Goal: Task Accomplishment & Management: Complete application form

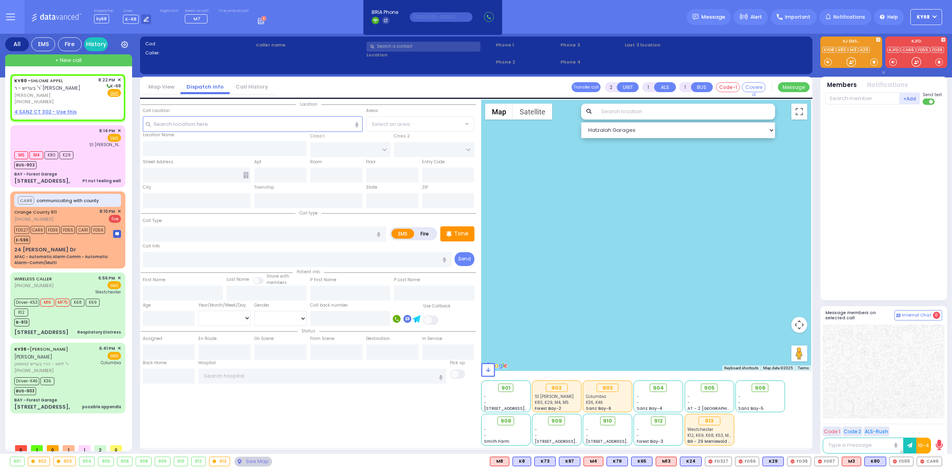
select select
radio input "true"
type input "SHLOME"
type input "APPEL"
select select
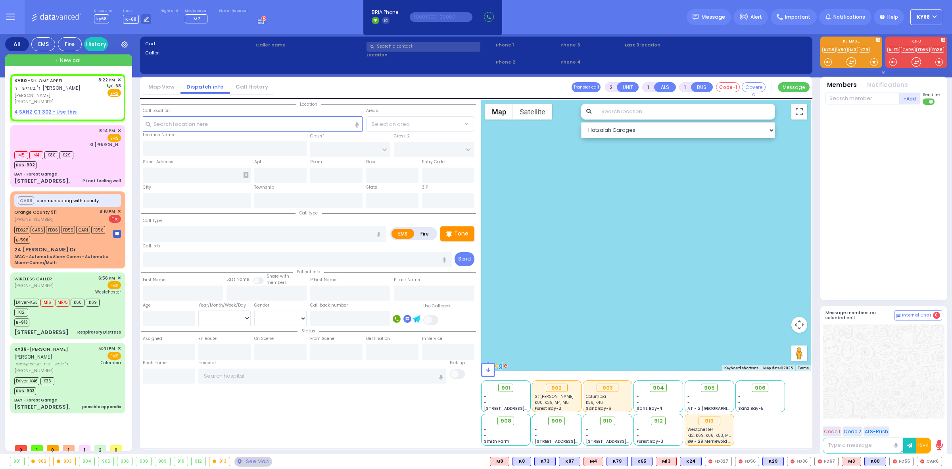
type input "20:22"
select select "Hatzalah Garages"
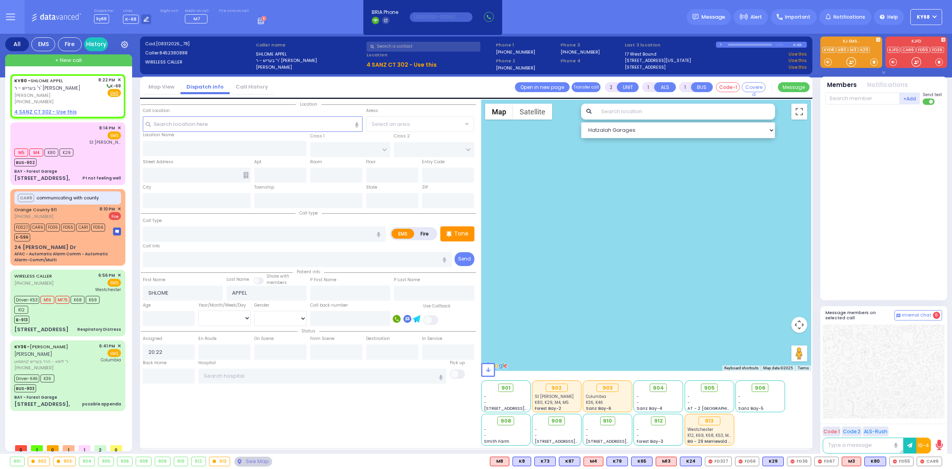
select select
radio input "true"
select select
select select "Hatzalah Garages"
click at [118, 78] on span "✕" at bounding box center [119, 80] width 4 height 7
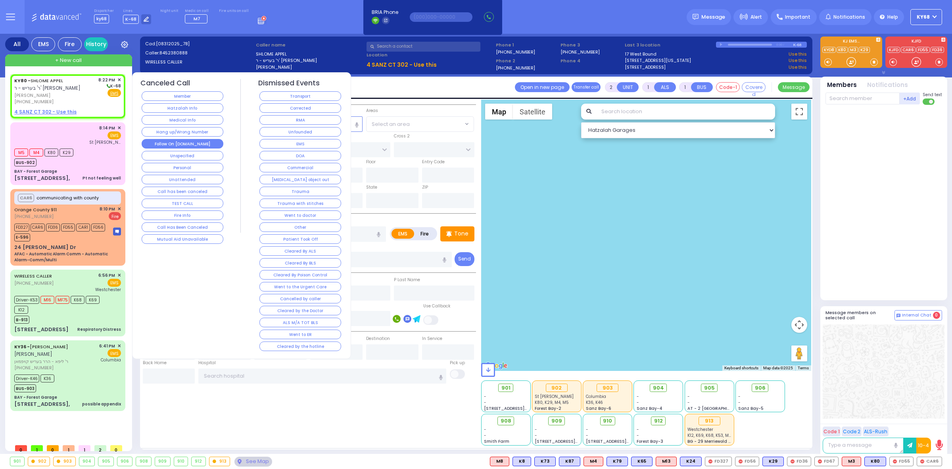
click at [209, 141] on button "Follow On [DOMAIN_NAME]" at bounding box center [183, 144] width 82 height 10
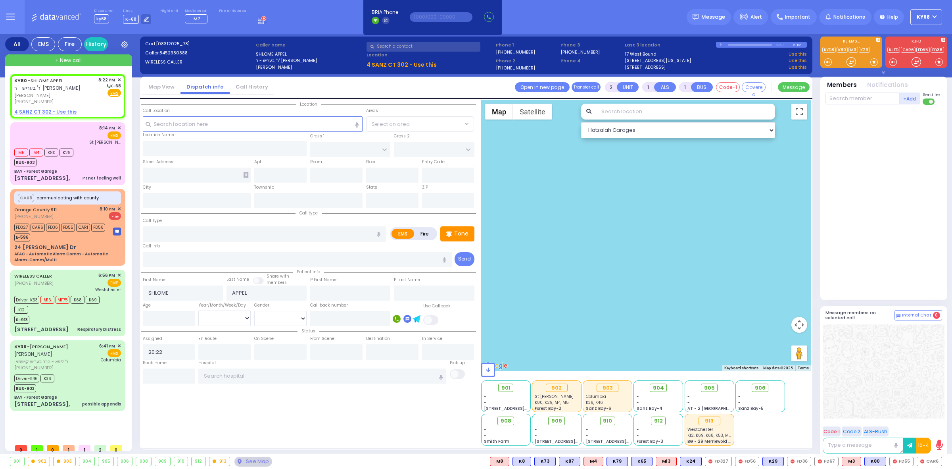
select select
radio input "true"
select select
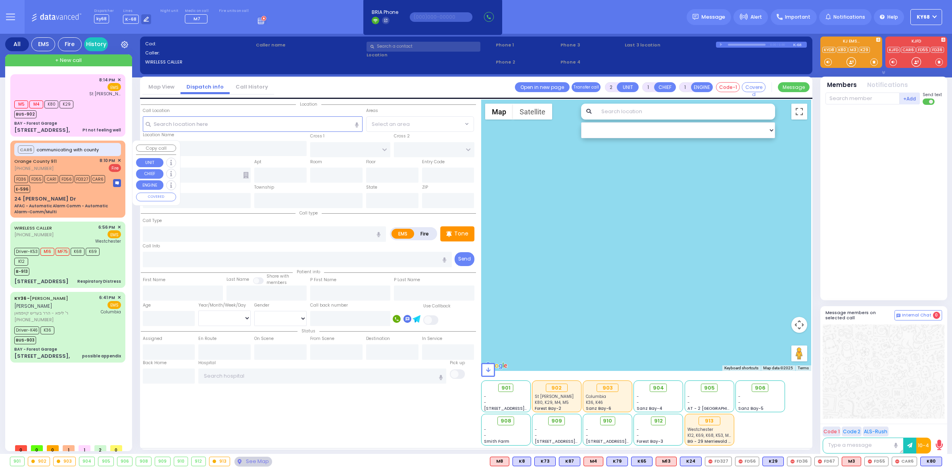
click at [70, 215] on div "AFAC - Automatic Alarm Comm - Automatic Alarm-Comm/Multi" at bounding box center [67, 209] width 107 height 12
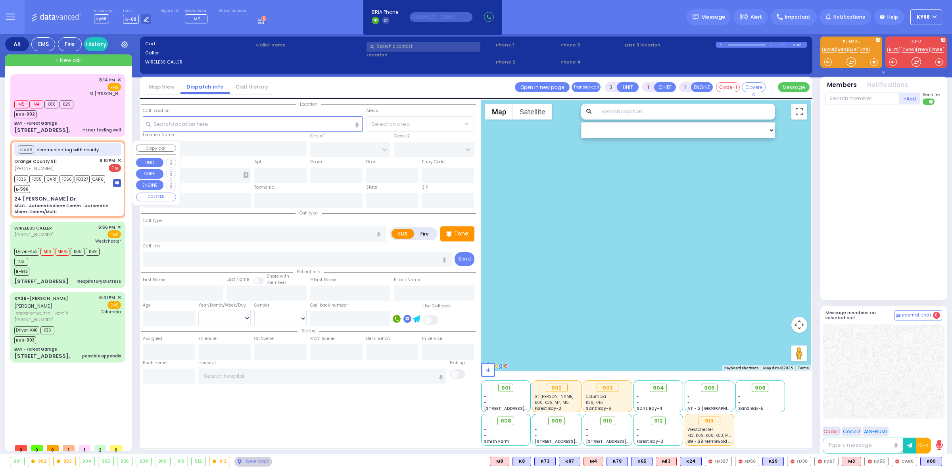
type input "6"
select select
type input "AFAC - Automatic Alarm Comm - Automatic Alarm-Comm/Multi"
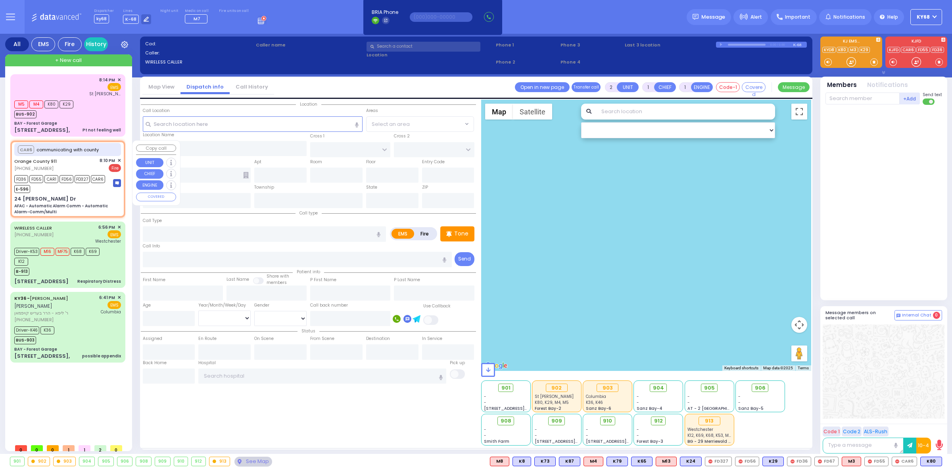
radio input "false"
radio input "true"
type input "Nature: : AFAC - Automatic Alarm Comm - Automatic Alarm-Comm/Multi Address: : 2…"
select select
type input "20:10"
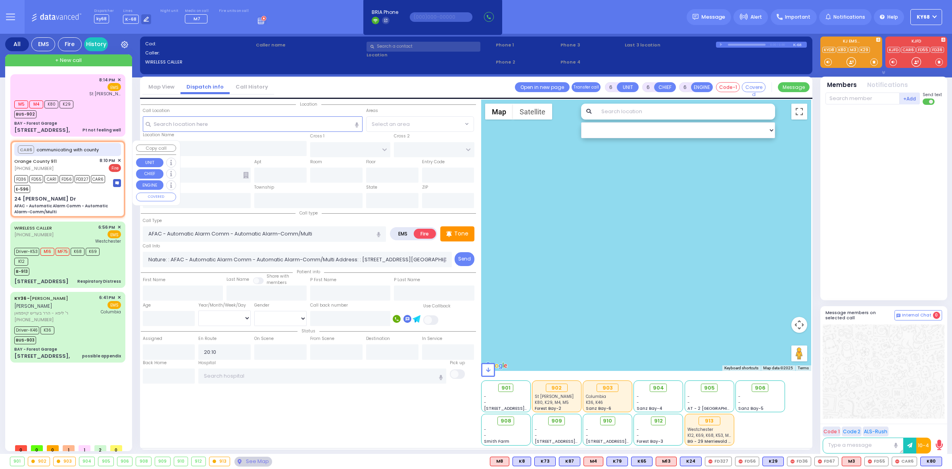
select select "Hatzalah Garages"
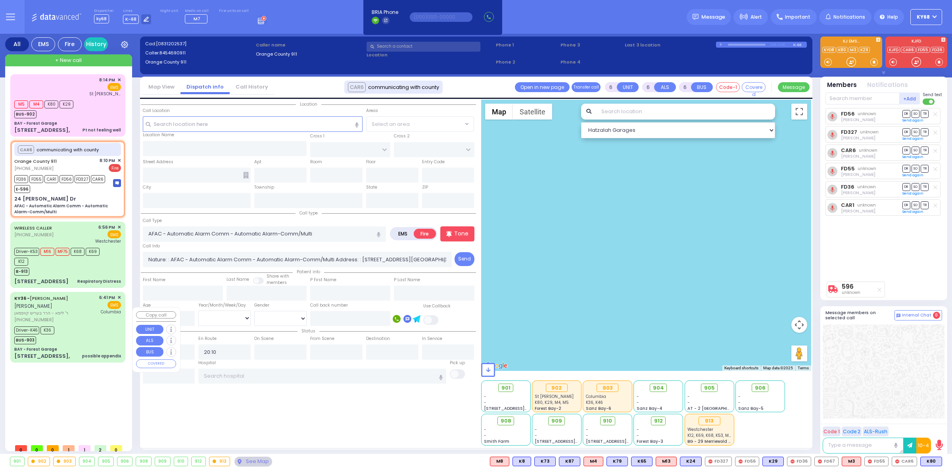
click at [67, 309] on div "KY36 - SHMIEL SHLOME KAUFMAN שמואל שלמה קויפמאן" at bounding box center [55, 301] width 82 height 15
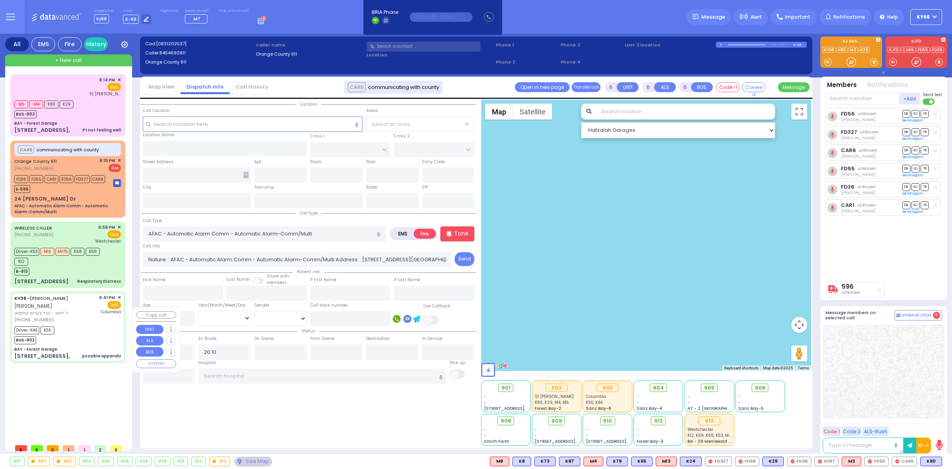
type input "24 [PERSON_NAME] Dr"
type input "Monroe"
type input "[US_STATE]"
type input "10950"
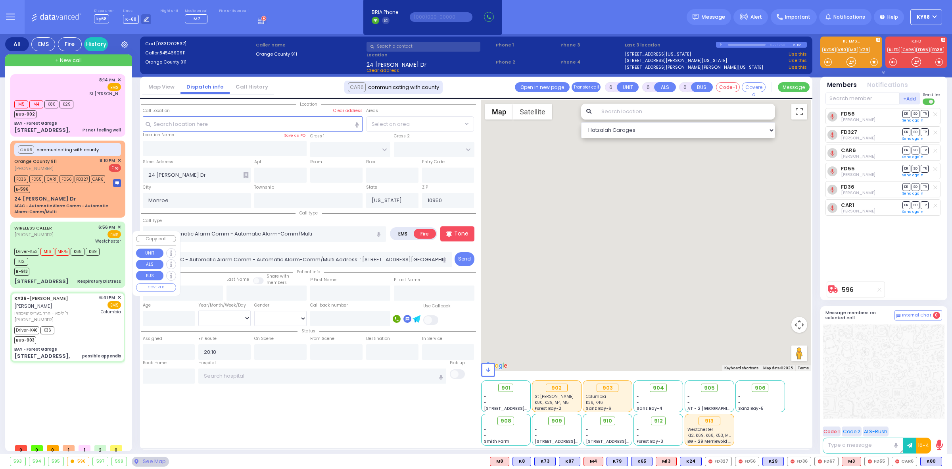
select select
type input "possible appendix"
radio input "true"
type input "SHMIEL SHLOME"
type input "KAUFMAN"
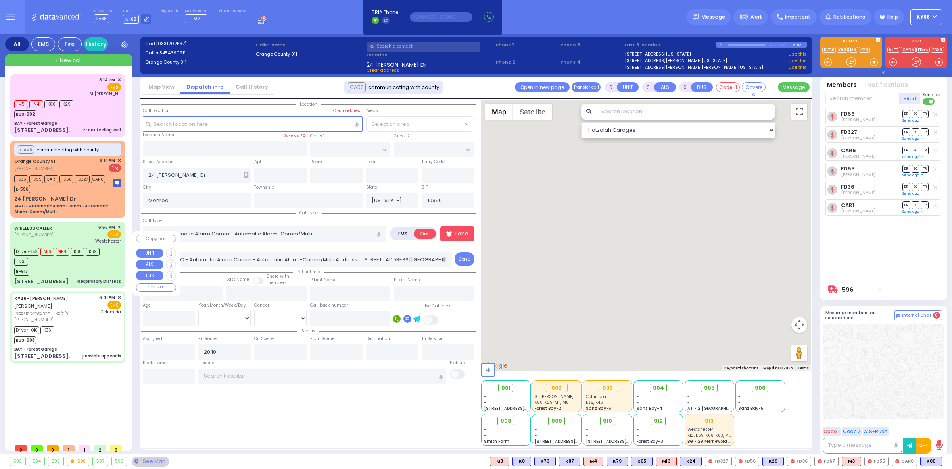
type input "Jacob"
type input "Kaufman"
type input "7"
select select "Year"
select select "[DEMOGRAPHIC_DATA]"
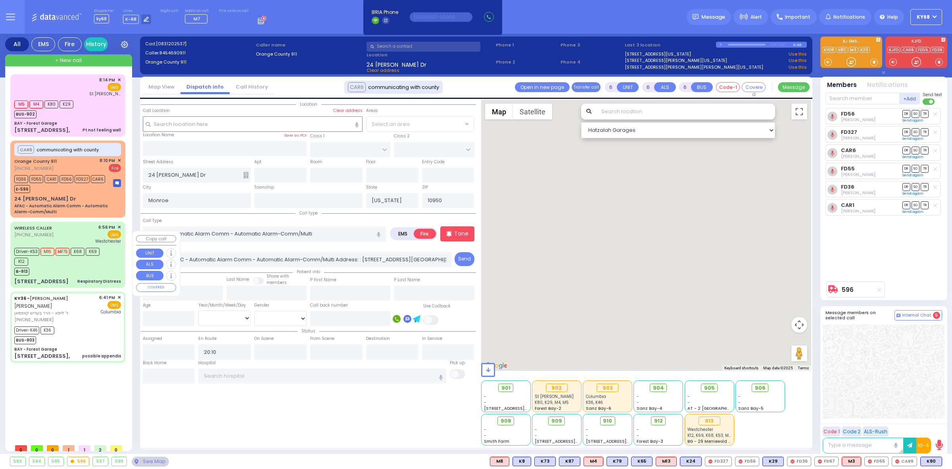
type input "18:41"
type input "18:43"
type input "18:45"
type input "19:02"
type input "20:06"
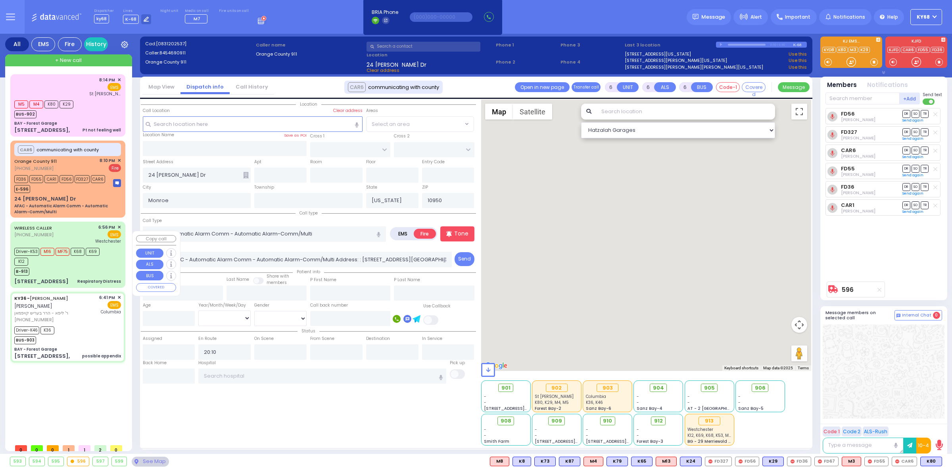
type input "21:00"
type input "New York Presbyterian Hospital- Columbia Campus"
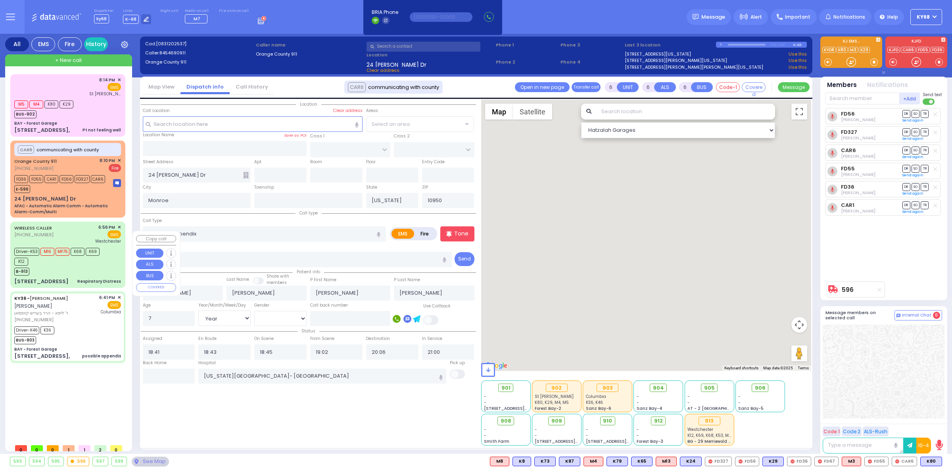
select select "Hatzalah Garages"
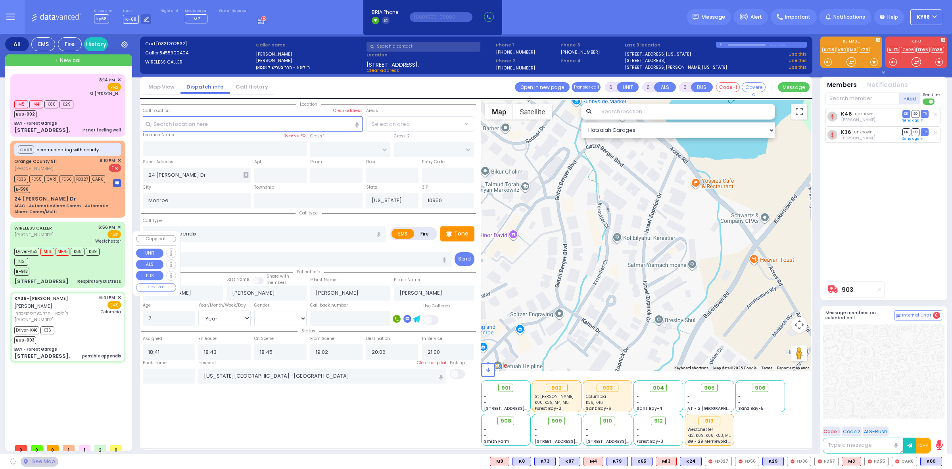
type input "BAY - Forest Garage"
type input "SANZ COURT"
type input "HAYES COURT"
type input "[STREET_ADDRESS],"
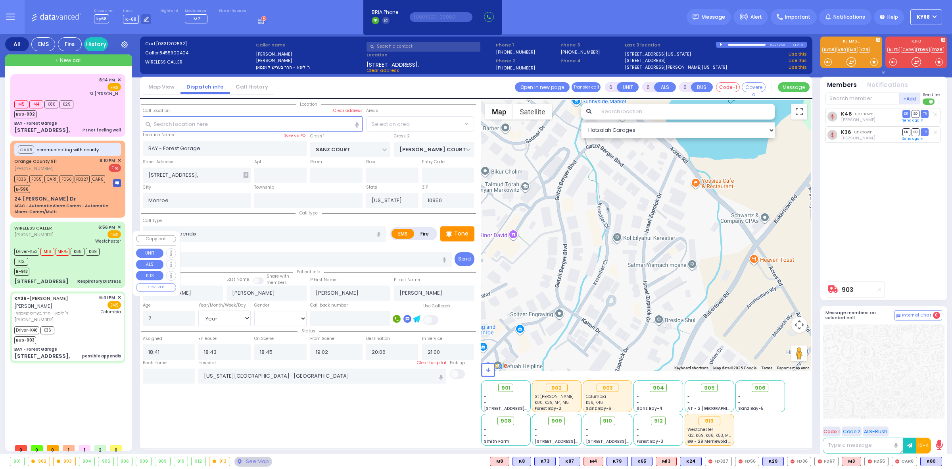
select select "SECTION 2"
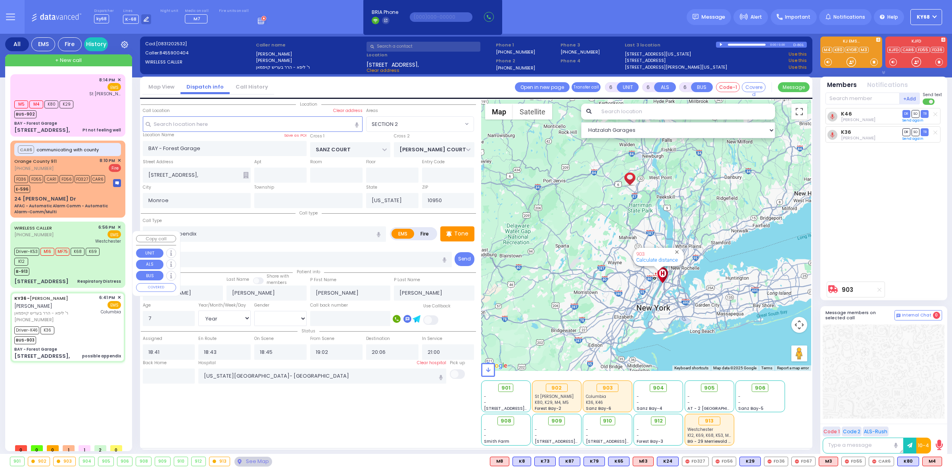
click at [81, 256] on span "K68" at bounding box center [78, 252] width 14 height 8
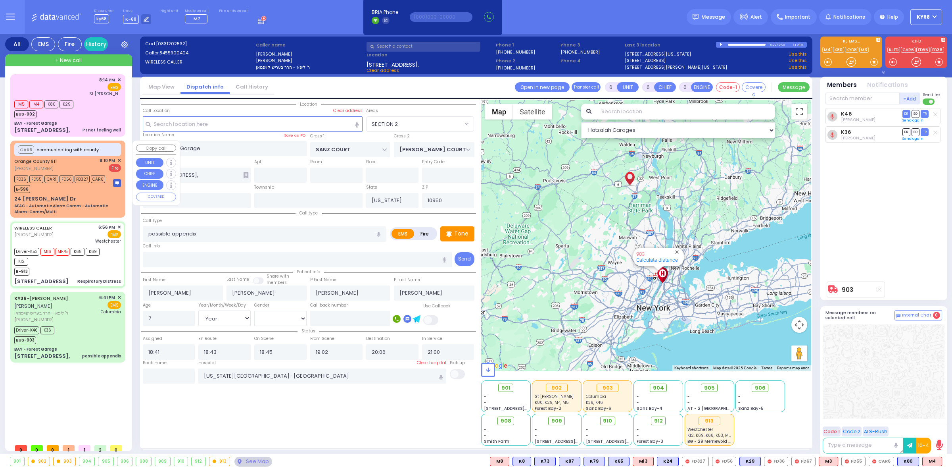
select select
type input "Respiratory Distress"
radio input "true"
type input "Wolf"
type input "Weinstock"
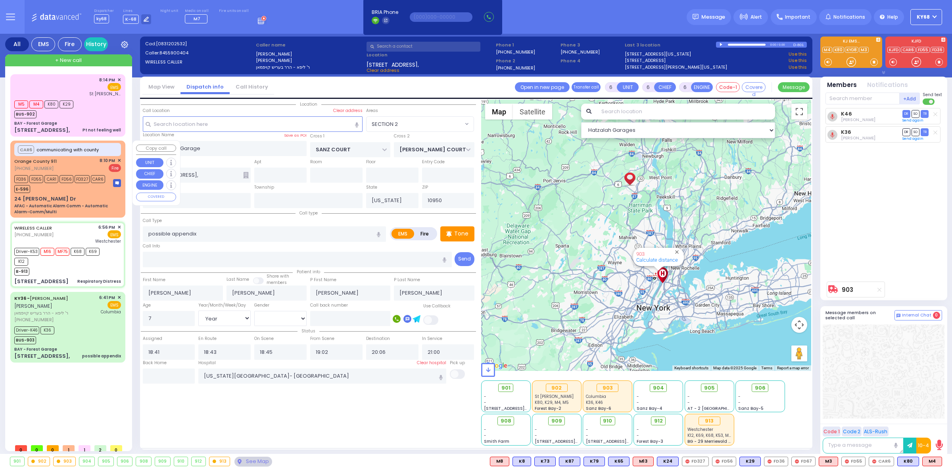
type input "13"
select select "Year"
select select "[DEMOGRAPHIC_DATA]"
type input "18:56"
type input "18:57"
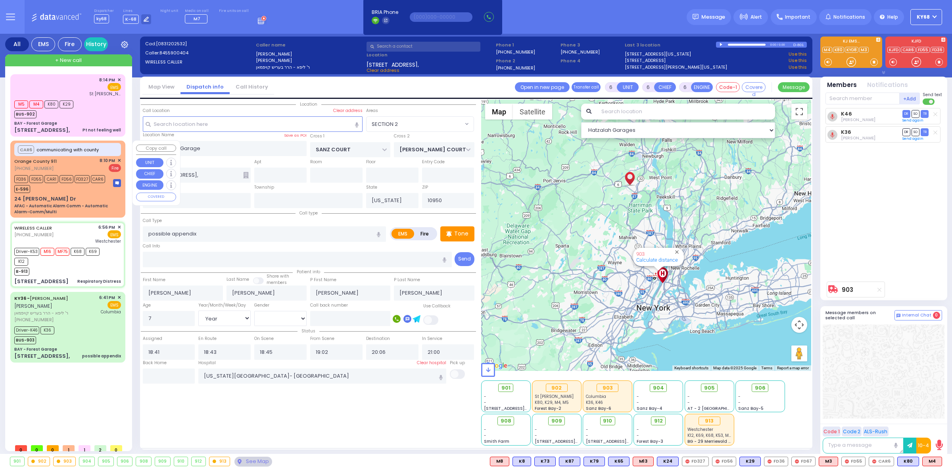
type input "18:59"
type input "19:19"
type input "Westchester Medical Center-Woods Road"
select select "Hatzalah Garages"
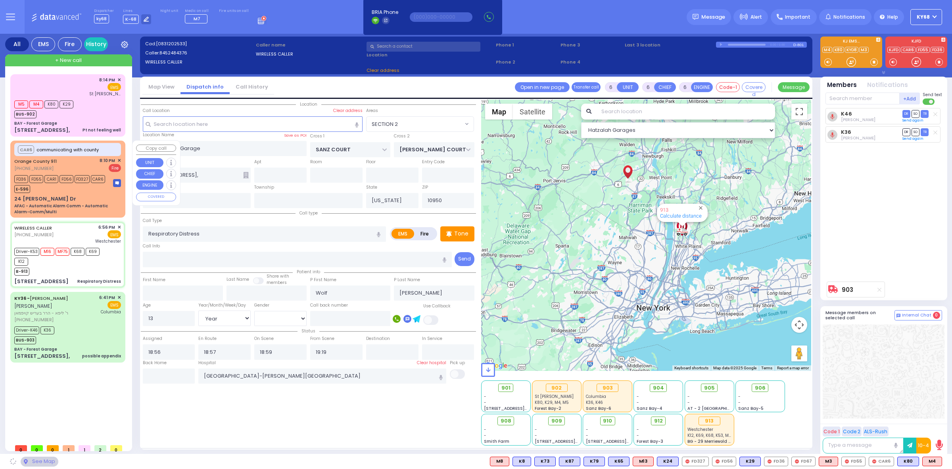
type input "CLIFF COURT"
type input "ROCKY RD"
type input "[STREET_ADDRESS]"
select select "MONROE"
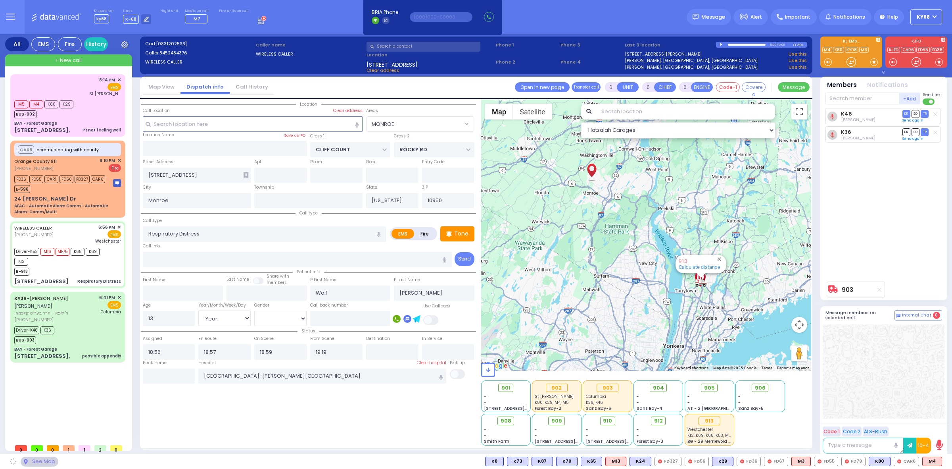
click at [890, 251] on div "K46 Burech Kahan DR SO TR" at bounding box center [885, 192] width 118 height 169
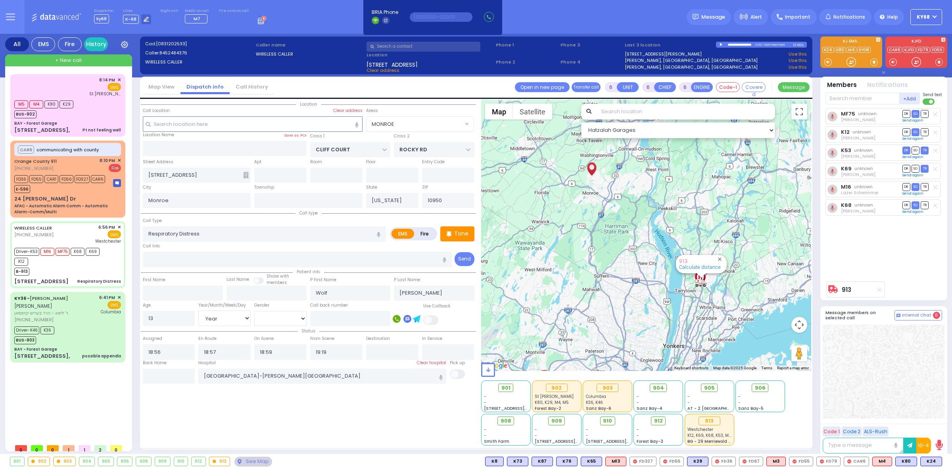
select select
radio input "true"
select select "Year"
select select "[DEMOGRAPHIC_DATA]"
select select "MONROE"
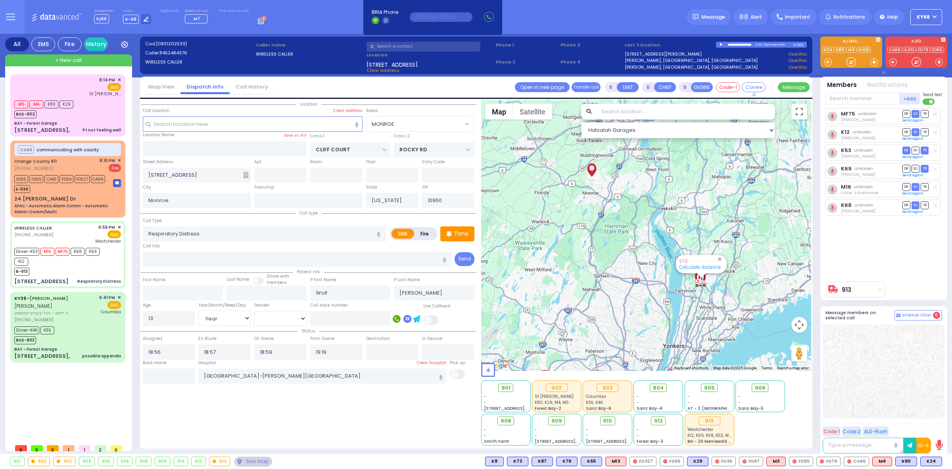
select select "Hatzalah Garages"
click at [367, 425] on div "Location All areas" at bounding box center [308, 273] width 335 height 346
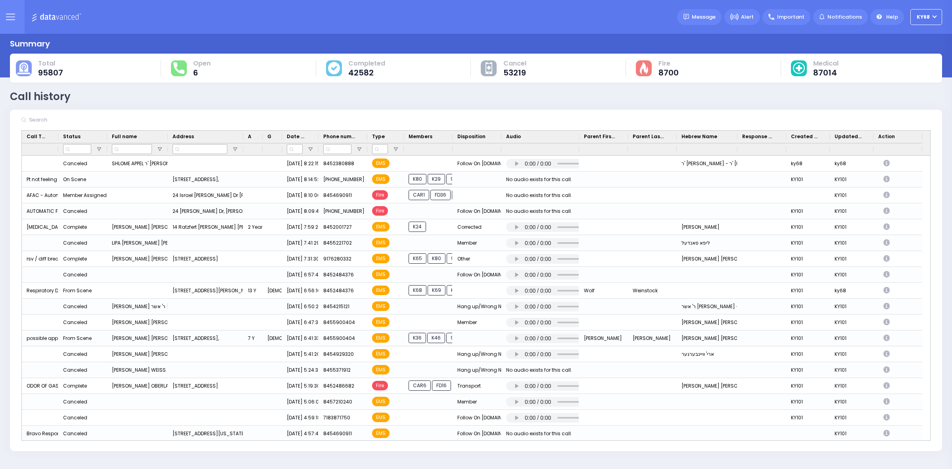
drag, startPoint x: 130, startPoint y: 125, endPoint x: 139, endPoint y: 125, distance: 9.5
click at [130, 125] on input "text" at bounding box center [86, 119] width 119 height 15
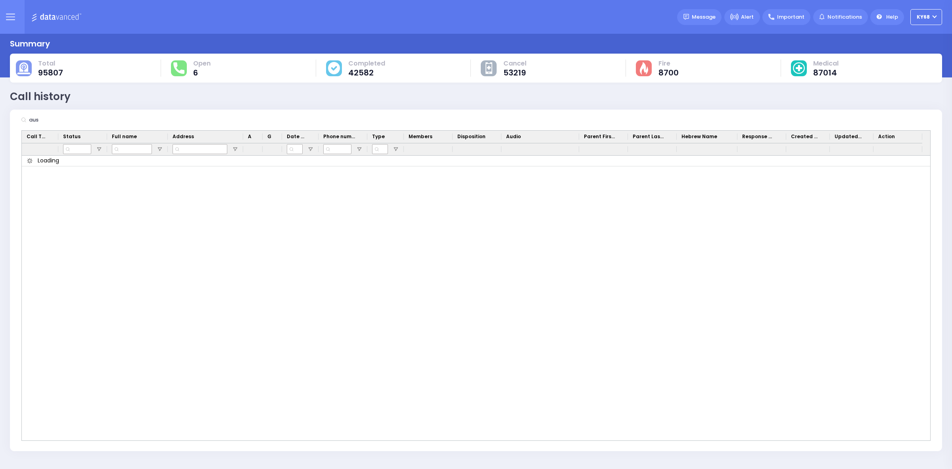
type input "aus"
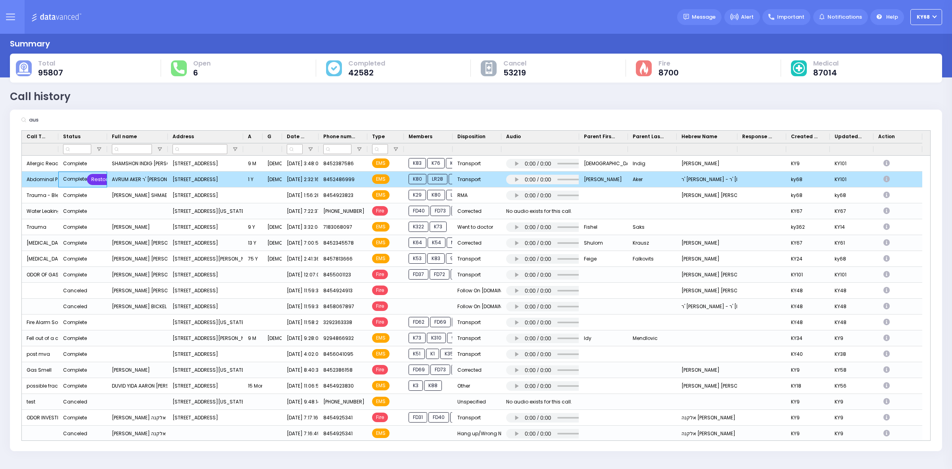
click at [102, 177] on div "Restore" at bounding box center [101, 179] width 29 height 11
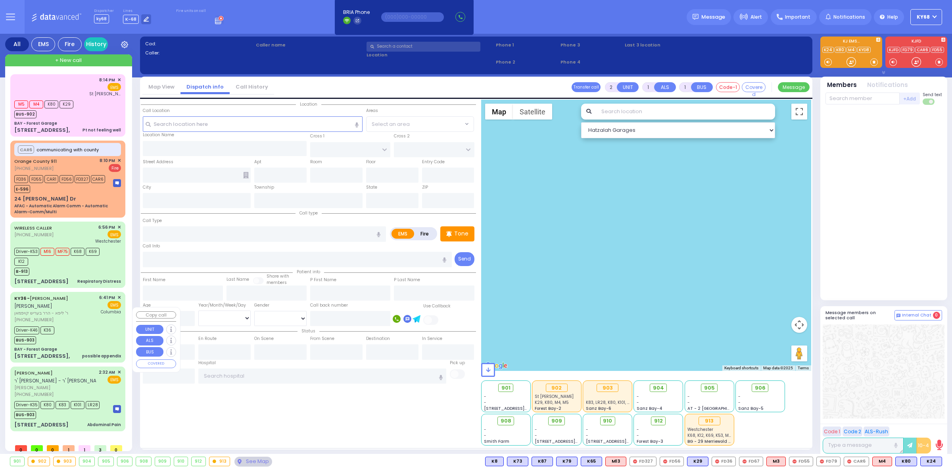
scroll to position [10, 0]
type input "ky68"
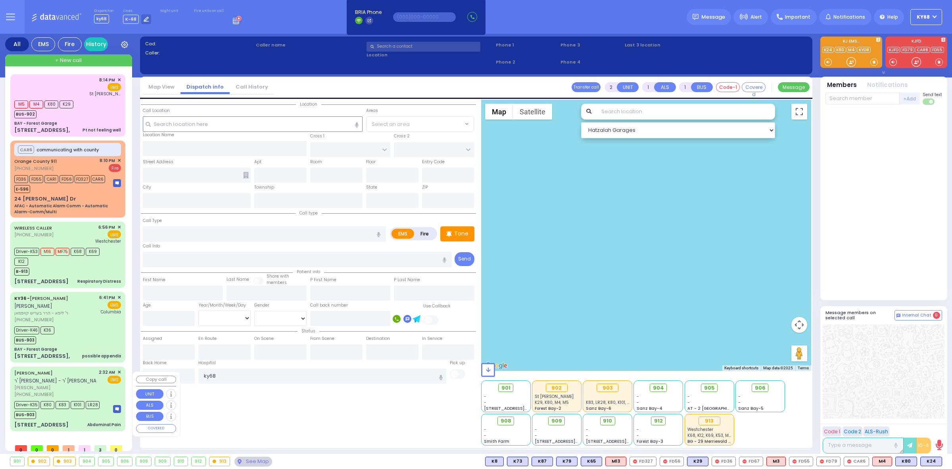
click at [44, 429] on div "[STREET_ADDRESS]" at bounding box center [41, 425] width 54 height 8
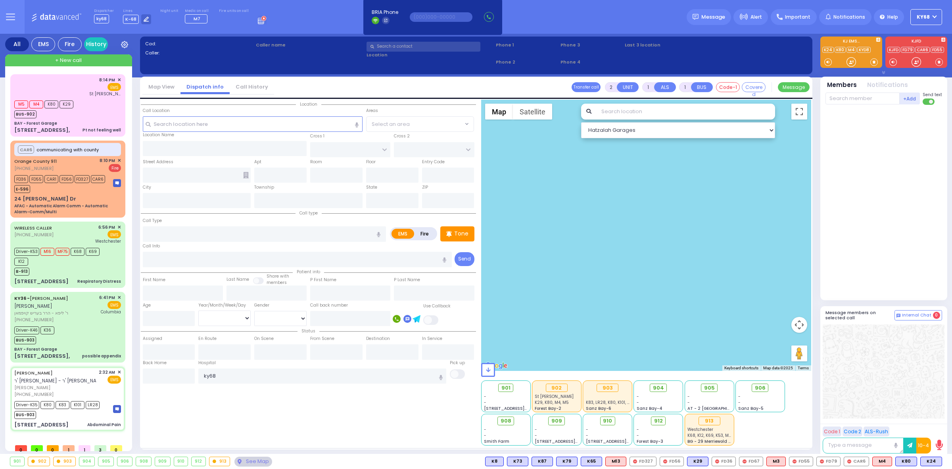
type input "6"
select select
type input "Abdominal Pain"
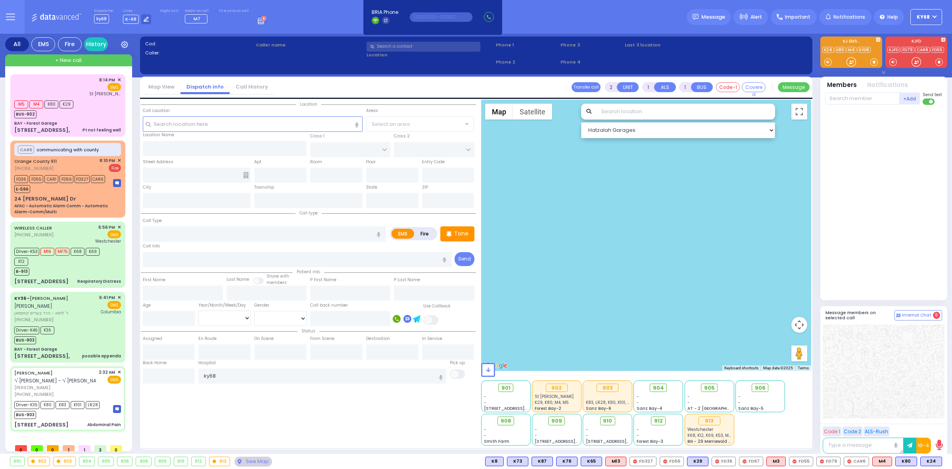
radio input "true"
type input "AVRUM"
type input "AKER"
type input "Esther"
type input "Aker"
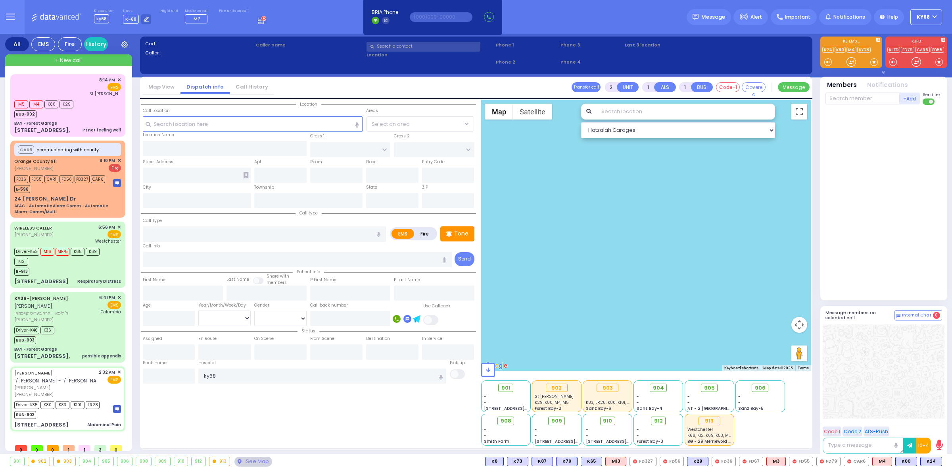
type input "1"
select select "Year"
select select "[DEMOGRAPHIC_DATA]"
type input "02:32"
type input "02:33"
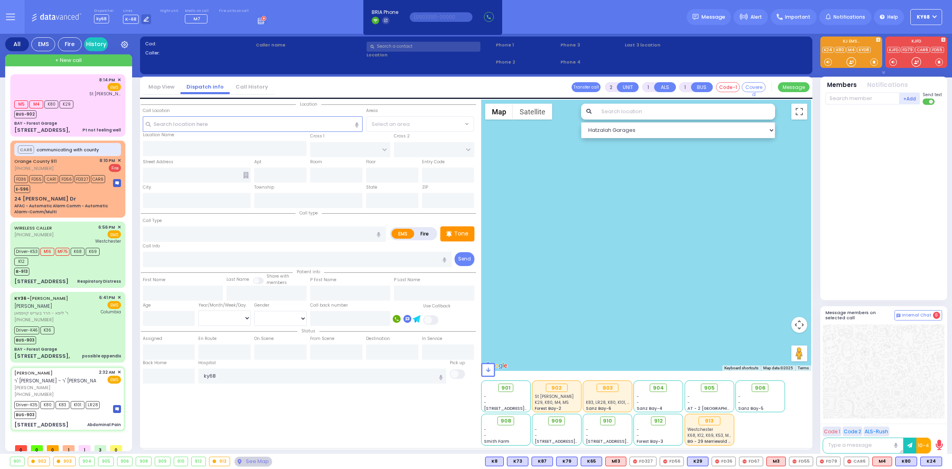
type input "02:34"
type input "03:01"
type input "03:40"
type input "04:06"
type input "New York Presbyterian Hospital- Columbia Campus 622, West 168th Street New York…"
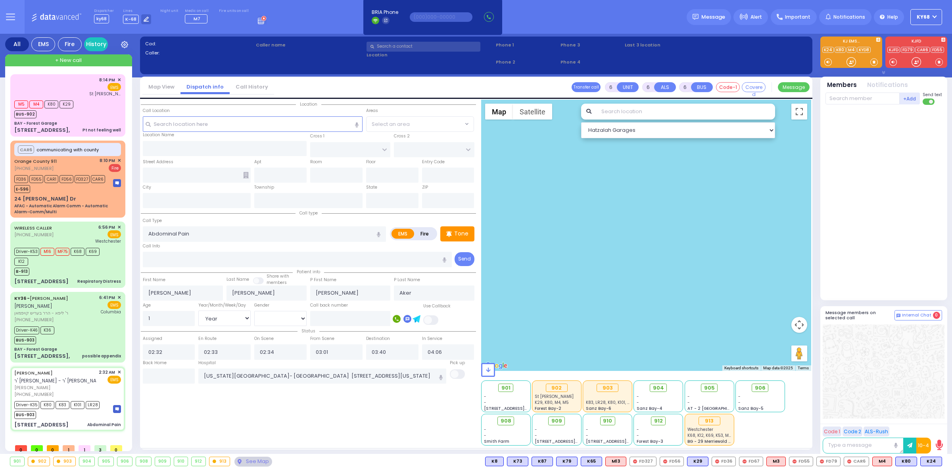
select select "Hatzalah Garages"
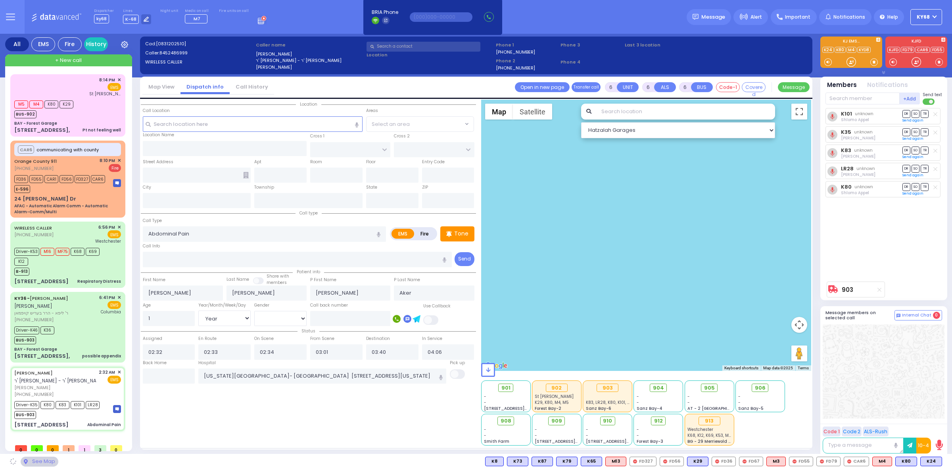
type input "BAKERTOWN RD"
type input "COUNTY ROUTE 105"
type input "17 AUSTRA PKWY"
type input "303"
type input "Kiryas Joel"
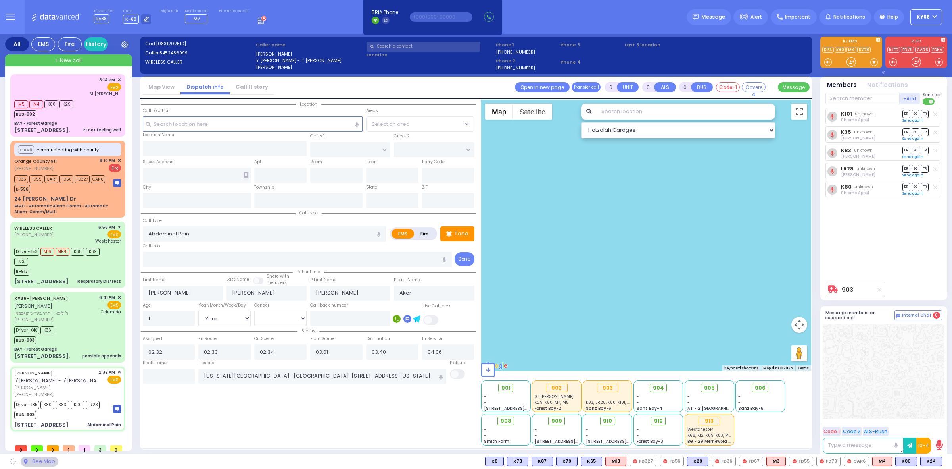
type input "[US_STATE]"
type input "10950"
select select "SECTION 4"
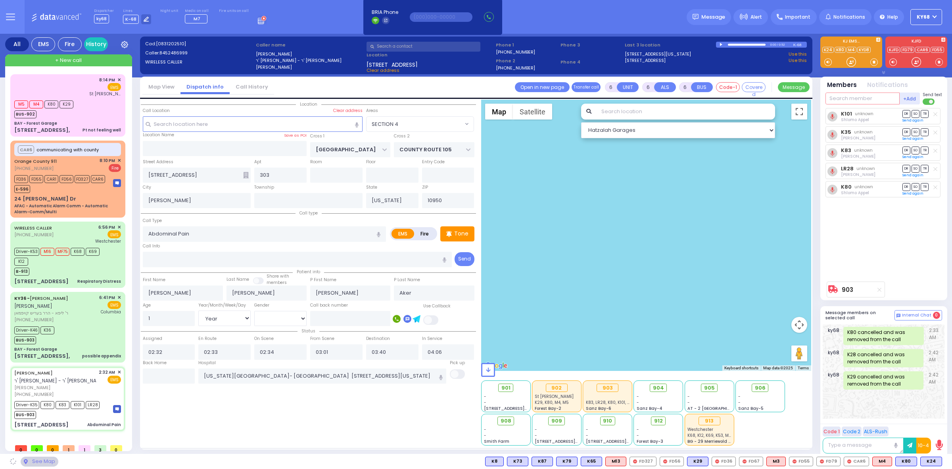
click at [875, 100] on input "text" at bounding box center [863, 98] width 74 height 12
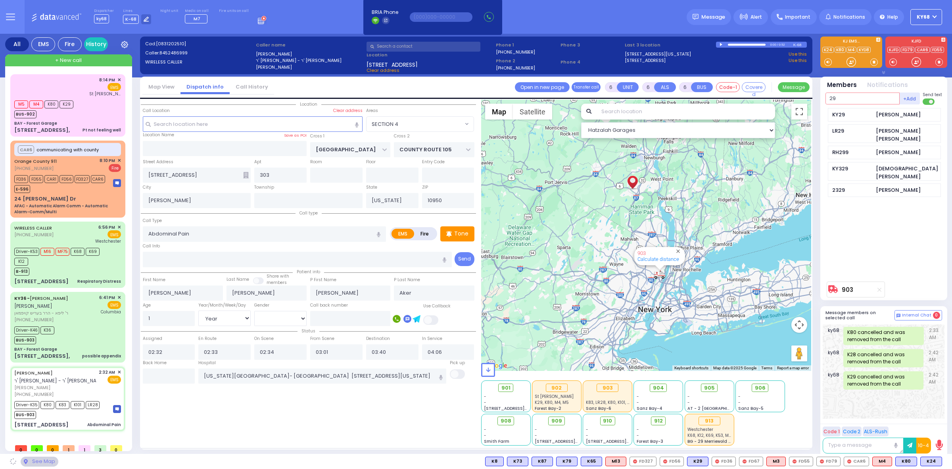
type input "29"
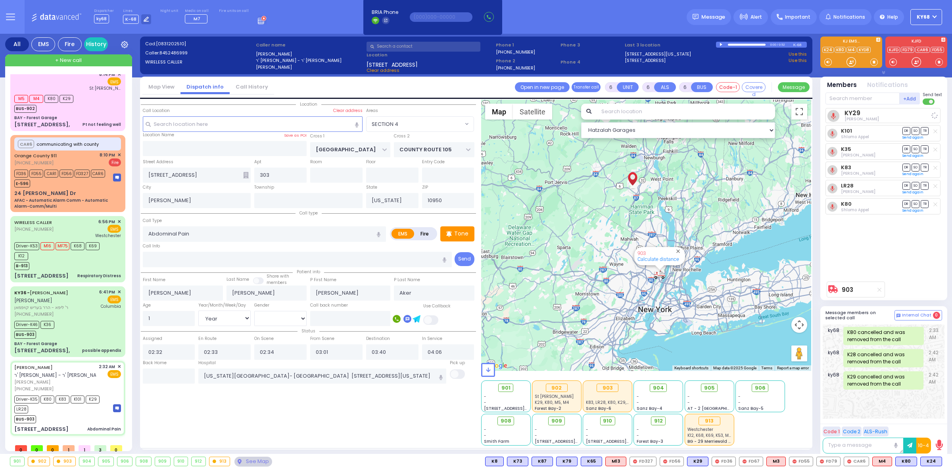
select select
radio input "true"
select select "Year"
select select "[DEMOGRAPHIC_DATA]"
select select "Hatzalah Garages"
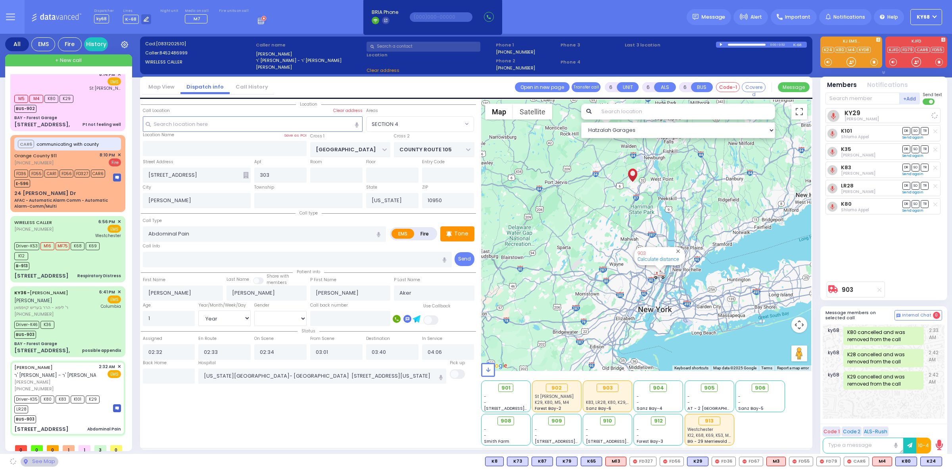
select select "SECTION 4"
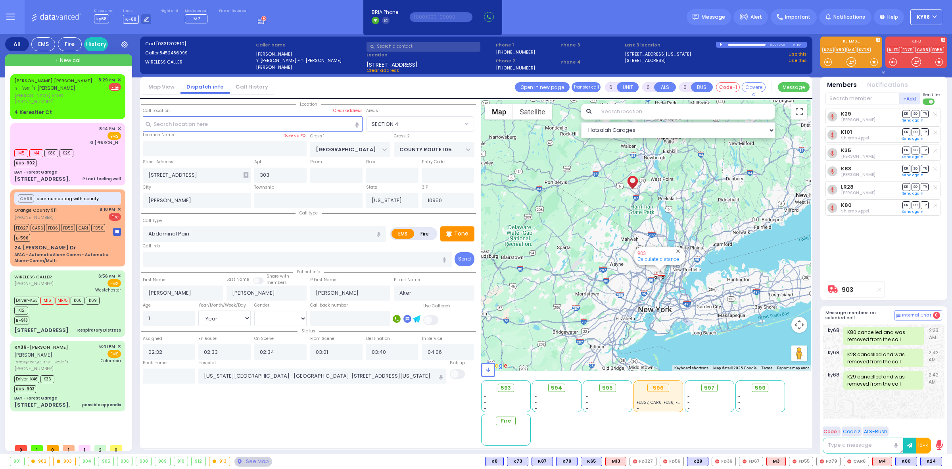
scroll to position [0, 0]
drag, startPoint x: 199, startPoint y: 127, endPoint x: 200, endPoint y: 123, distance: 4.4
click at [199, 126] on input "text" at bounding box center [253, 123] width 220 height 15
click at [75, 91] on div "JOSEPH HERSH LANDAU ר' יואל - ר' יחיאל ישראל ברוך עקשטיין" at bounding box center [54, 84] width 81 height 15
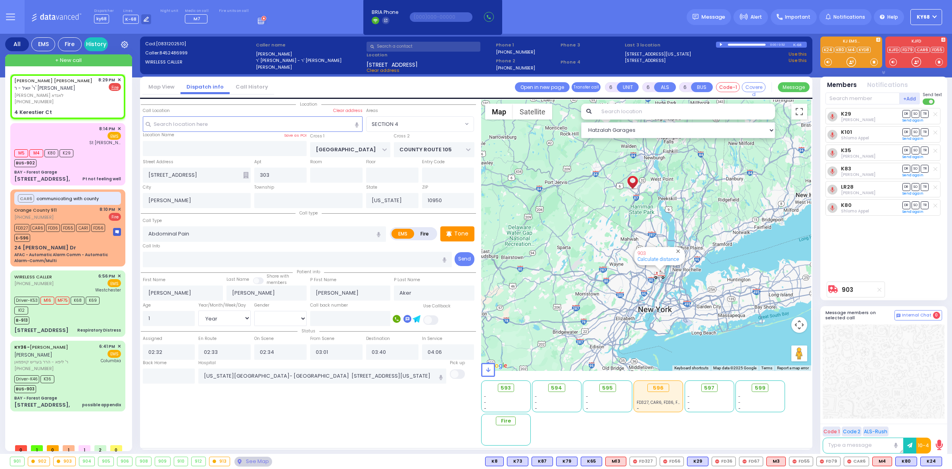
type input "2"
type input "1"
select select
radio input "false"
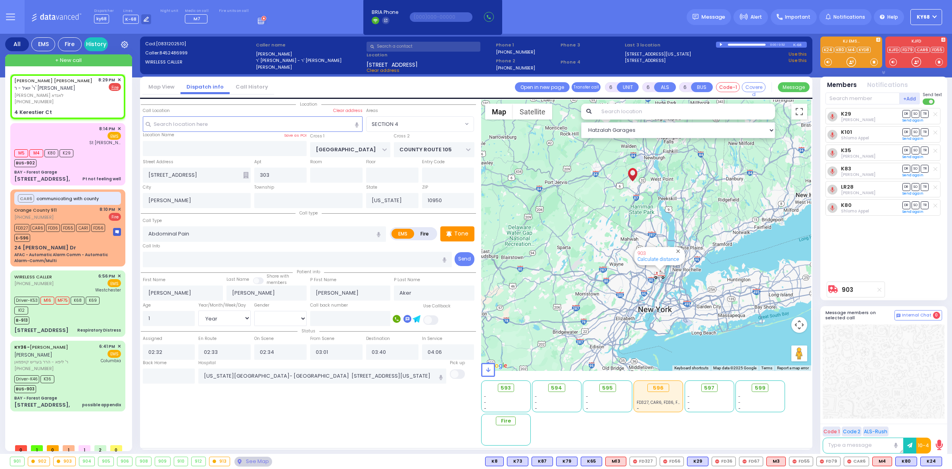
radio input "true"
type input "JOSEPH HERSH"
type input "LANDAU"
select select
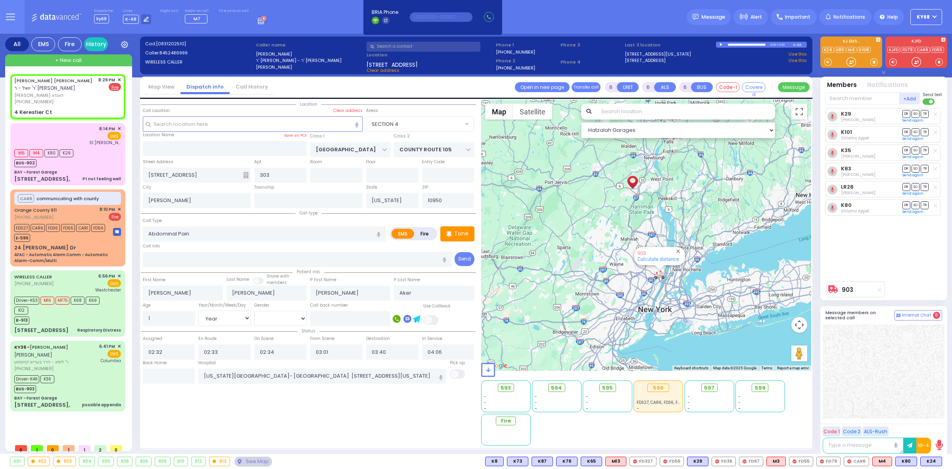
type input "20:29"
type input "GETZIL BERGER BLVD"
type input "KAHAN DR"
type input "4 Kerestier Ct"
select select "SECTION 4"
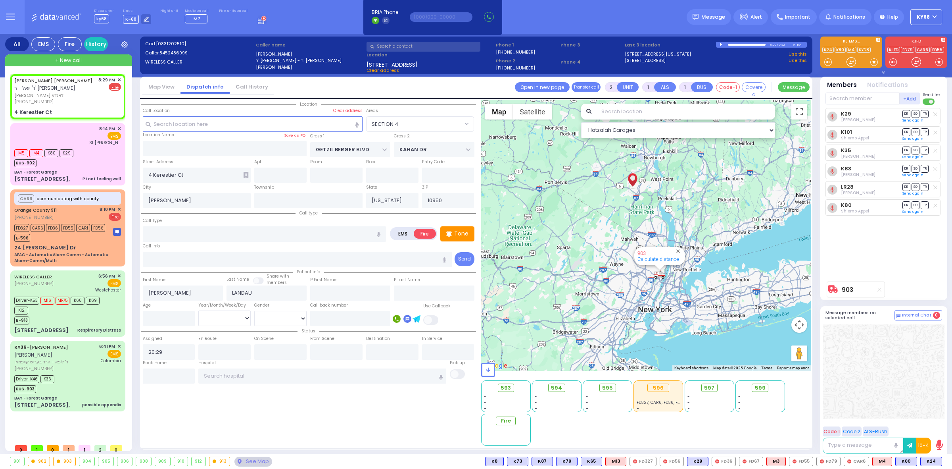
select select "Hatzalah Garages"
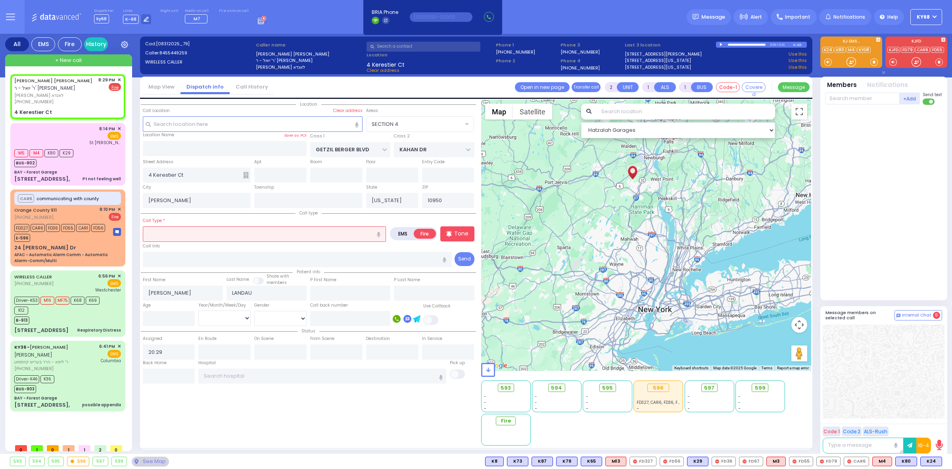
click at [198, 234] on input "text" at bounding box center [264, 233] width 243 height 15
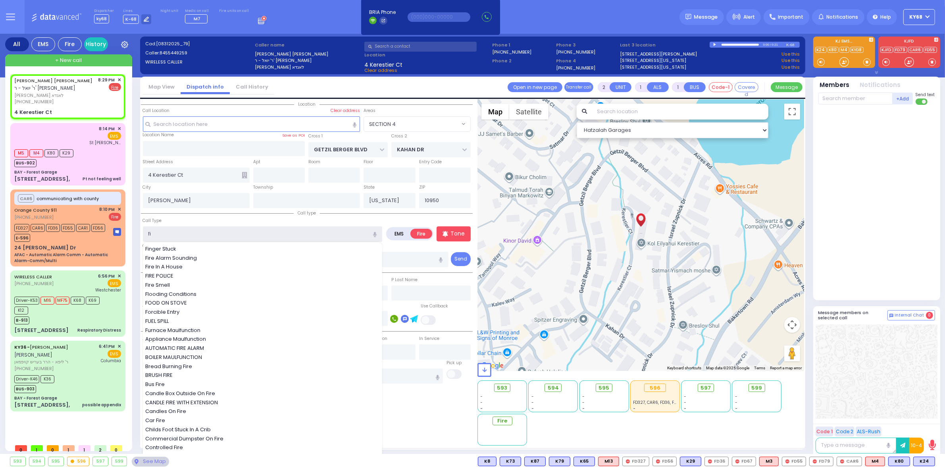
type input "fir"
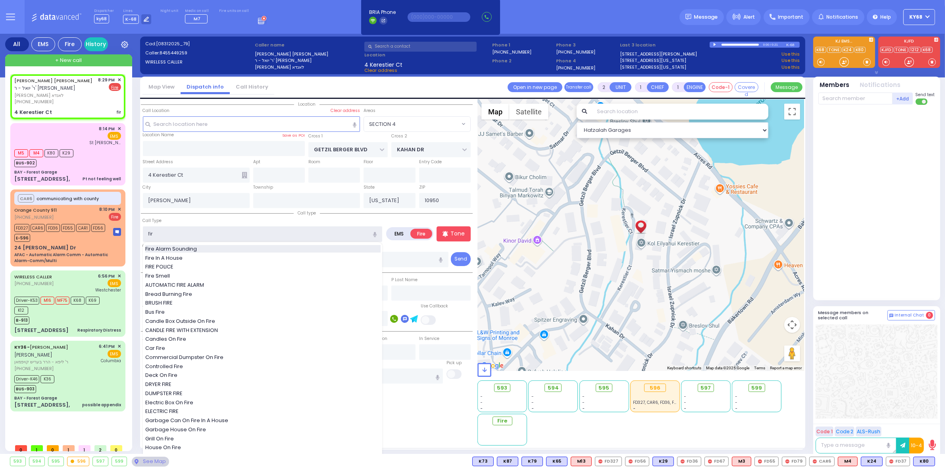
select select
radio input "true"
select select
select select "Hatzalah Garages"
select select "SECTION 4"
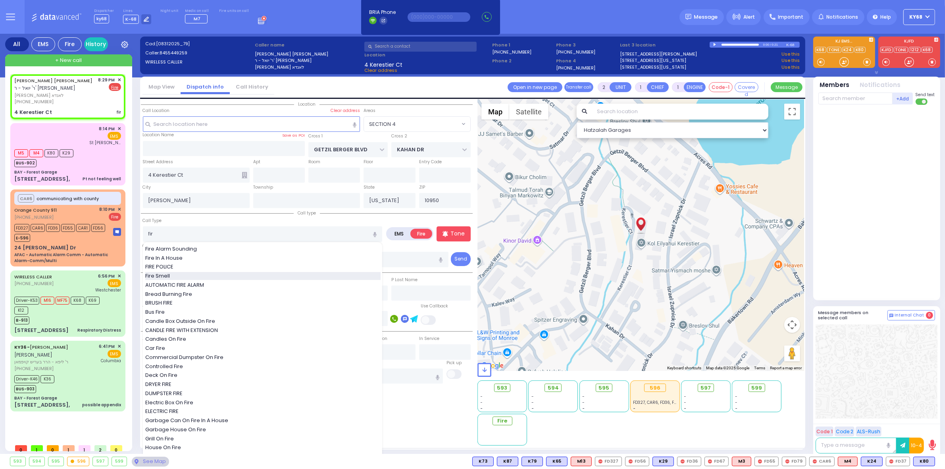
click at [202, 272] on div "Fire Smell" at bounding box center [262, 276] width 235 height 8
type input "Fire Smell"
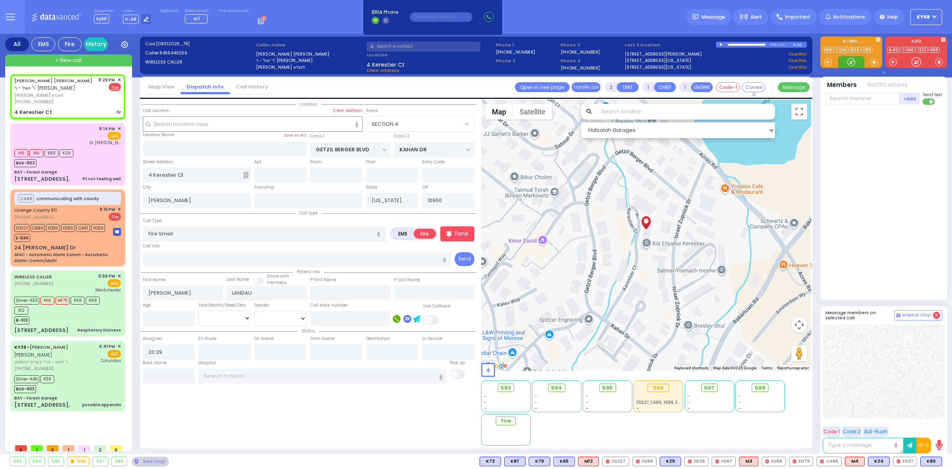
click at [852, 60] on div at bounding box center [852, 62] width 8 height 8
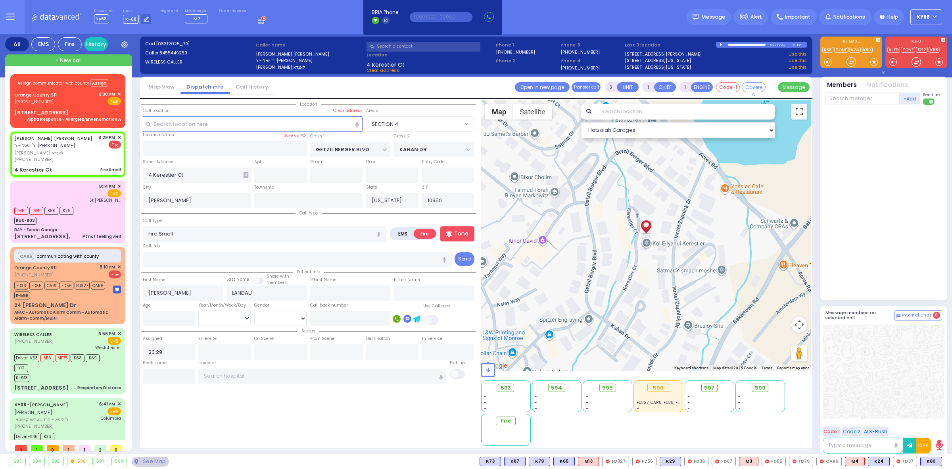
select select
radio input "true"
select select
select select "Hatzalah Garages"
select select "SECTION 4"
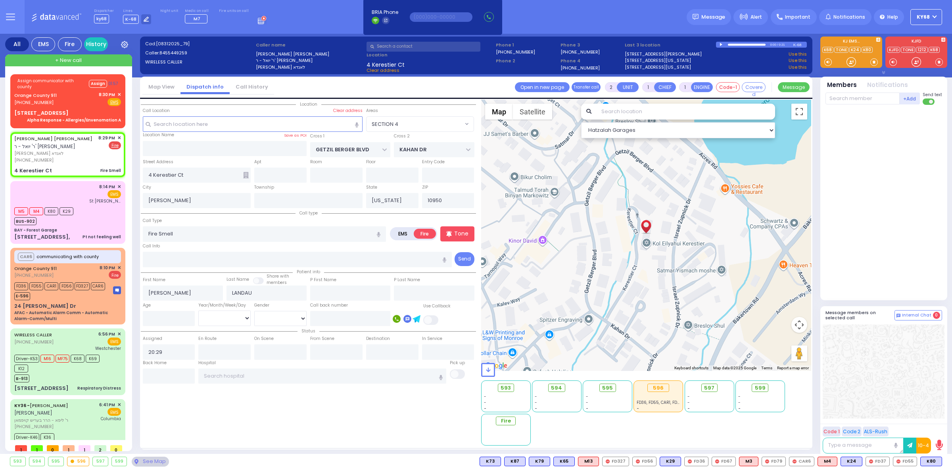
select select
radio input "true"
select select
select select "Hatzalah Garages"
select select "SECTION 4"
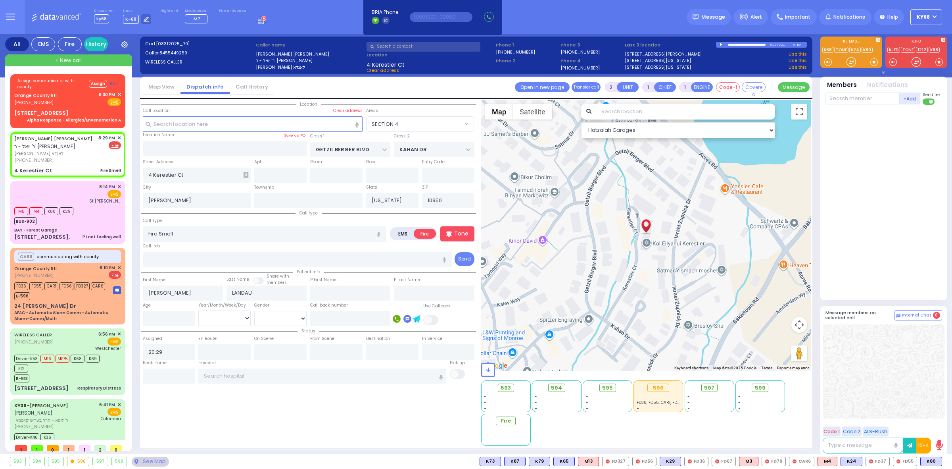
select select
radio input "true"
select select
select select "Hatzalah Garages"
select select "SECTION 4"
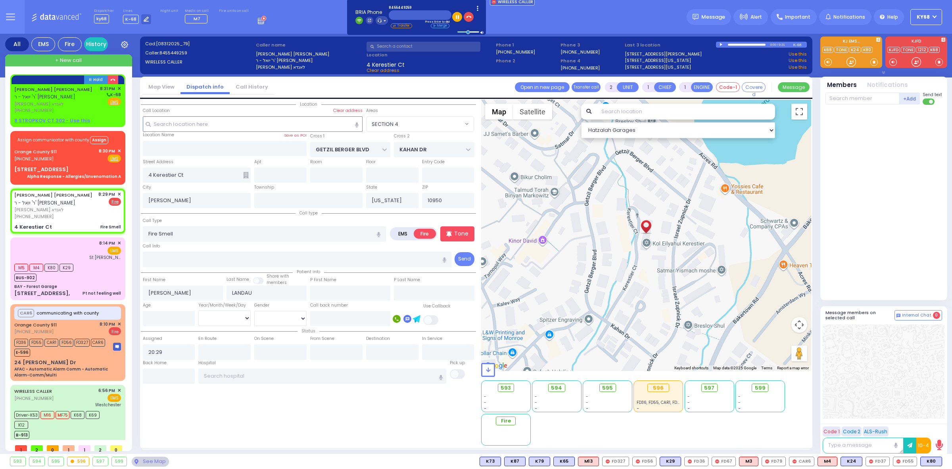
select select
radio input "true"
select select
select select "Hatzalah Garages"
select select "SECTION 4"
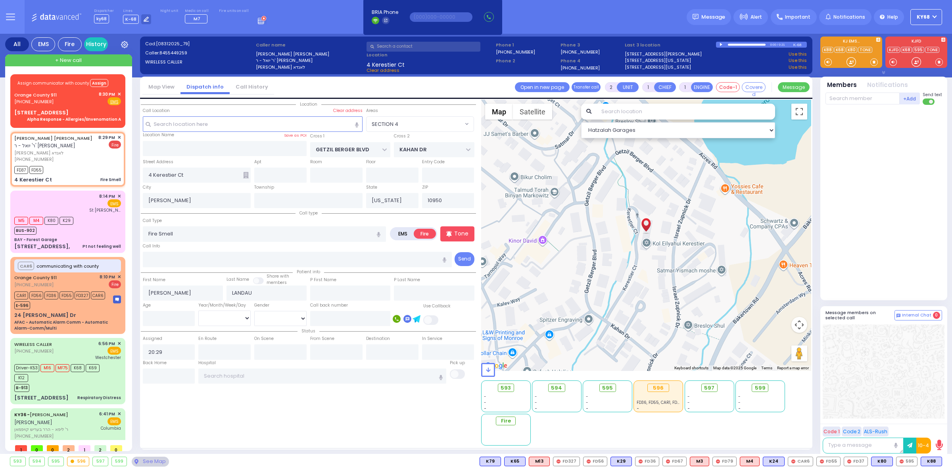
select select
radio input "true"
select select
type input "20:31"
select select "Hatzalah Garages"
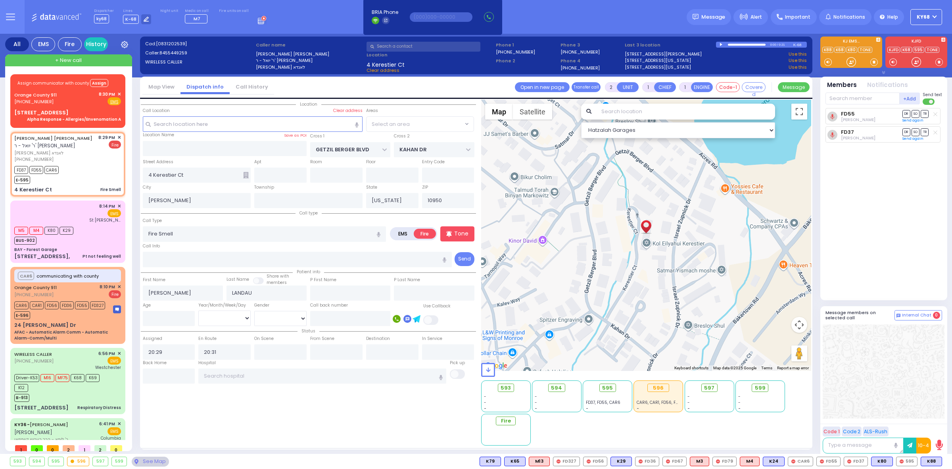
select select
radio input "true"
select select
select select "Hatzalah Garages"
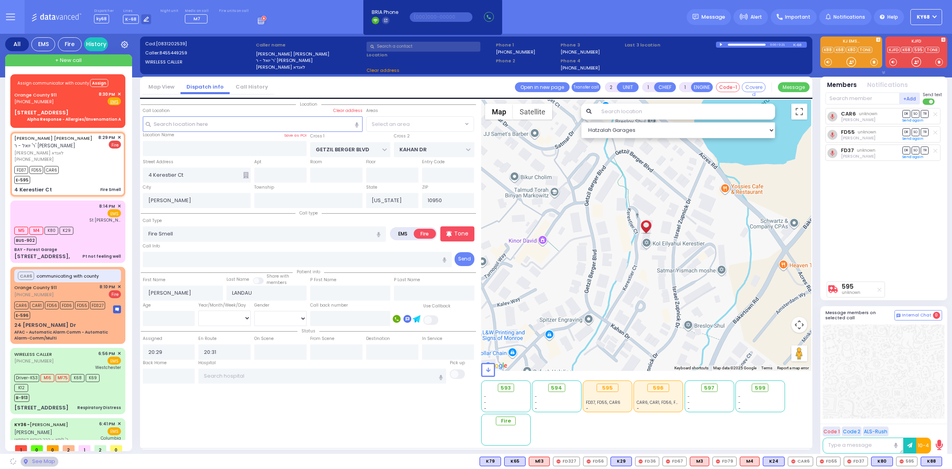
select select "SECTION 4"
select select
radio input "true"
select select
select select "Hatzalah Garages"
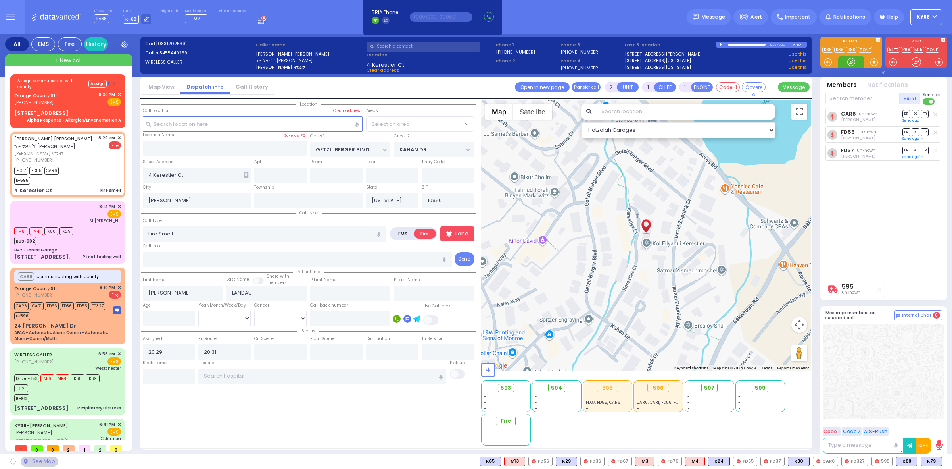
select select "SECTION 4"
select select
radio input "true"
select select
select select "SECTION 4"
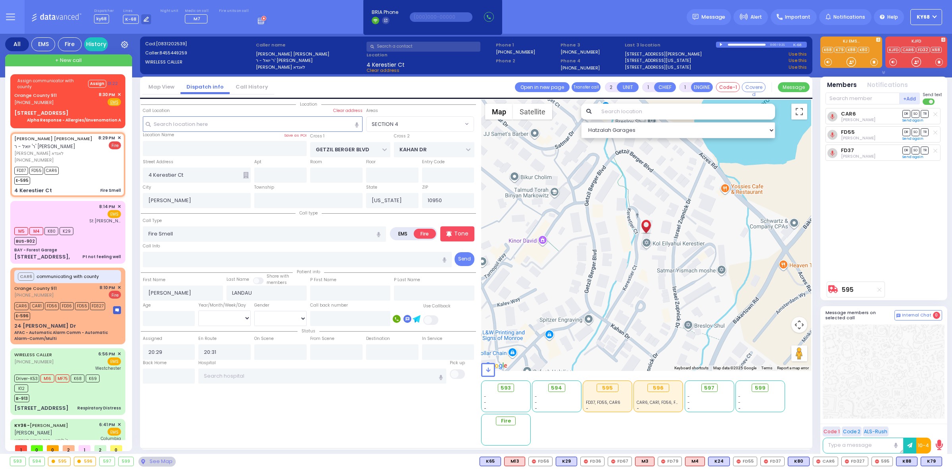
select select "Hatzalah Garages"
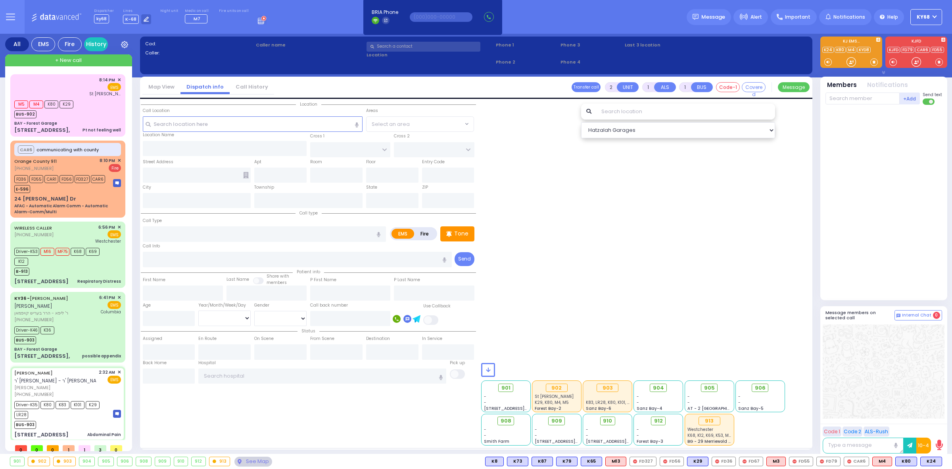
type input "6"
select select
type input "Abdominal Pain"
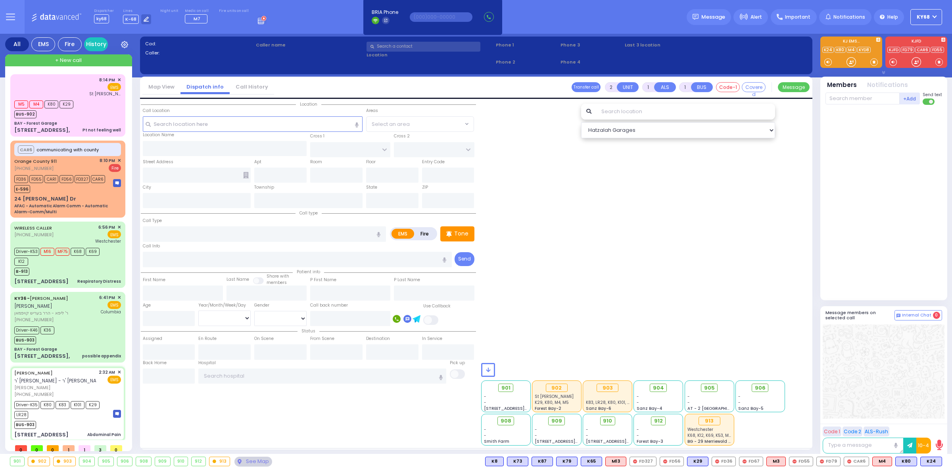
radio input "true"
type input "AVRUM"
type input "AKER"
type input "Esther"
type input "Aker"
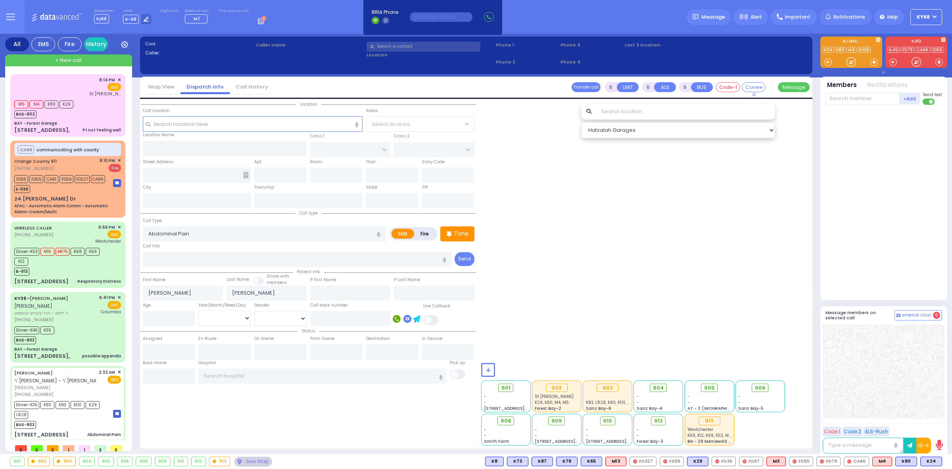
type input "1"
select select "Year"
select select "[DEMOGRAPHIC_DATA]"
type input "02:32"
type input "02:33"
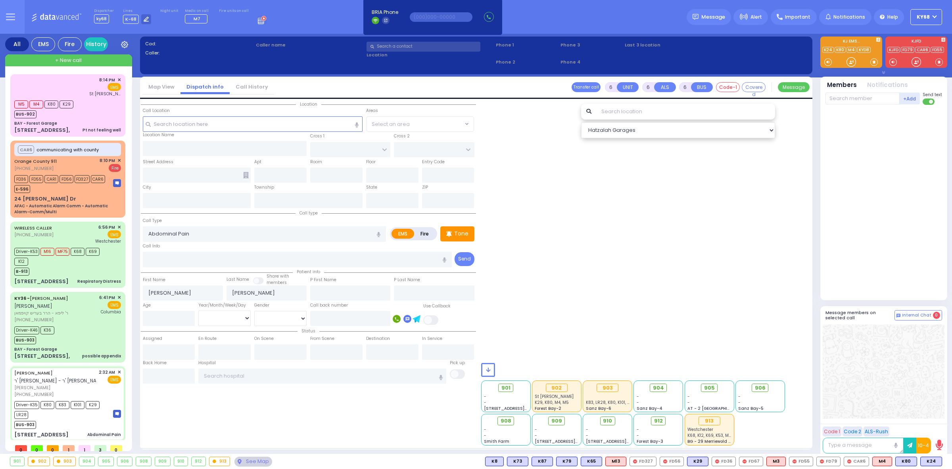
type input "02:34"
type input "03:01"
type input "03:40"
type input "04:06"
type input "New York Presbyterian Hospital- Columbia Campus 622, West 168th Street New York…"
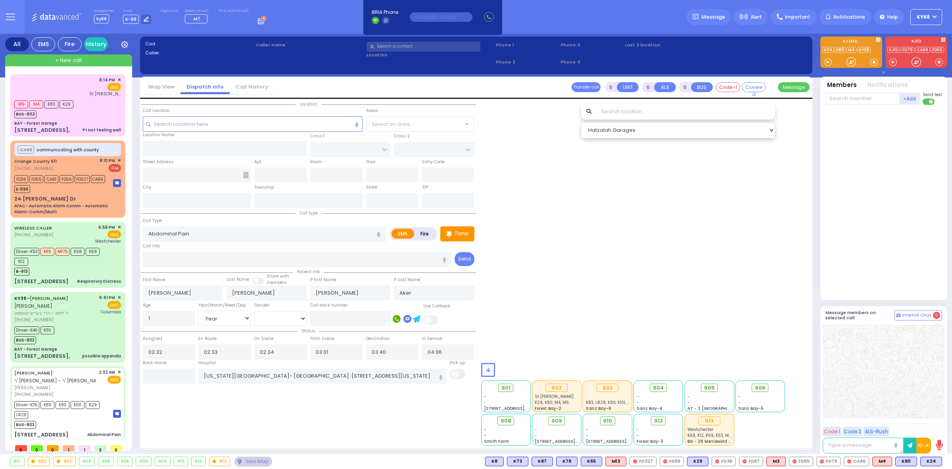
select select "Hatzalah Garages"
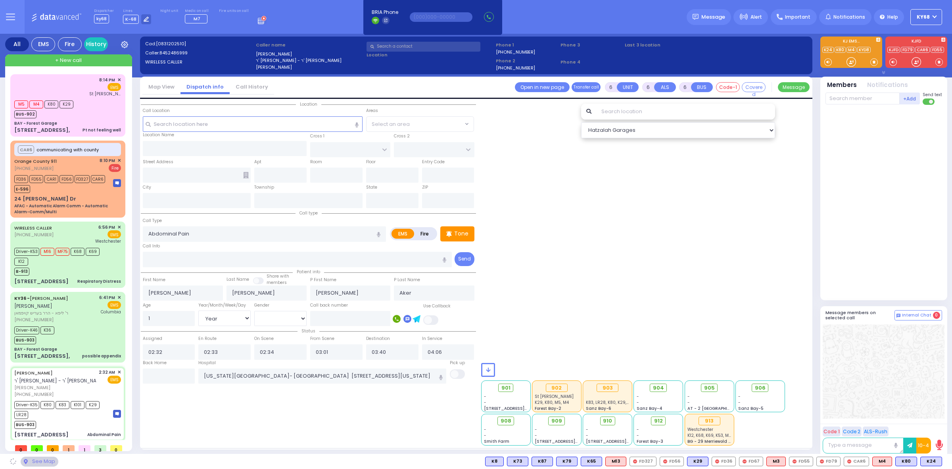
type input "BAKERTOWN RD"
type input "COUNTY ROUTE 105"
type input "17 AUSTRA PKWY"
type input "303"
type input "Kiryas Joel"
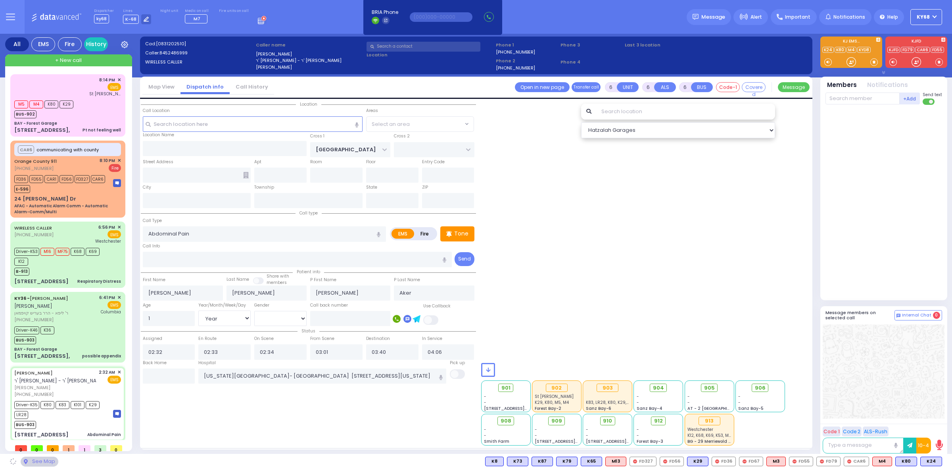
type input "[US_STATE]"
type input "10950"
select select "SECTION 4"
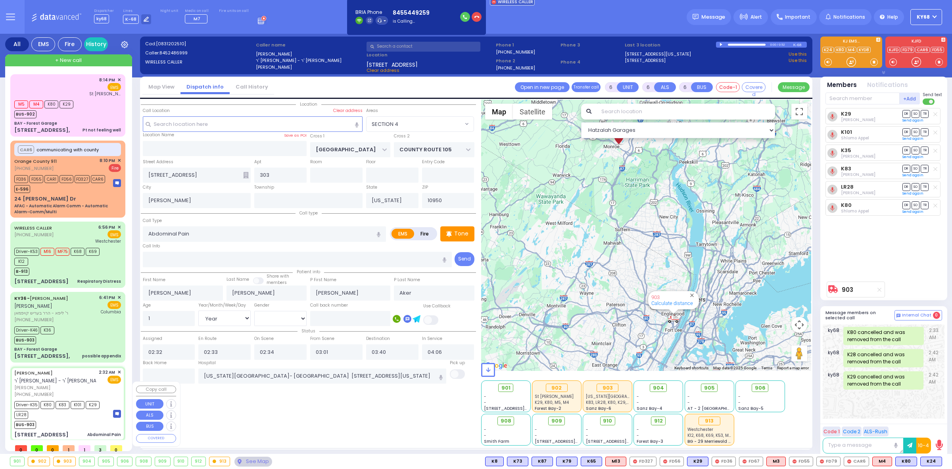
click at [118, 375] on span "✕" at bounding box center [119, 372] width 4 height 7
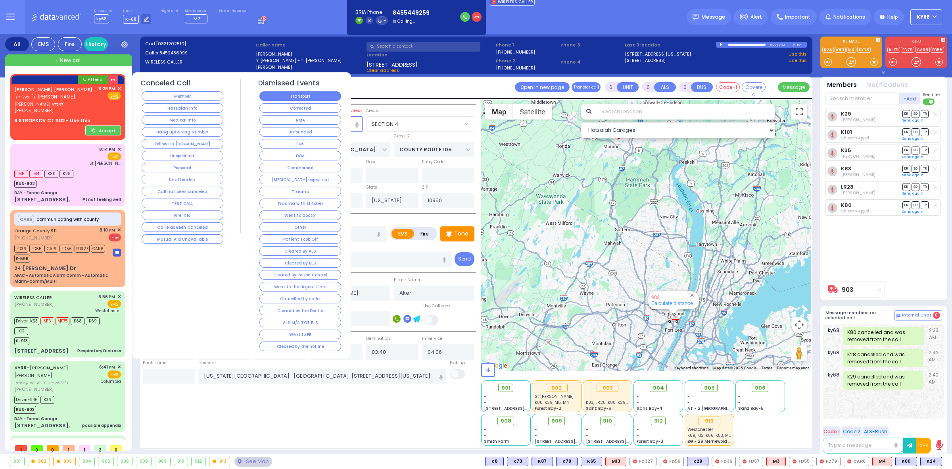
click at [327, 95] on button "Transport" at bounding box center [300, 96] width 82 height 10
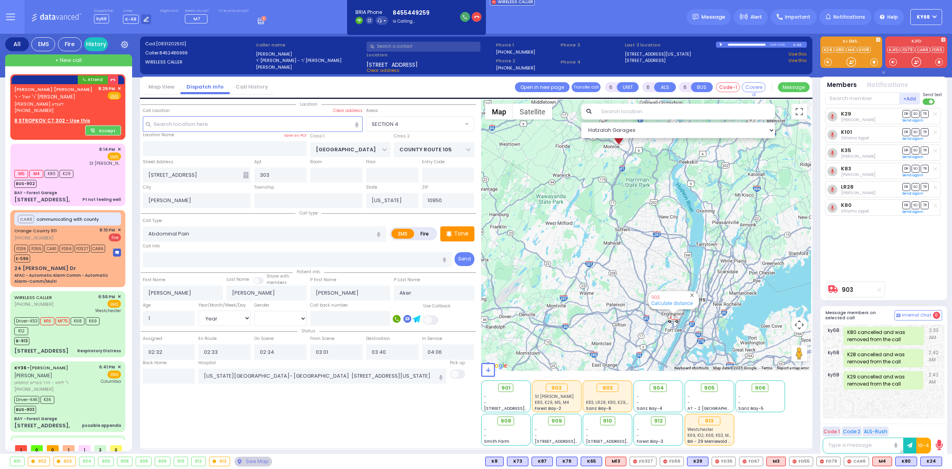
click at [463, 18] on icon "button" at bounding box center [465, 17] width 4 height 4
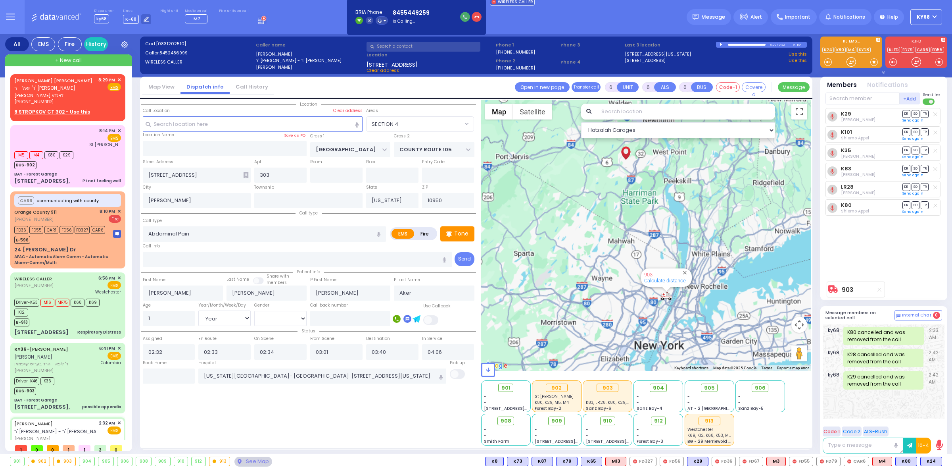
select select
radio input "true"
select select
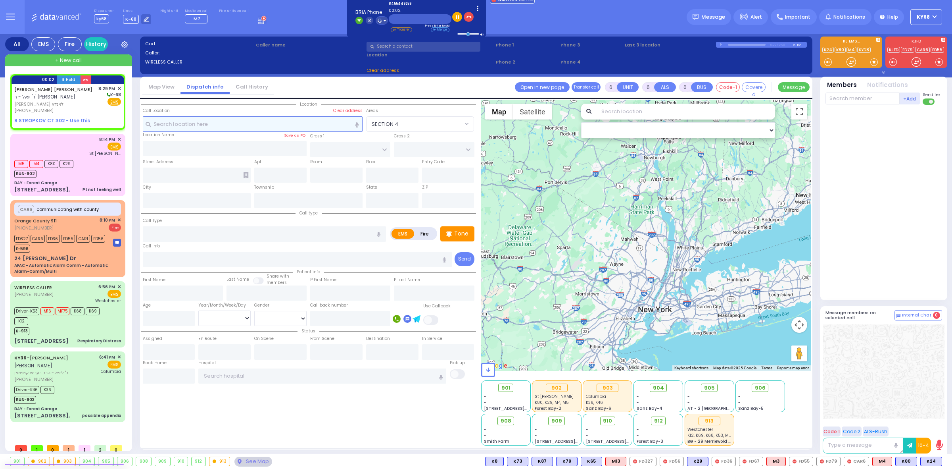
type input "2"
type input "1"
select select
radio input "true"
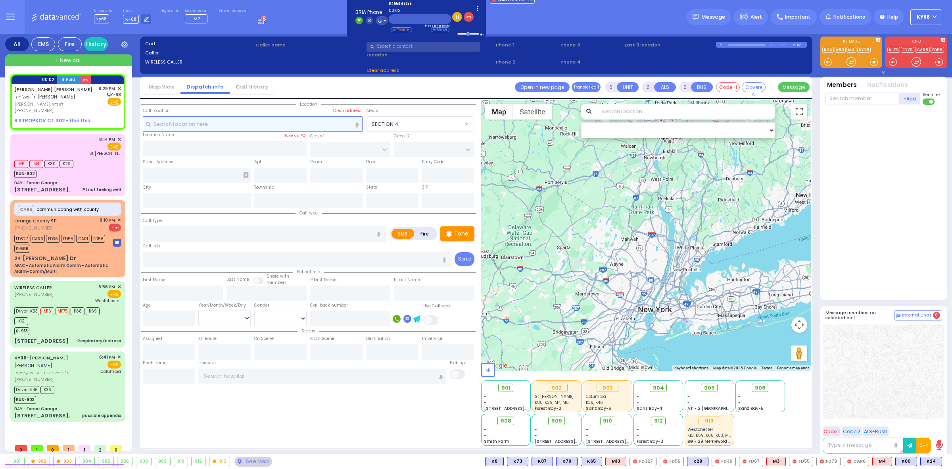
type input "JOSEPH HERSH"
type input "LANDAU"
select select
type input "20:29"
select select "Hatzalah Garages"
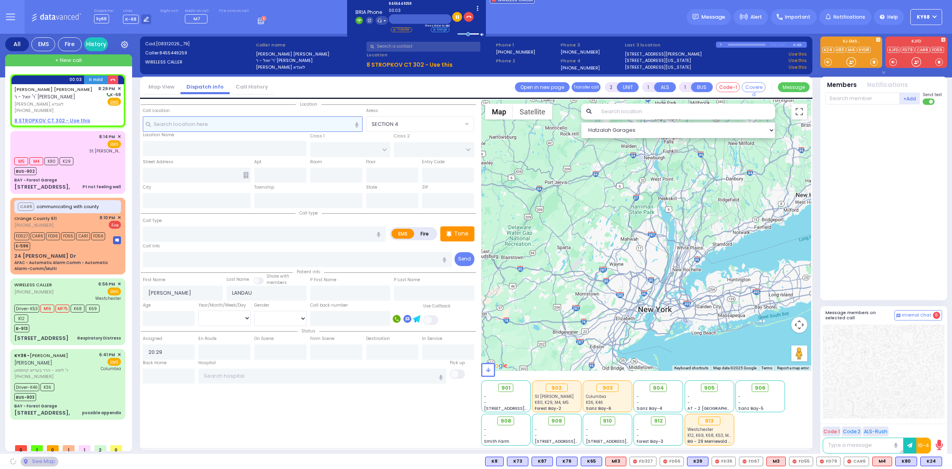
select select
radio input "true"
select select
select select "Hatzalah Garages"
click at [295, 126] on input "text" at bounding box center [253, 123] width 220 height 15
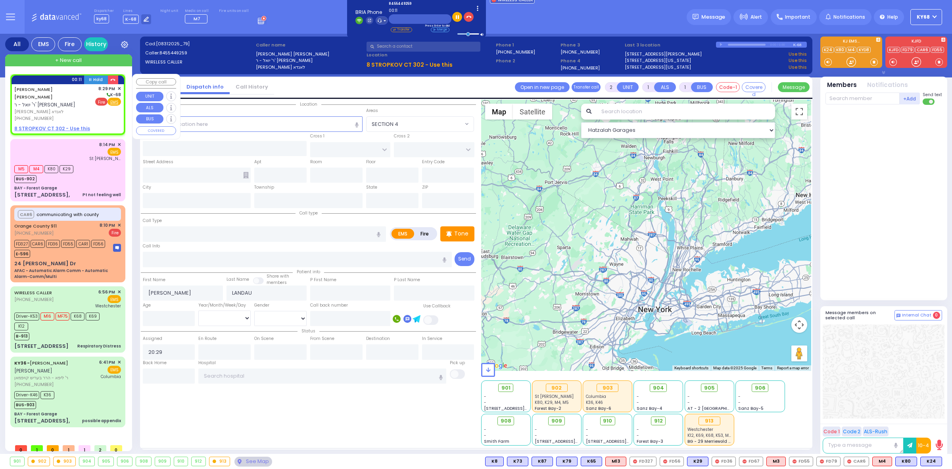
click at [100, 102] on span "Fire" at bounding box center [101, 102] width 12 height 8
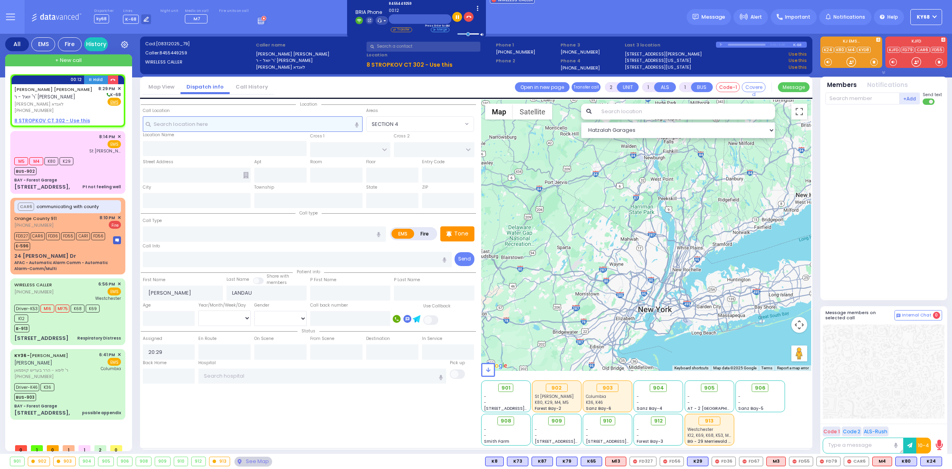
click at [229, 124] on input "text" at bounding box center [253, 123] width 220 height 15
select select
radio input "false"
radio input "true"
select select
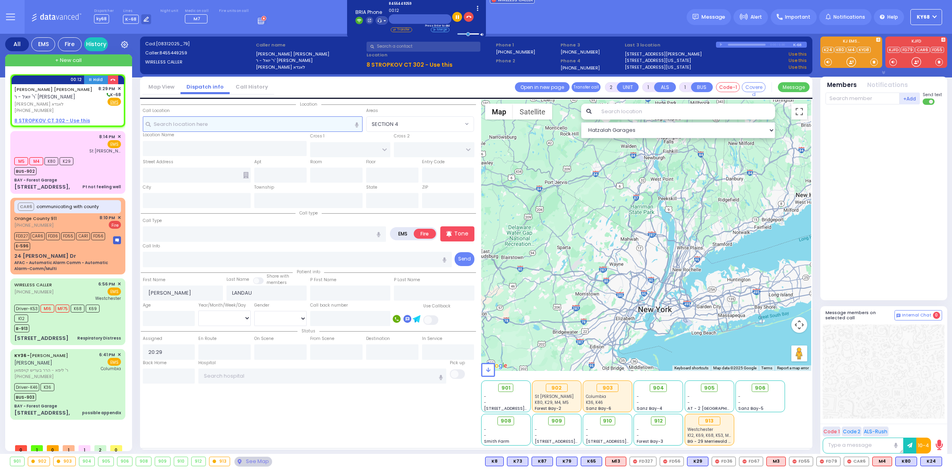
select select "Hatzalah Garages"
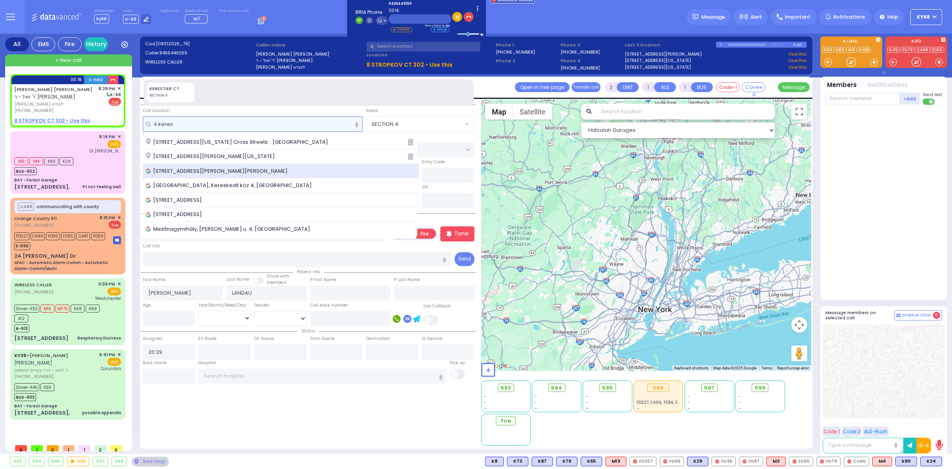
type input "4 keres"
click at [217, 170] on span "4 Kerestier Rd, Kiryas Joel, NY, USA" at bounding box center [218, 171] width 144 height 8
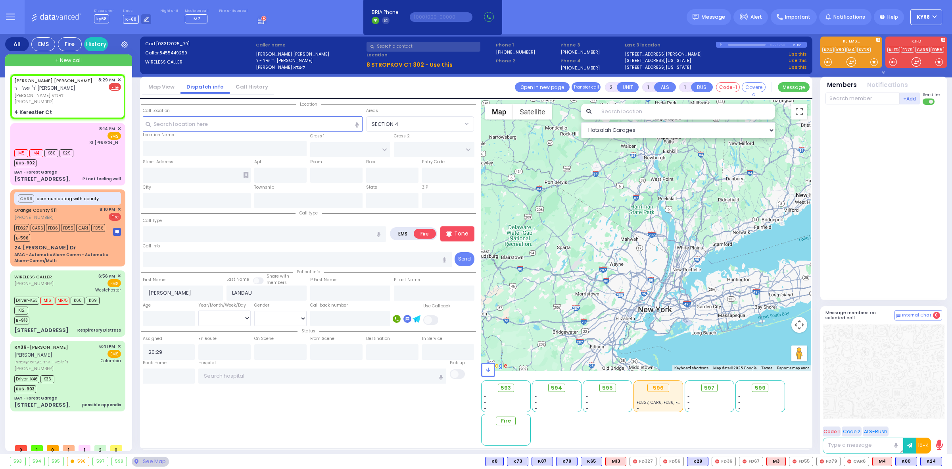
select select
radio input "true"
select select
select select "Hatzalah Garages"
type input "GETZIL BERGER BLVD"
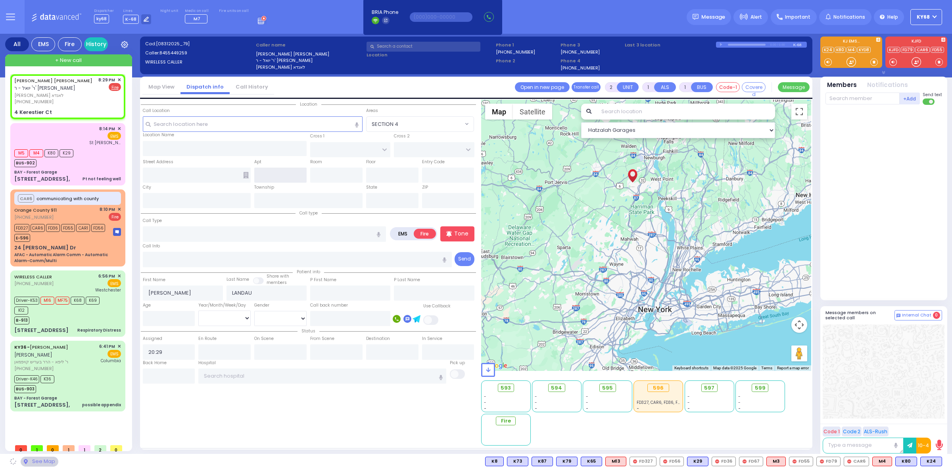
type input "KAHAN DR"
type input "4 Kerestier Ct"
type input "Kiryas Joel"
type input "[US_STATE]"
type input "10950"
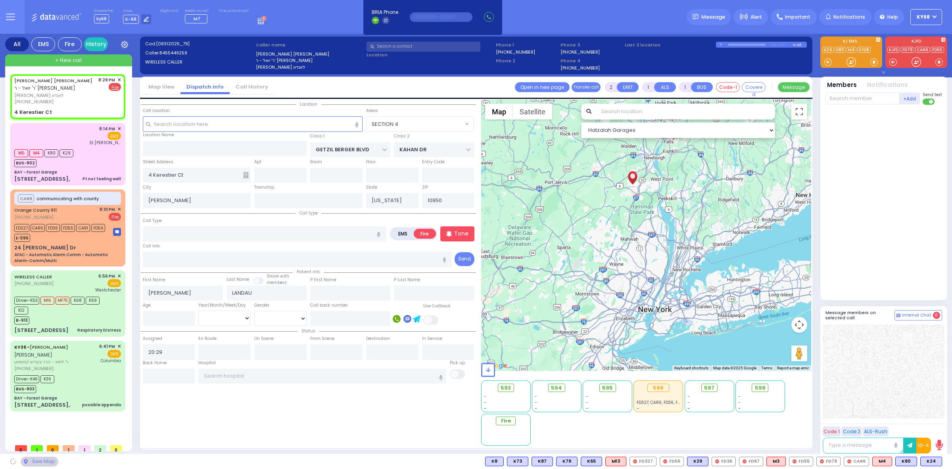
select select "SECTION 4"
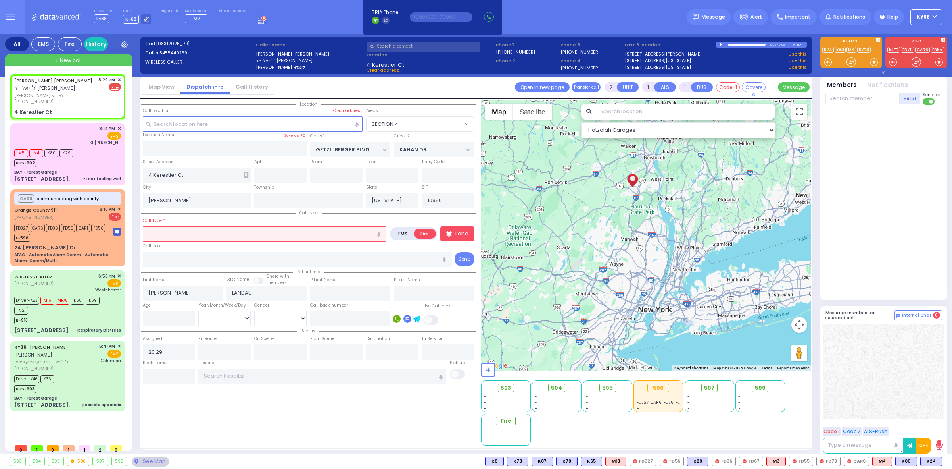
select select
radio input "true"
select select
select select "Hatzalah Garages"
select select "SECTION 4"
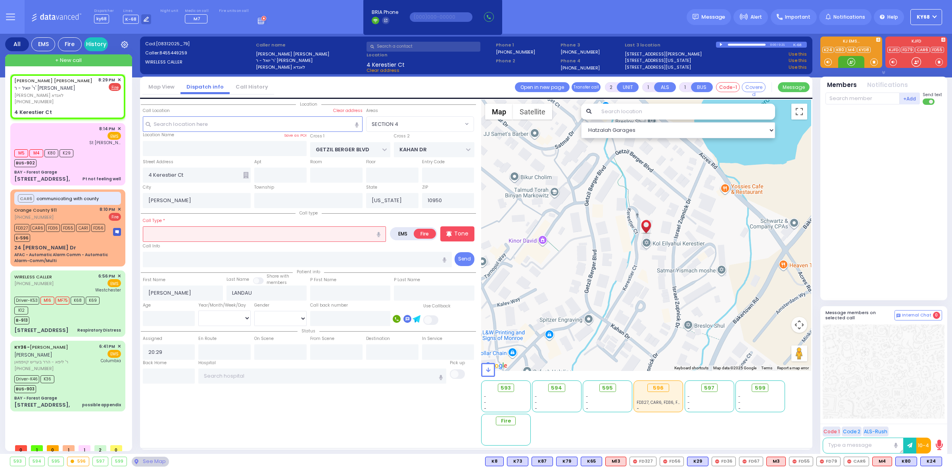
click at [850, 61] on div at bounding box center [852, 62] width 8 height 8
drag, startPoint x: 901, startPoint y: 181, endPoint x: 890, endPoint y: 179, distance: 11.2
click at [901, 181] on div at bounding box center [885, 200] width 118 height 185
click at [211, 235] on input "text" at bounding box center [264, 233] width 243 height 15
select select
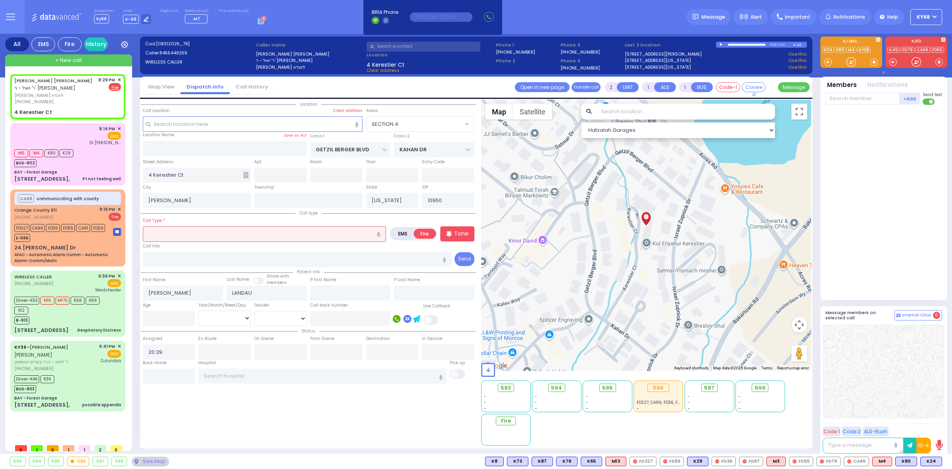
radio input "true"
select select
select select "Hatzalah Garages"
select select "SECTION 4"
select select
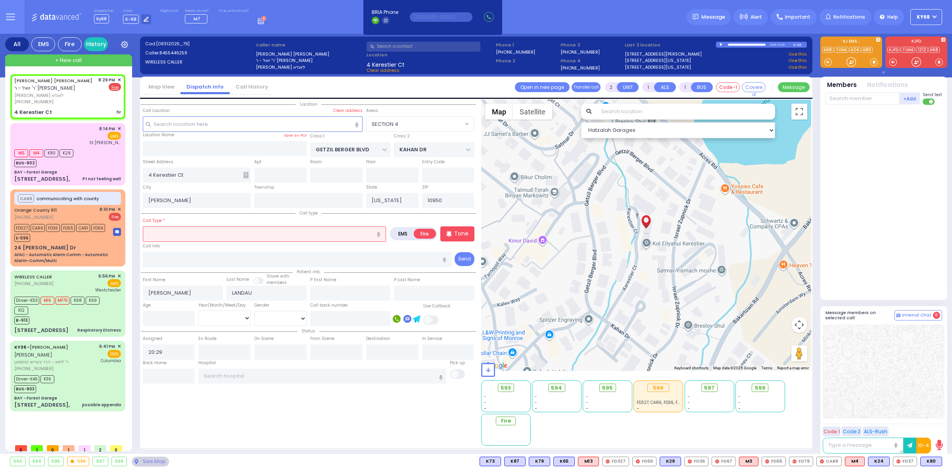
type input "fir"
radio input "true"
select select
select select "SECTION 4"
select select "Hatzalah Garages"
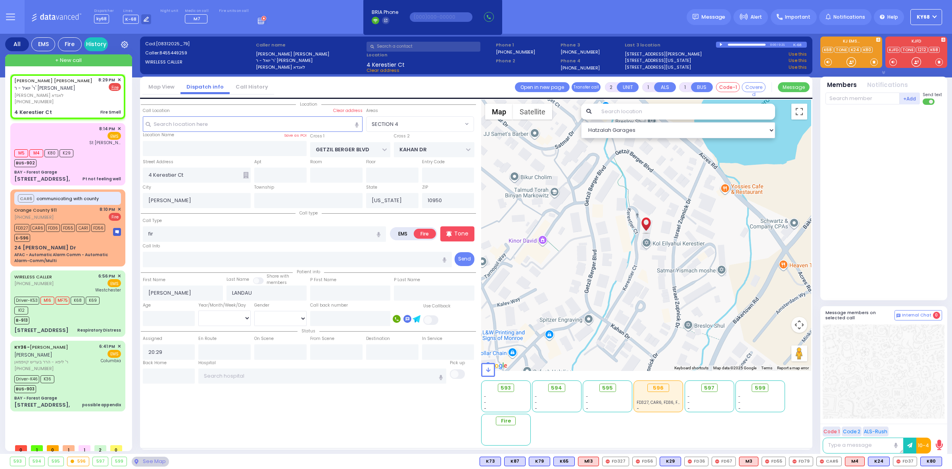
select select
type input "Fire Smell"
radio input "true"
select select
select select "Hatzalah Garages"
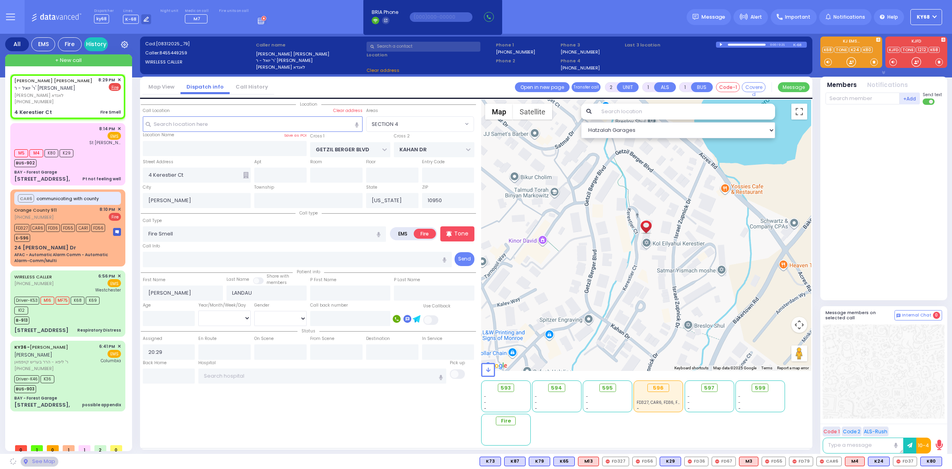
select select "SECTION 4"
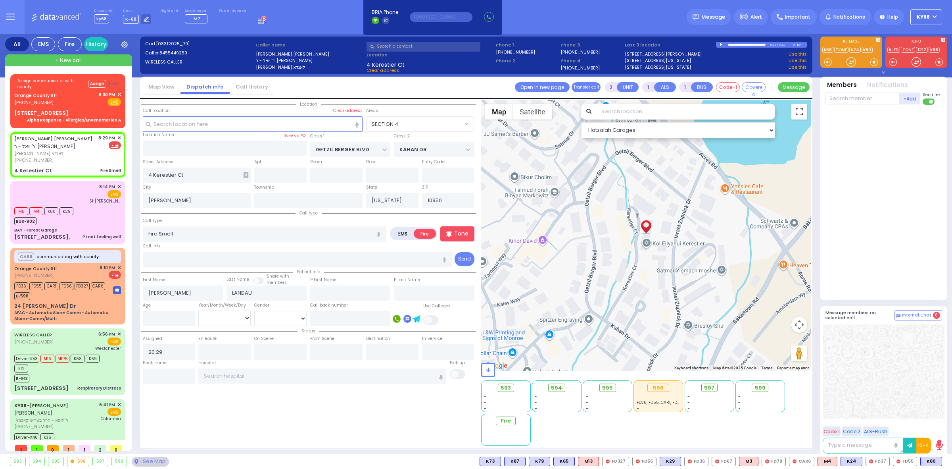
select select
radio input "true"
select select
select select "Hatzalah Garages"
select select "SECTION 4"
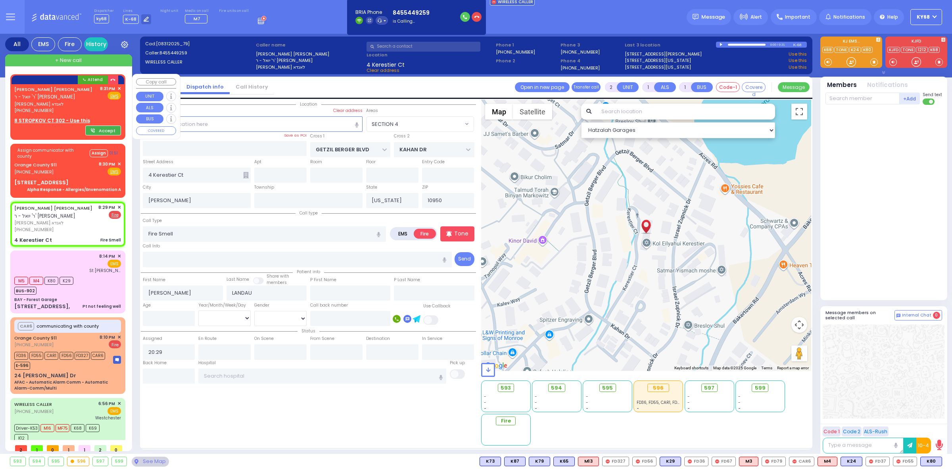
click at [101, 130] on button "Accept" at bounding box center [103, 130] width 36 height 10
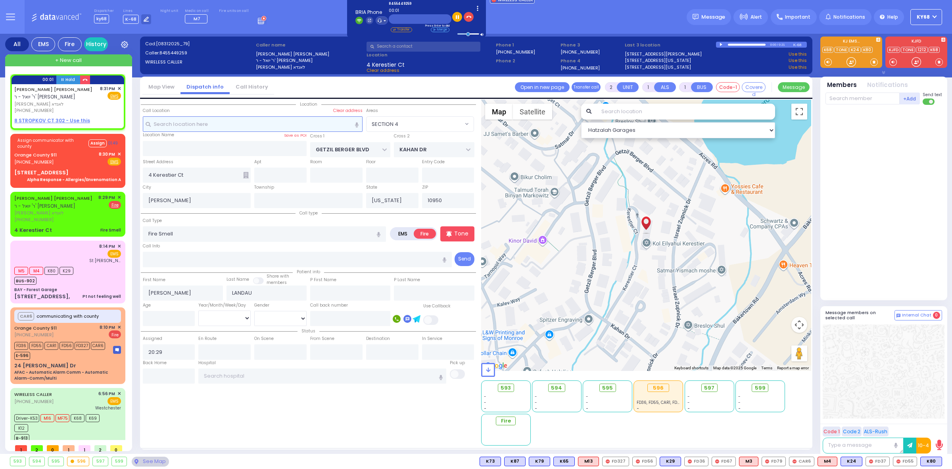
select select
radio input "true"
select select
type input "20:31"
select select "Hatzalah Garages"
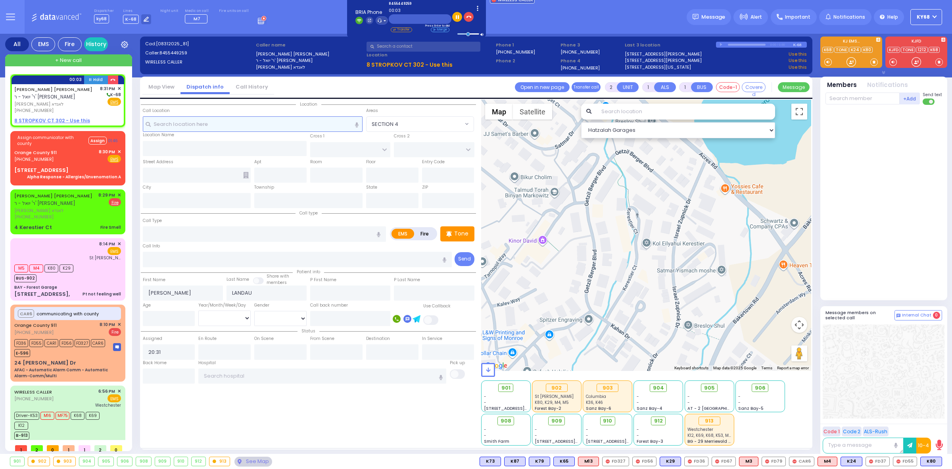
select select
radio input "true"
select select
select select "Hatzalah Garages"
select select
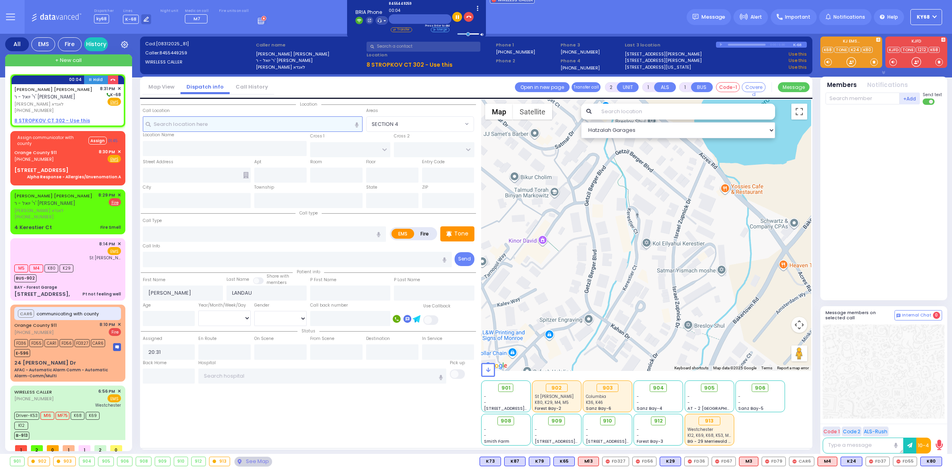
radio input "true"
select select
select select "Hatzalah Garages"
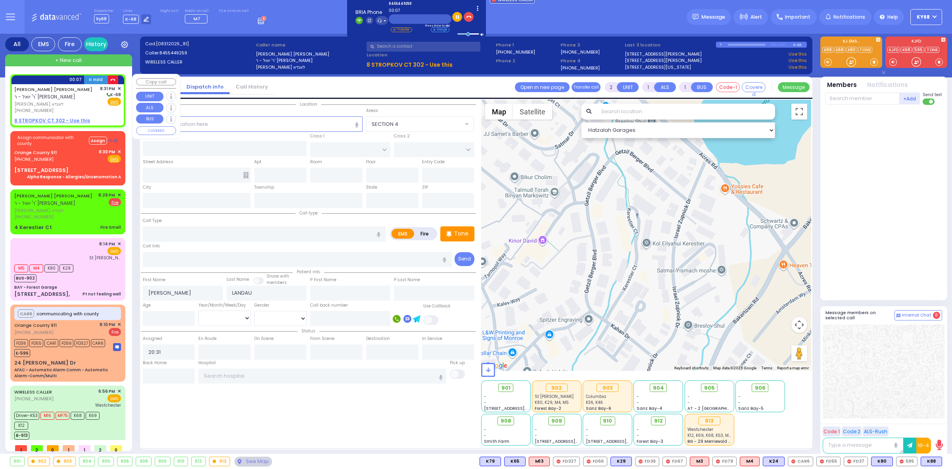
click at [108, 79] on button "button" at bounding box center [113, 79] width 10 height 9
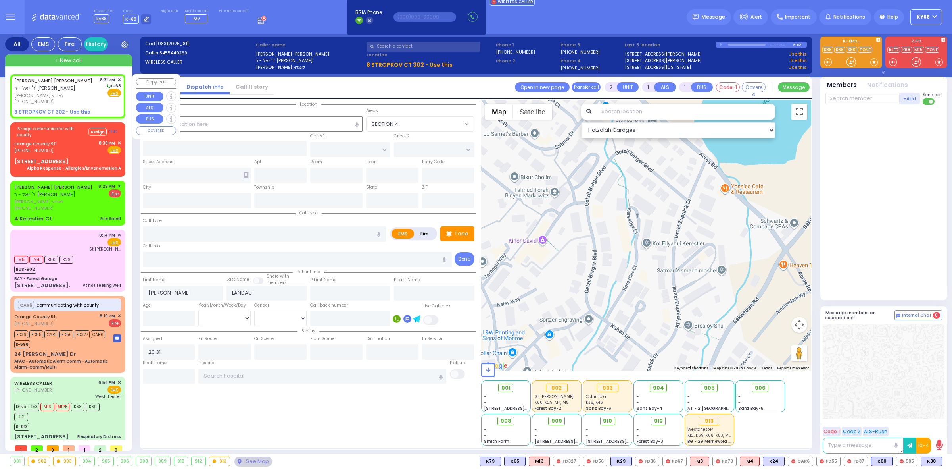
select select
radio input "true"
select select
select select "Hatzalah Garages"
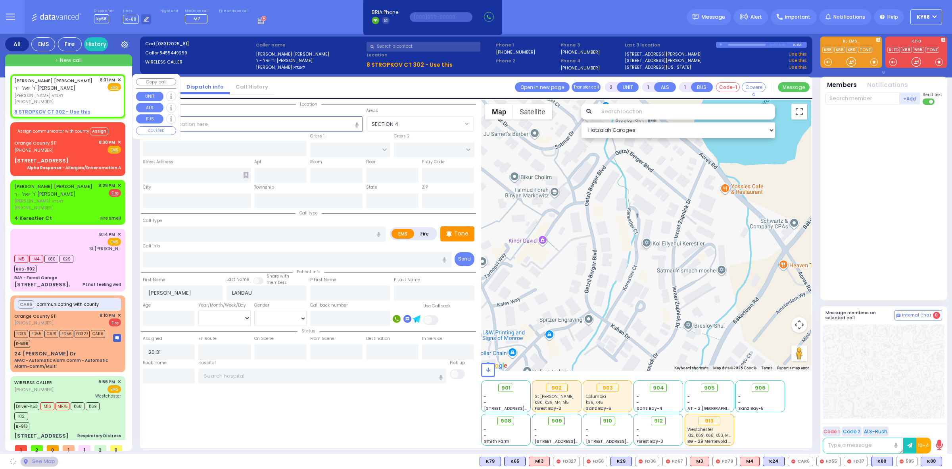
click at [117, 78] on span "✕" at bounding box center [119, 80] width 4 height 7
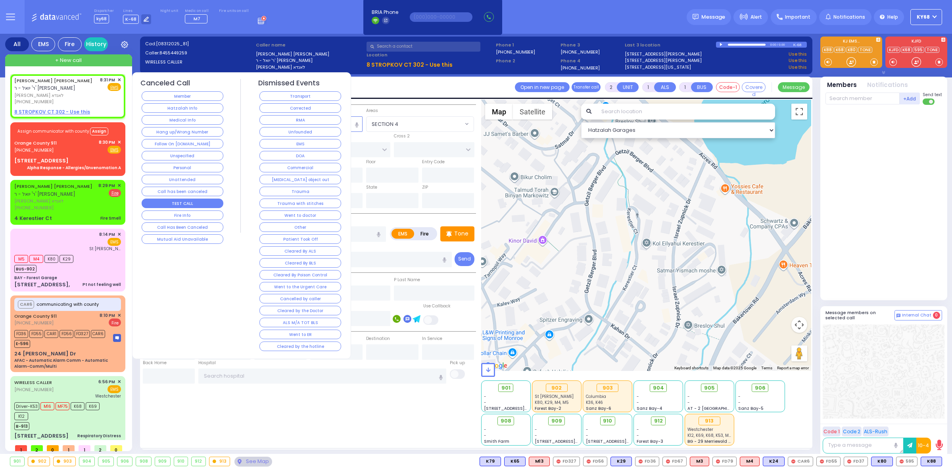
select select
radio input "true"
select select
select select "Hatzalah Garages"
click at [205, 144] on button "Follow On [DOMAIN_NAME]" at bounding box center [183, 144] width 82 height 10
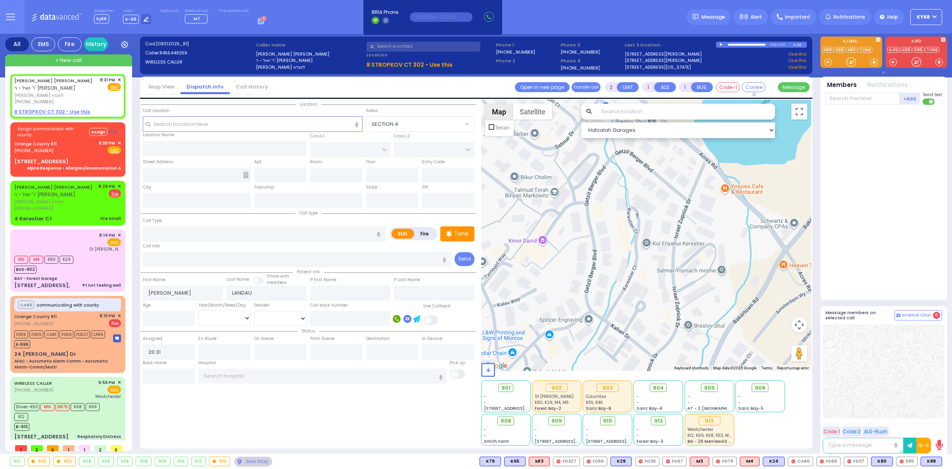
select select
radio input "true"
select select
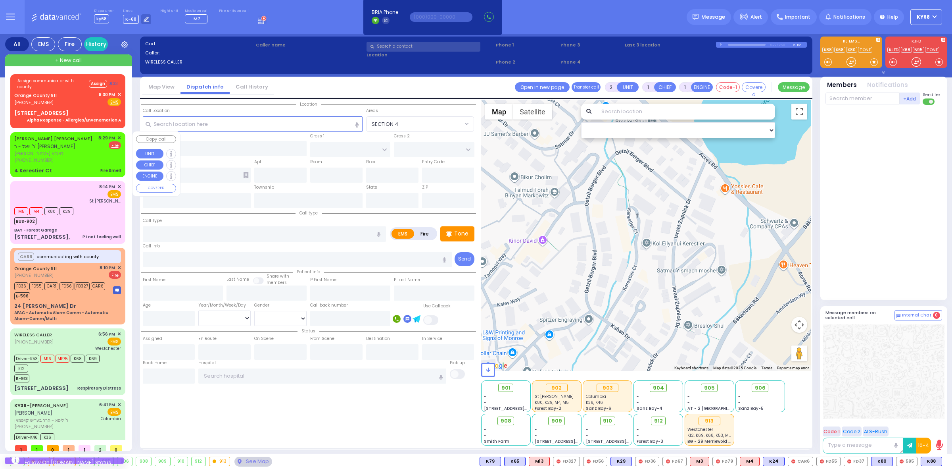
click at [40, 143] on span "ר' [PERSON_NAME] - ר' [PERSON_NAME] [PERSON_NAME]" at bounding box center [44, 146] width 61 height 7
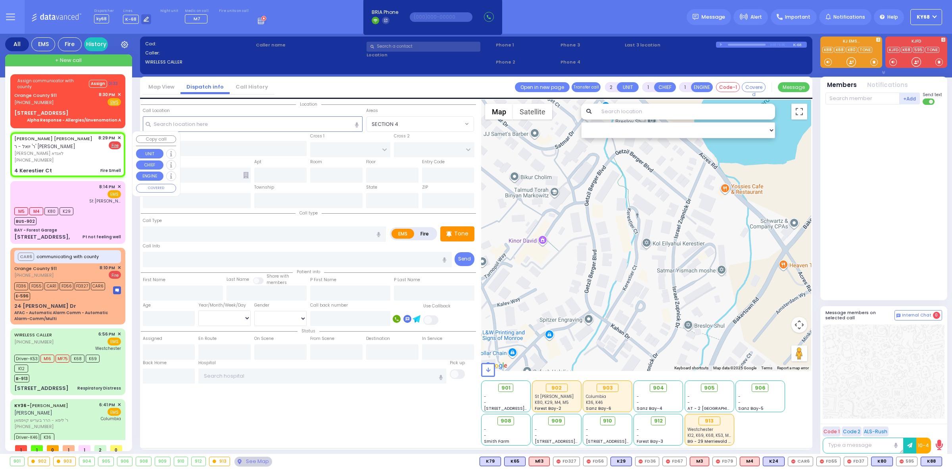
select select
type input "Fire Smell"
radio input "false"
radio input "true"
type input "JOSEPH HERSH"
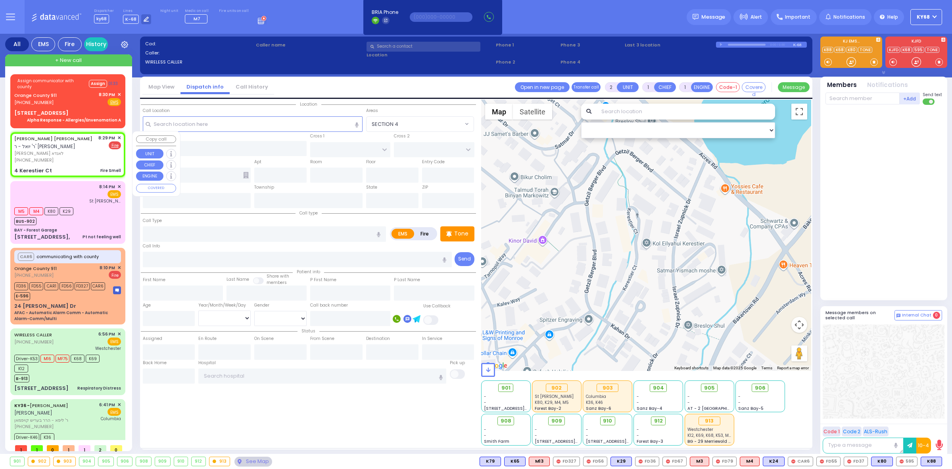
type input "LANDAU"
select select
type input "20:29"
select select "Hatzalah Garages"
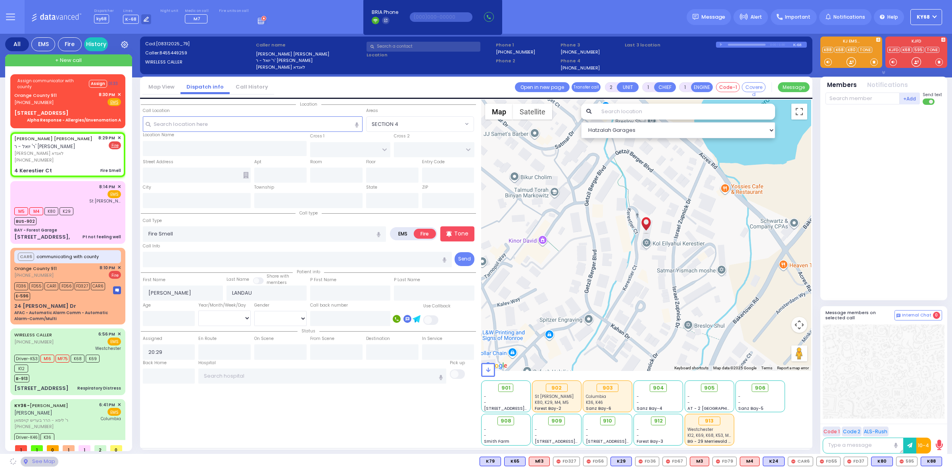
type input "GETZIL BERGER BLVD"
type input "KAHAN DR"
type input "4 Kerestier Ct"
type input "Kiryas Joel"
type input "[US_STATE]"
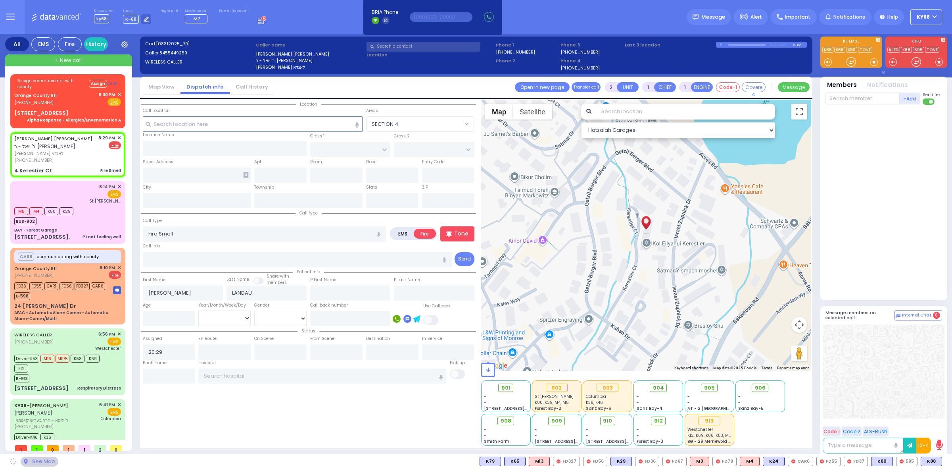
type input "10950"
select select "SECTION 4"
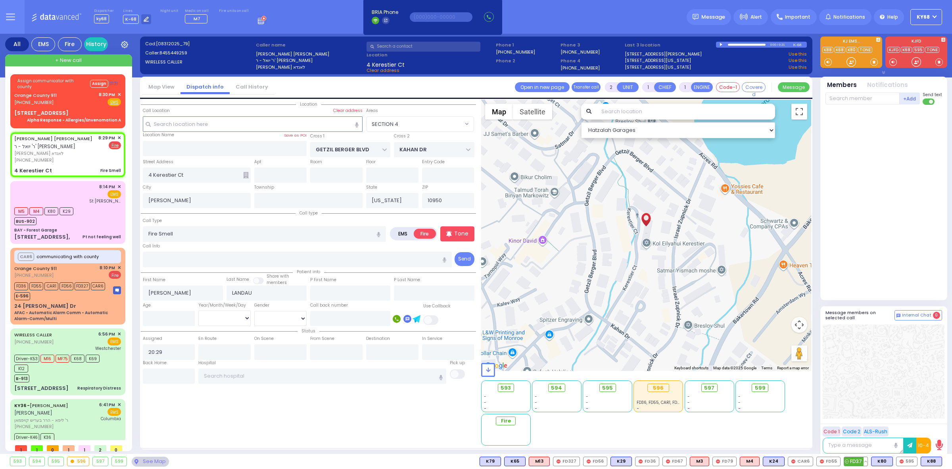
click at [855, 459] on span "FD37" at bounding box center [855, 461] width 23 height 9
click at [828, 461] on span "FD55" at bounding box center [828, 461] width 23 height 9
click at [804, 460] on span "CAR6" at bounding box center [800, 461] width 25 height 9
click at [903, 461] on span "595" at bounding box center [907, 461] width 21 height 9
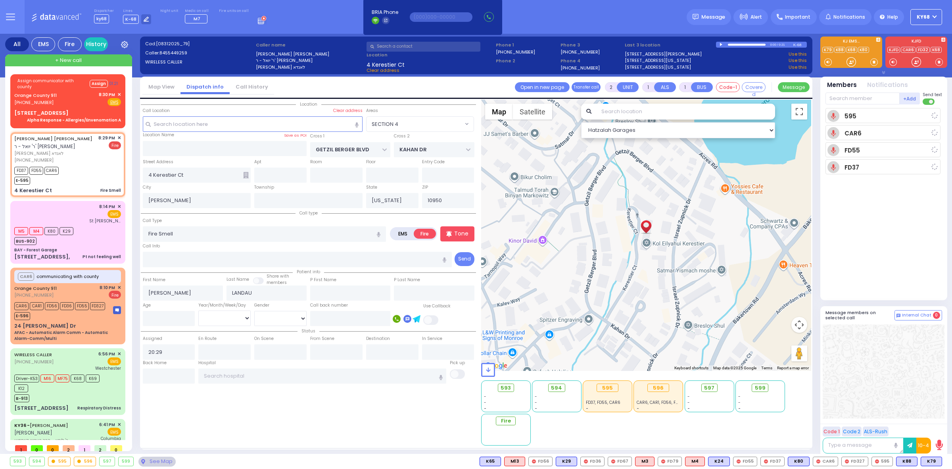
select select
radio input "true"
select select
type input "20:31"
select select "Hatzalah Garages"
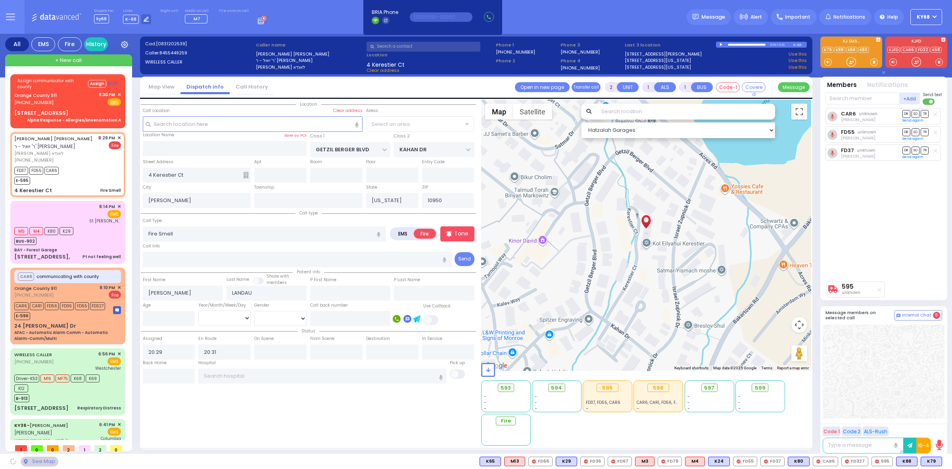
select select "SECTION 4"
select select
radio input "true"
select select
select select "Hatzalah Garages"
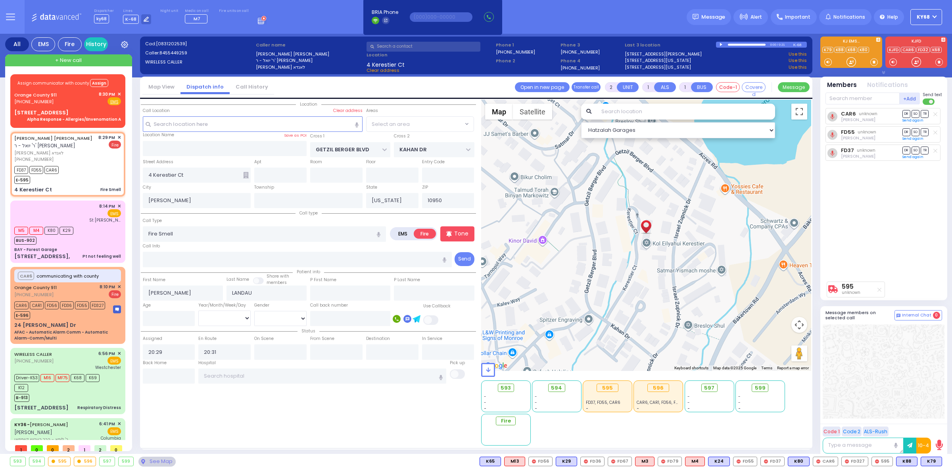
radio input "true"
select select
select select "Hatzalah Garages"
select select "SECTION 4"
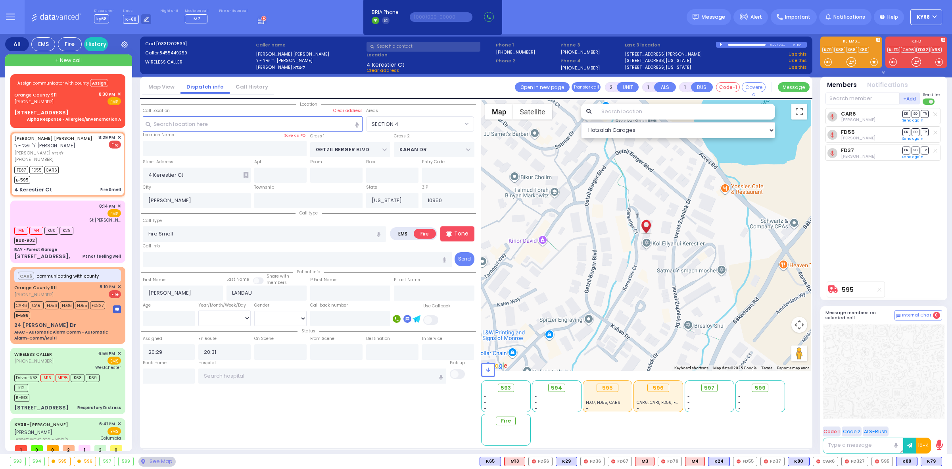
select select
radio input "true"
select select
select select "Hatzalah Garages"
select select "SECTION 4"
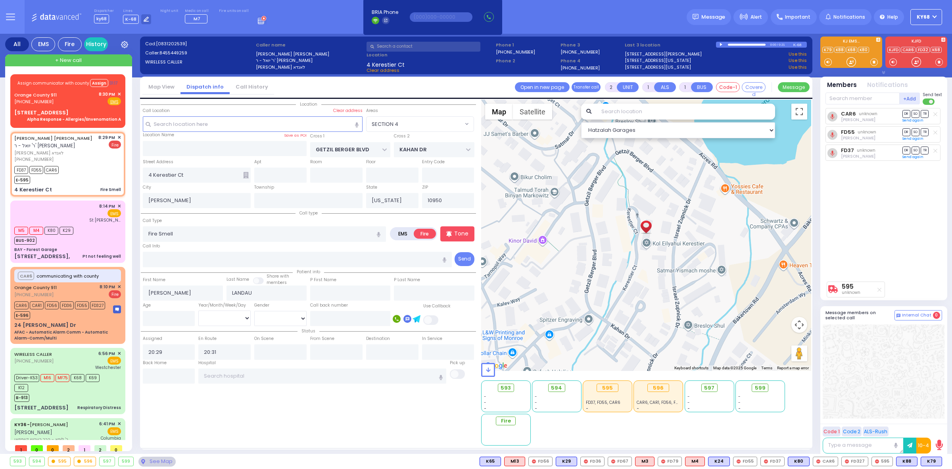
select select
radio input "true"
select select
select select "SECTION 4"
select select "Hatzalah Garages"
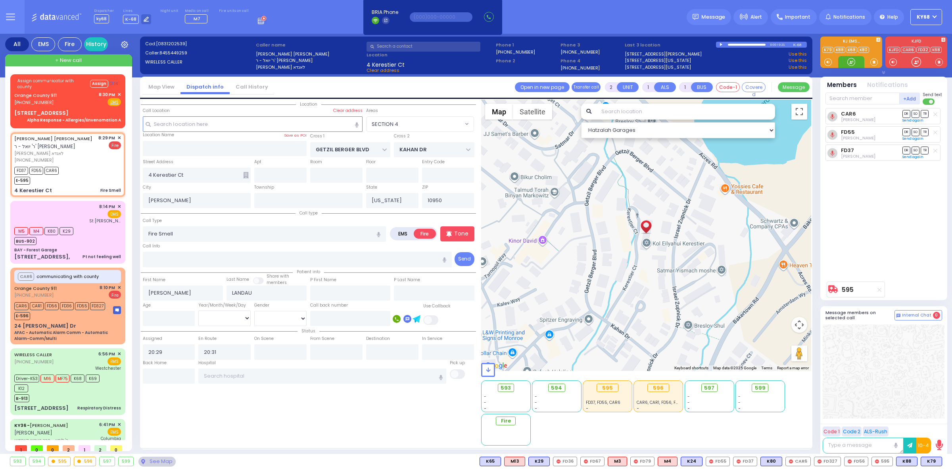
click at [848, 58] on div at bounding box center [852, 62] width 8 height 8
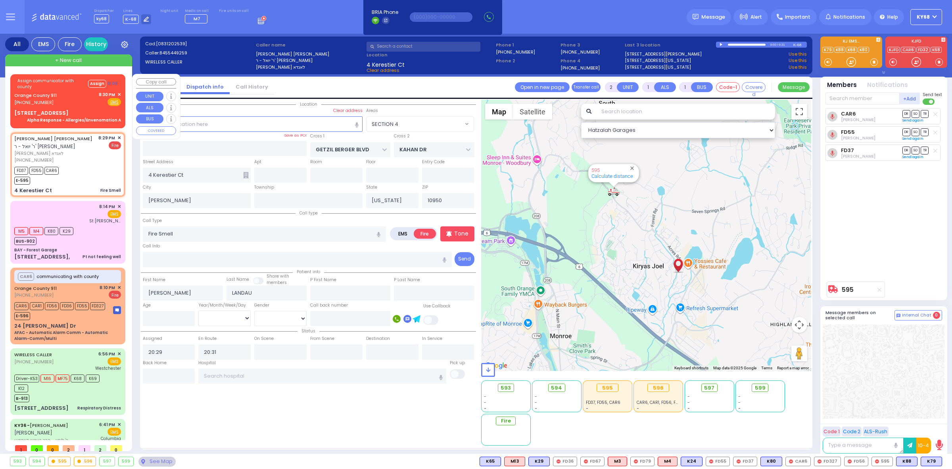
click at [13, 108] on div "Assign communicator with county Assign 01:08 Orange County 911 (845) 469-0911 8…" at bounding box center [68, 99] width 112 height 49
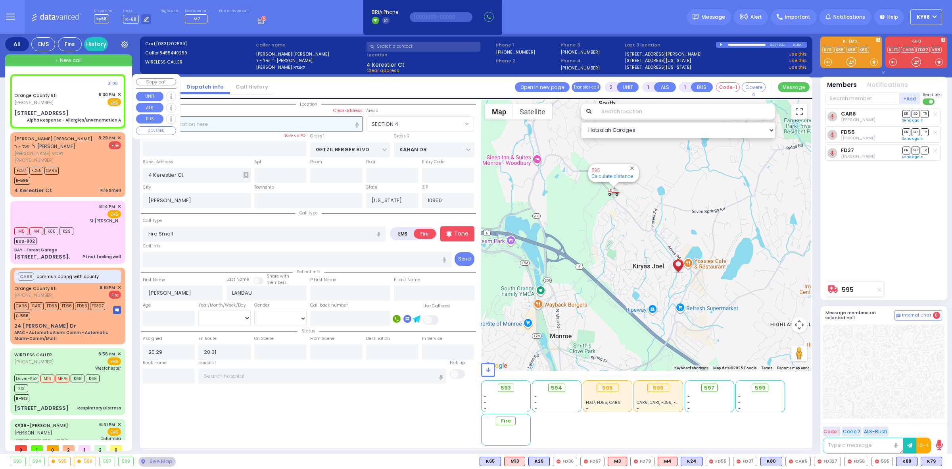
type input "6"
select select
type input "Alpha Response - Allergies/Envenomation A"
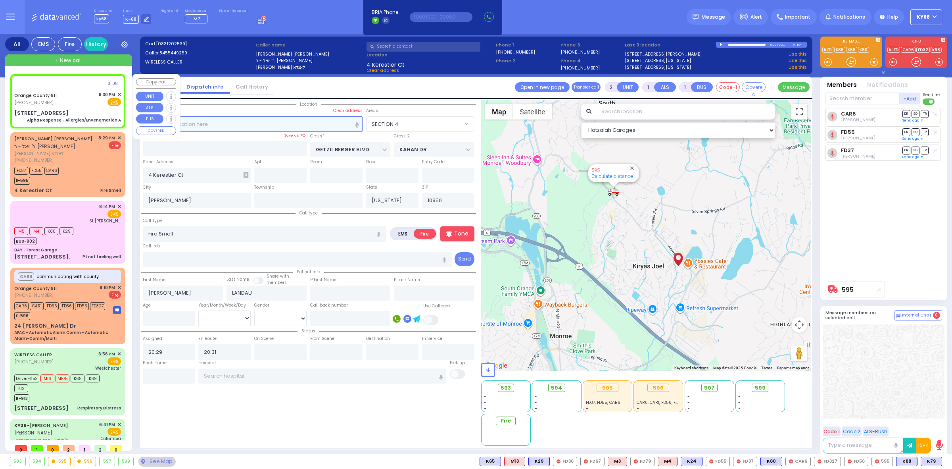
radio input "true"
type input "Nature: : Alpha Response - Allergies/Envenomation A Address: : 11 Maplewood Rd,…"
select select
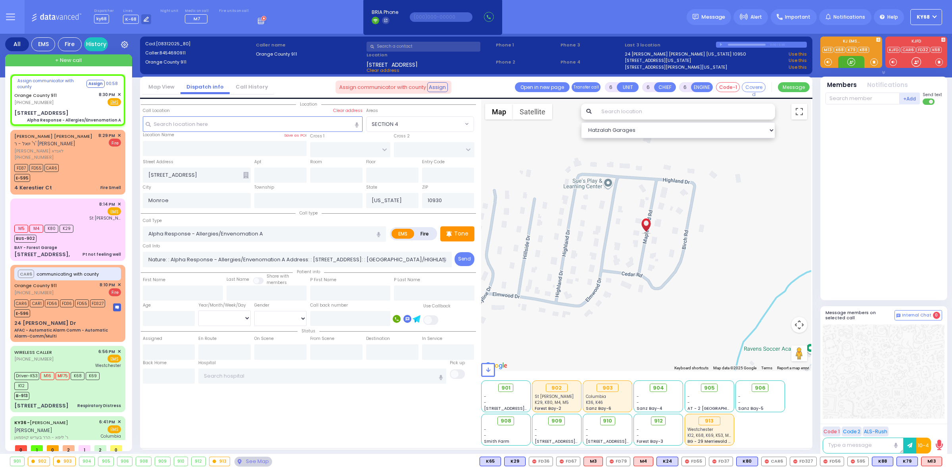
click at [850, 64] on div at bounding box center [852, 62] width 8 height 8
click at [931, 463] on span "M13" at bounding box center [932, 461] width 20 height 9
click at [851, 100] on input "text" at bounding box center [863, 98] width 74 height 12
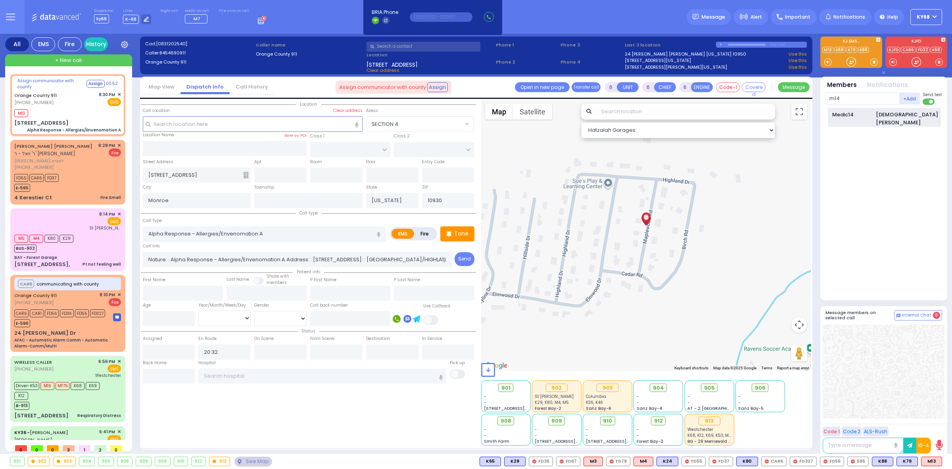
click at [853, 115] on div "Medic14" at bounding box center [852, 115] width 40 height 8
click at [92, 83] on button "Assign" at bounding box center [95, 84] width 18 height 8
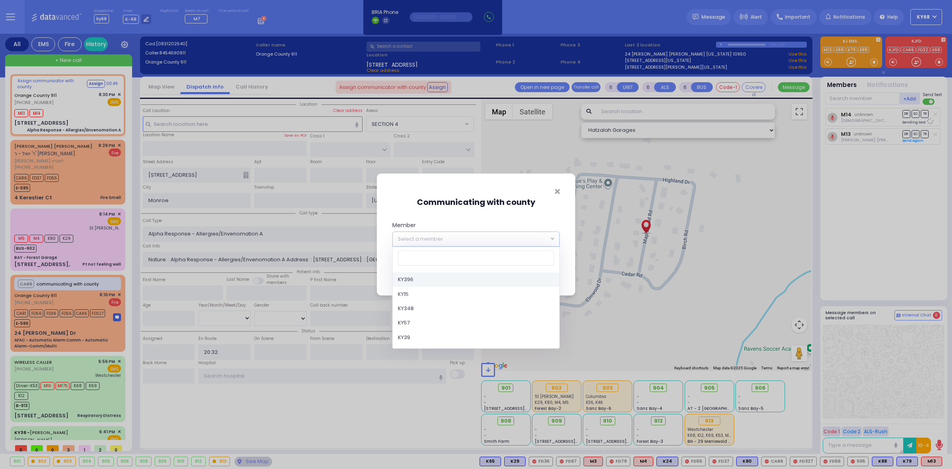
click at [432, 238] on span "Select a member" at bounding box center [420, 239] width 45 height 8
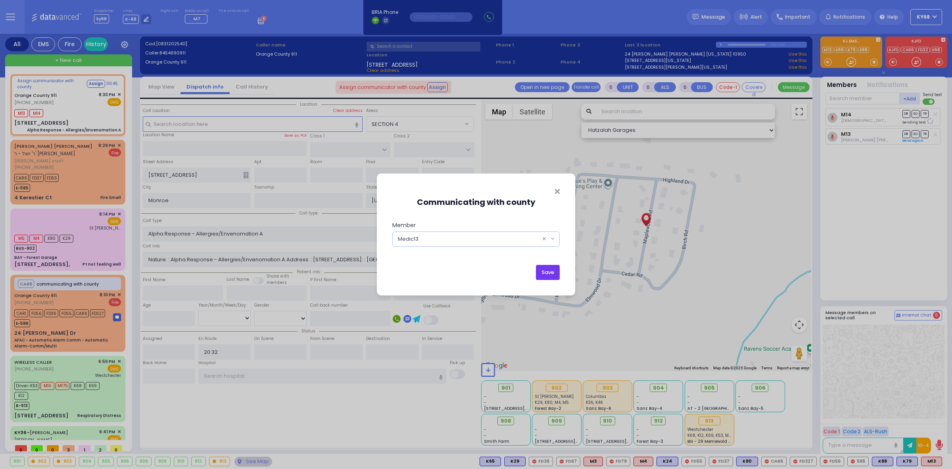
click at [546, 271] on button "Save" at bounding box center [548, 272] width 24 height 15
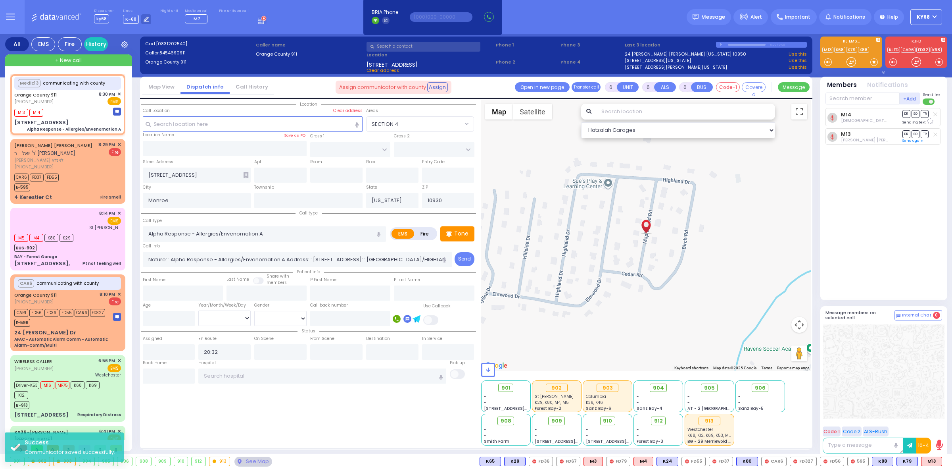
click at [831, 214] on div "M14 Shia Greenfeld DR SO TR" at bounding box center [885, 200] width 118 height 185
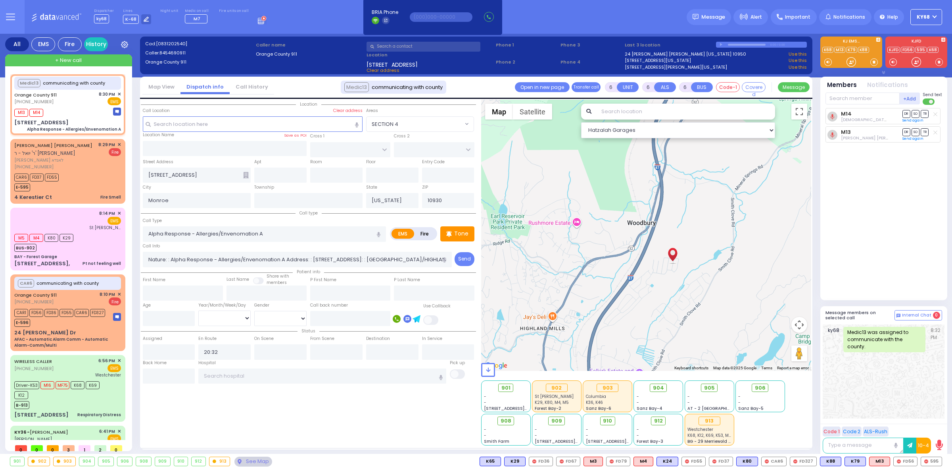
drag, startPoint x: 657, startPoint y: 304, endPoint x: 672, endPoint y: 280, distance: 28.1
click at [672, 280] on div at bounding box center [646, 235] width 331 height 271
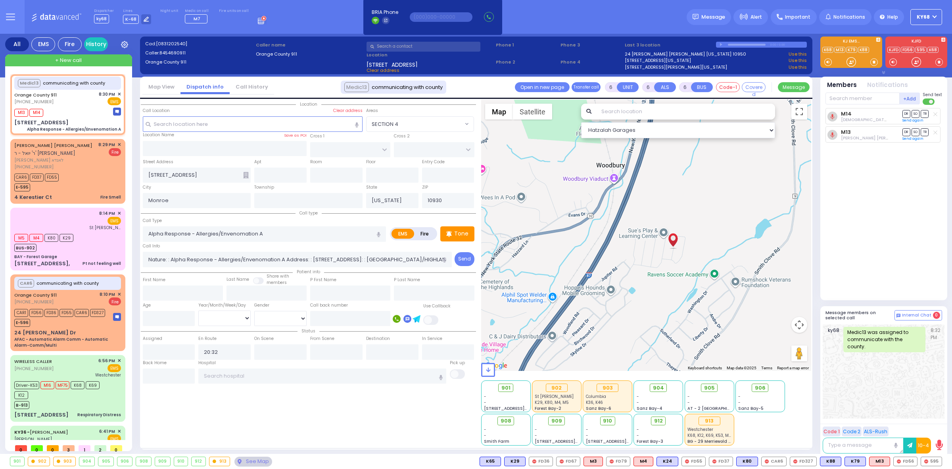
click at [938, 229] on div "M14 Shia Greenfeld DR SO TR" at bounding box center [885, 200] width 118 height 185
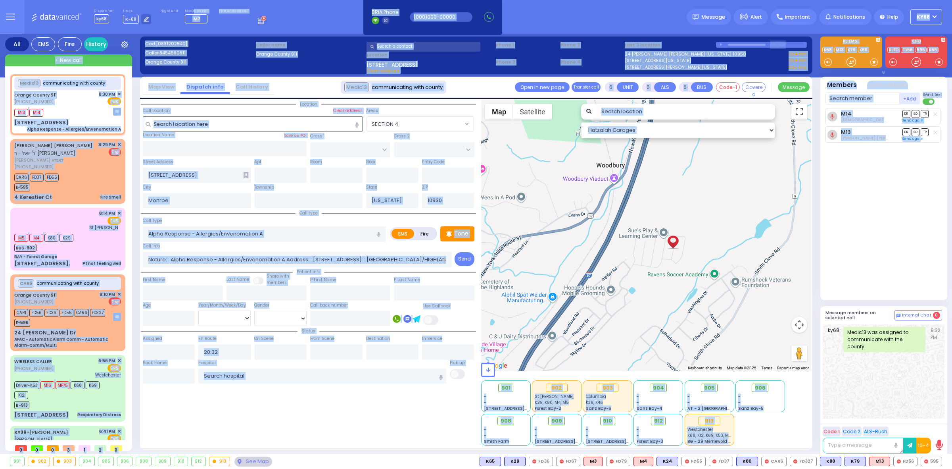
drag, startPoint x: 921, startPoint y: 183, endPoint x: 188, endPoint y: 4, distance: 753.9
click at [188, 4] on div "Dispatcher ky68 ?" at bounding box center [476, 234] width 952 height 469
click at [315, 10] on div "Dispatcher ky68 shift has started. Are you ? Lines K-68" at bounding box center [476, 17] width 952 height 34
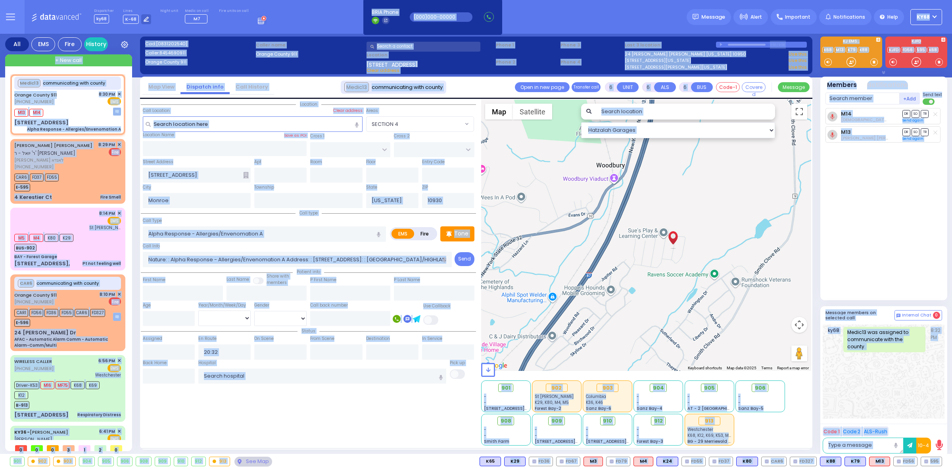
drag, startPoint x: 302, startPoint y: 6, endPoint x: 434, endPoint y: 465, distance: 477.9
click at [434, 465] on div "Dispatcher ky68 ?" at bounding box center [476, 234] width 952 height 469
click at [434, 465] on div "901 902 903 904 905 906 595 M4" at bounding box center [476, 461] width 952 height 10
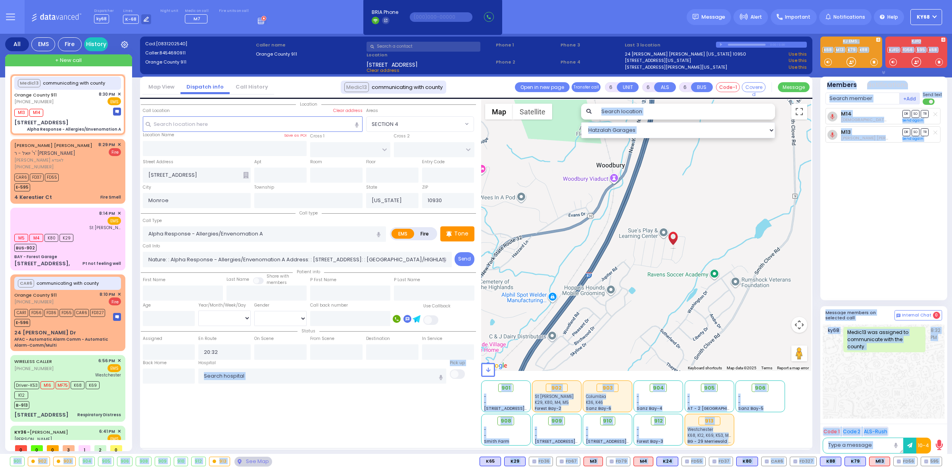
drag, startPoint x: 441, startPoint y: 461, endPoint x: 422, endPoint y: 417, distance: 47.4
click at [422, 417] on div "Dispatcher ky68 ?" at bounding box center [476, 234] width 952 height 469
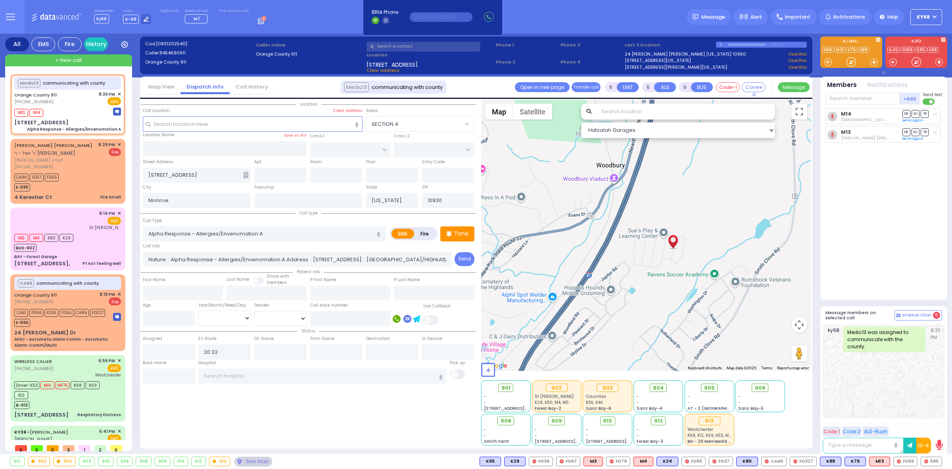
click at [422, 417] on div "Location" at bounding box center [308, 273] width 335 height 346
click at [459, 17] on button "button" at bounding box center [464, 17] width 10 height 10
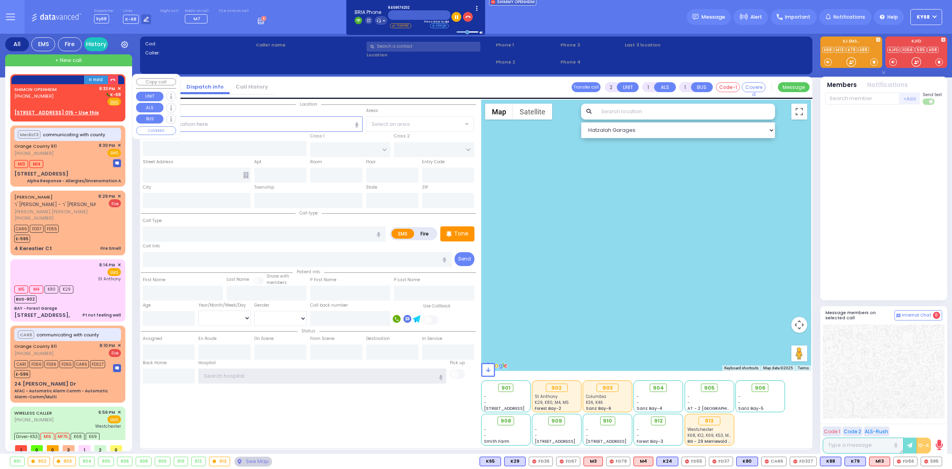
type input "ky68"
click at [60, 90] on div "SHIMON OPENHEIM [PHONE_NUMBER] 8:33 PM ✕ K-68" at bounding box center [67, 95] width 107 height 21
select select
radio input "true"
type input "SHIMON"
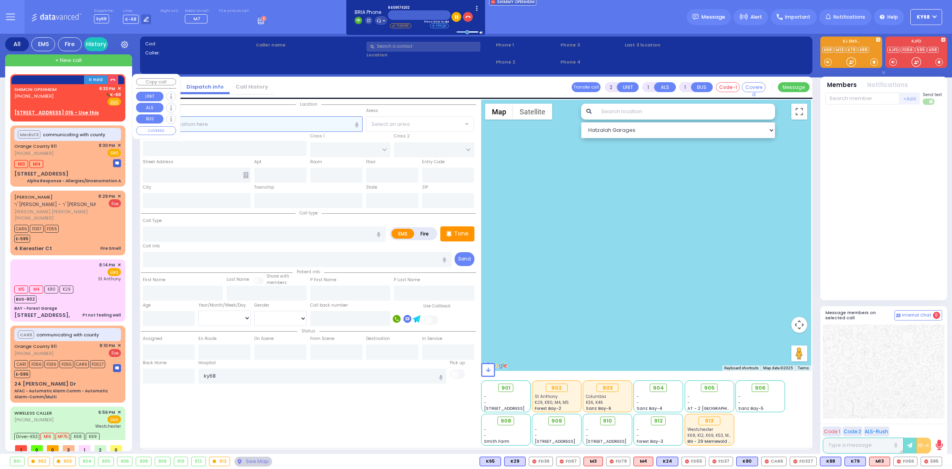
type input "OPENHEIM"
select select
type input "20:33"
select select "Hatzalah Garages"
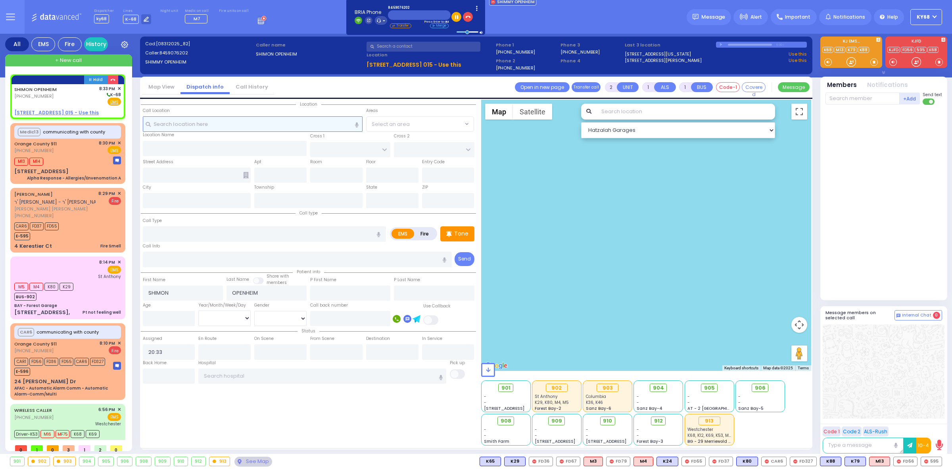
select select
radio input "true"
select select
select select "Hatzalah Garages"
click at [465, 16] on icon "button" at bounding box center [468, 17] width 6 height 6
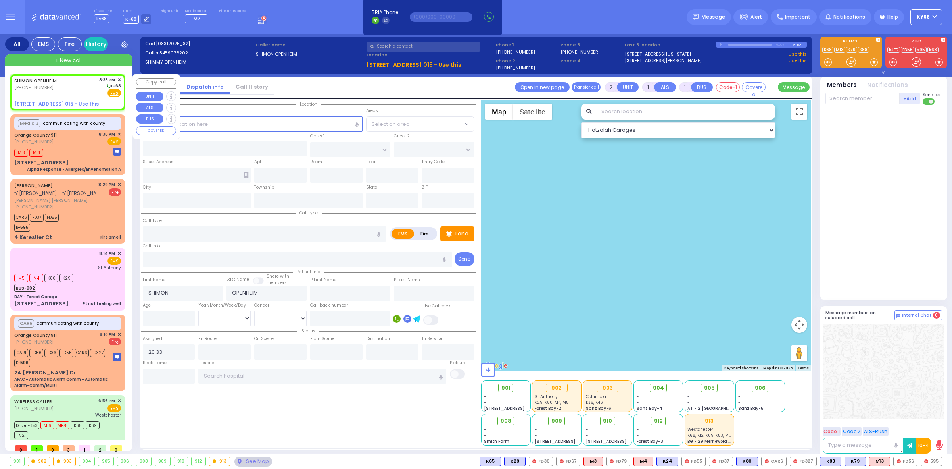
click at [117, 77] on span "✕" at bounding box center [119, 80] width 4 height 7
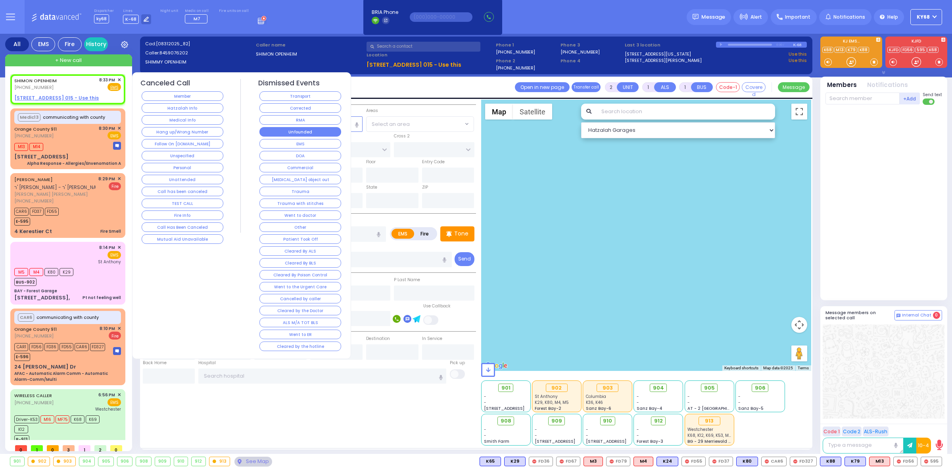
select select
radio input "true"
select select
select select "Hatzalah Garages"
click at [292, 108] on button "Corrected" at bounding box center [300, 108] width 82 height 10
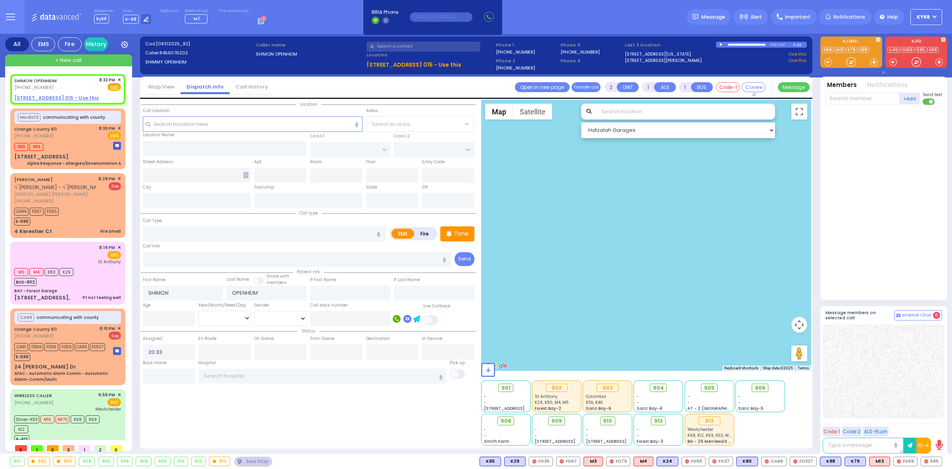
select select
radio input "true"
select select
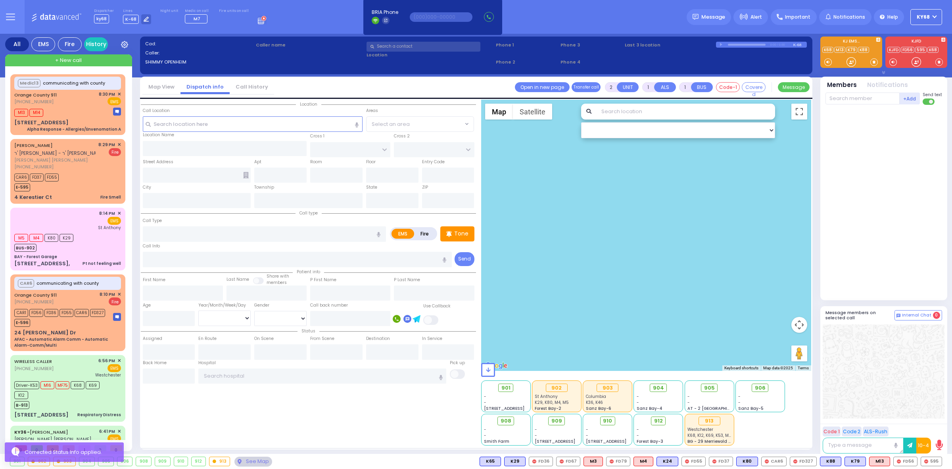
click at [73, 58] on span "+ New call" at bounding box center [68, 60] width 27 height 8
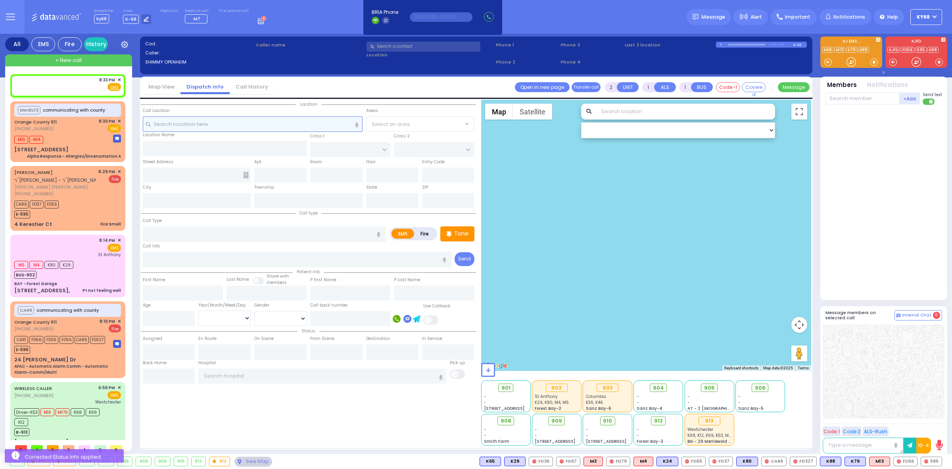
select select
radio input "true"
select select
type input "20:33"
select select "Hatzalah Garages"
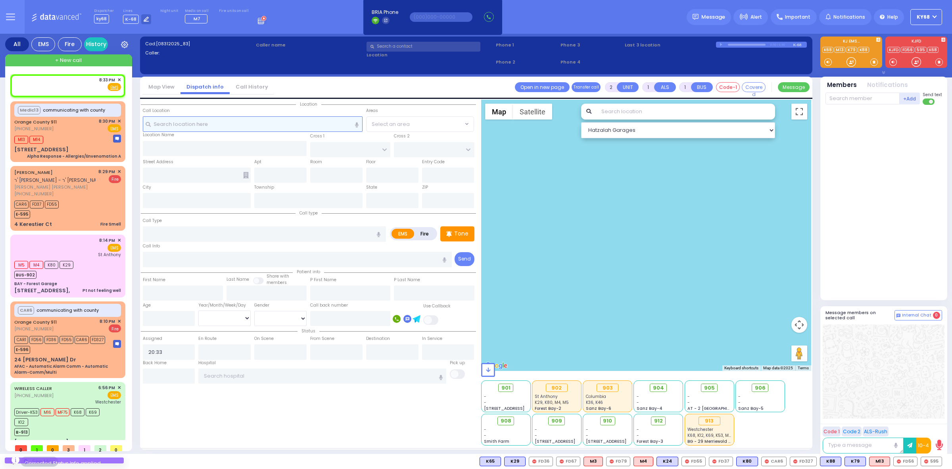
select select
radio input "true"
select select
select select "Hatzalah Garages"
click at [425, 42] on div "just took the line & start dispatching. You will be logged out in BRIA Phone He…" at bounding box center [433, 17] width 144 height 52
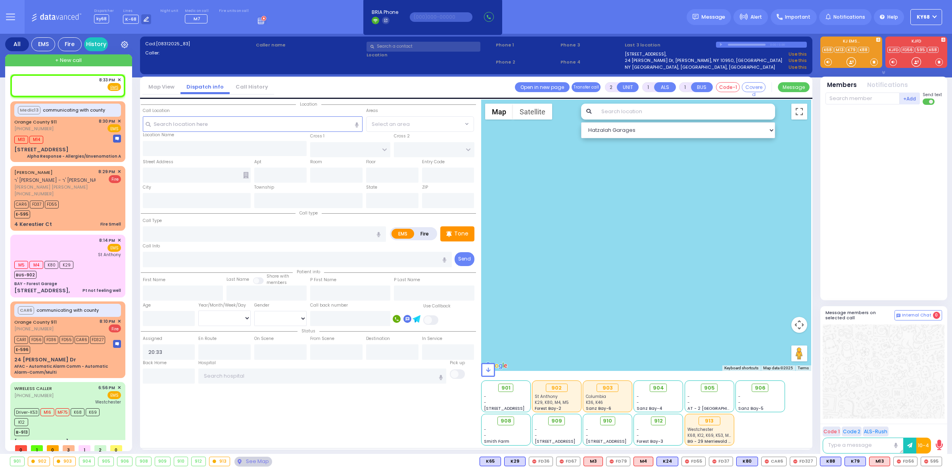
click at [420, 46] on input "text" at bounding box center [424, 47] width 114 height 10
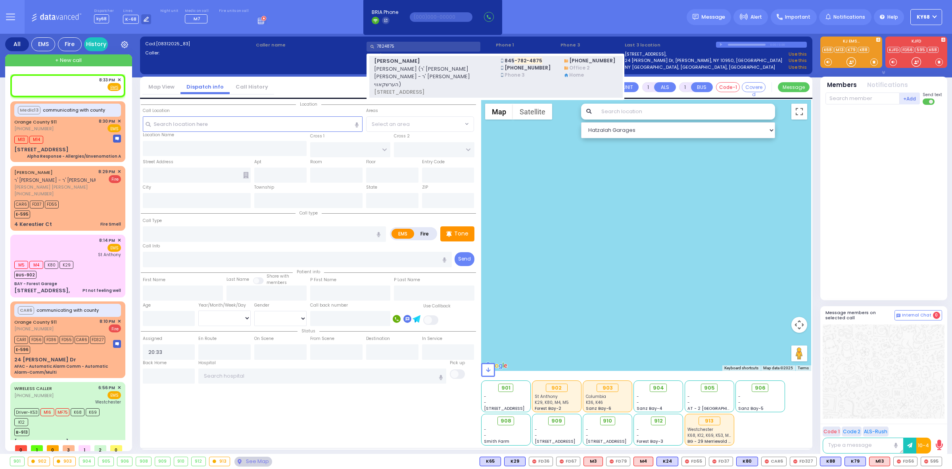
type input "7824875"
click at [427, 68] on span "[PERSON_NAME] (ר' [PERSON_NAME] [PERSON_NAME] - ר' [PERSON_NAME] הערשקאווי)" at bounding box center [432, 76] width 117 height 23
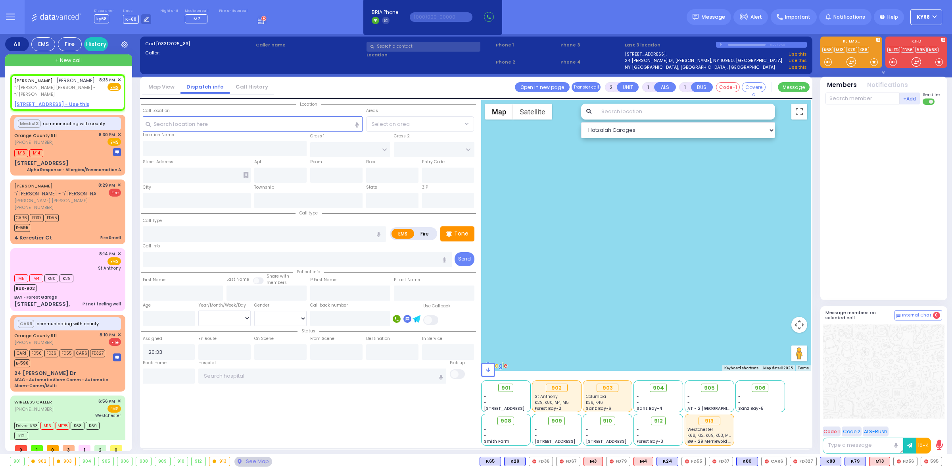
select select
radio input "true"
type input "[PERSON_NAME]"
type input "NEUMAN"
select select
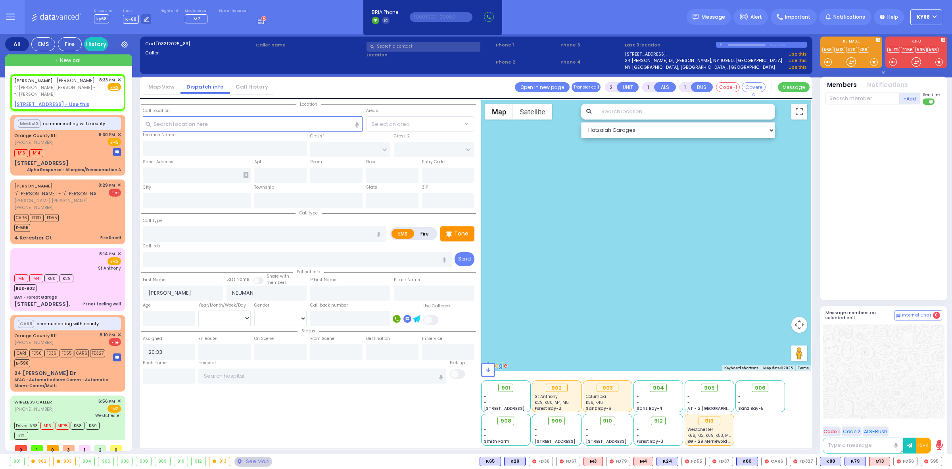
select select "Hatzalah Garages"
click at [40, 101] on u "[STREET_ADDRESS] - Use this" at bounding box center [51, 104] width 75 height 7
select select
radio input "true"
select select
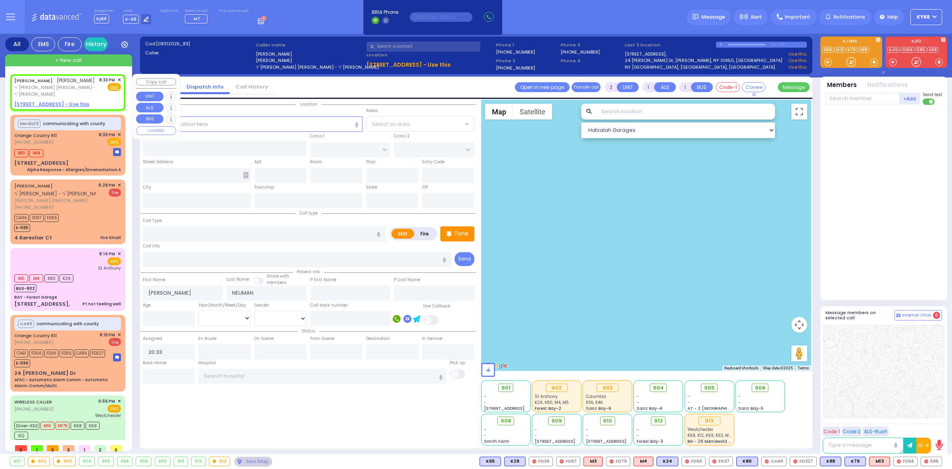
select select "Hatzalah Garages"
click at [296, 233] on input "text" at bounding box center [264, 233] width 243 height 15
select select
radio input "true"
select select
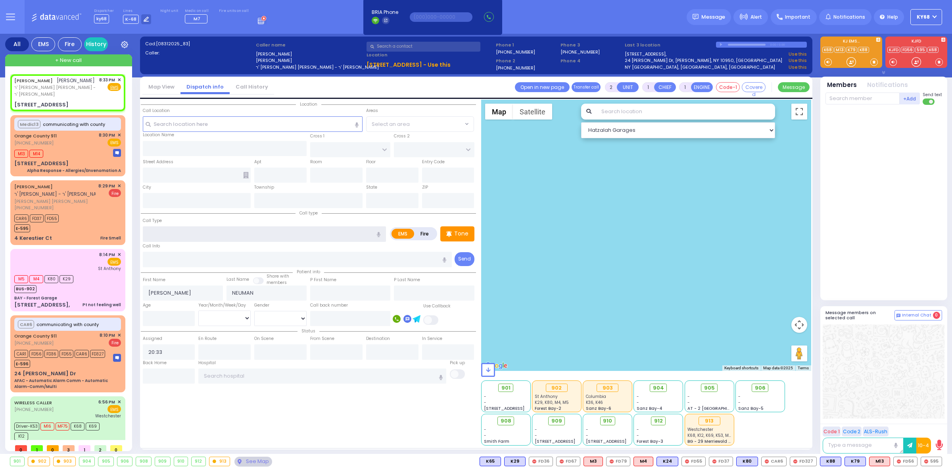
select select "Hatzalah Garages"
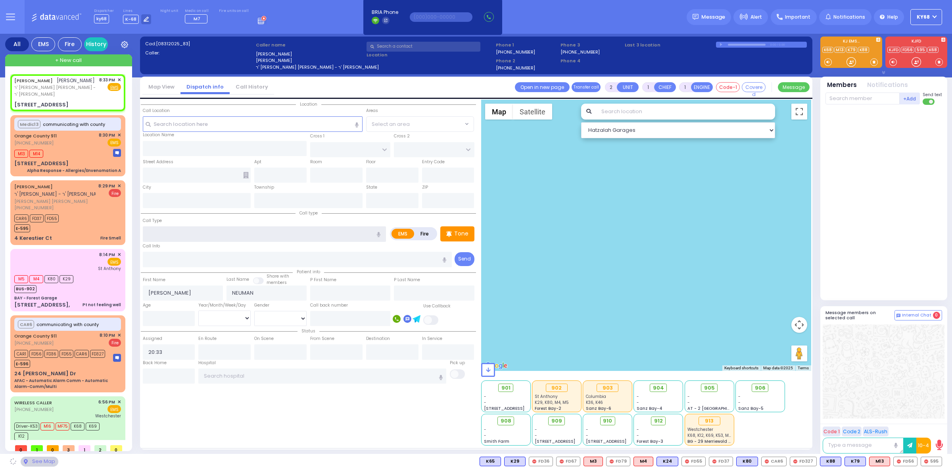
type input "ANIPOLI DR"
type input "PREMISHLAN WAY"
type input "[STREET_ADDRESS]"
type input "301"
type input "Monroe"
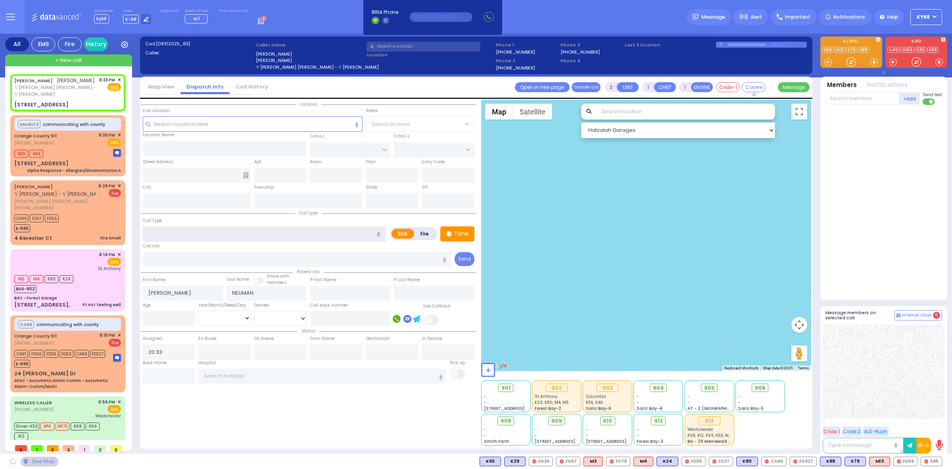
type input "[US_STATE]"
type input "10950"
select select "ATZEI TAMURIM"
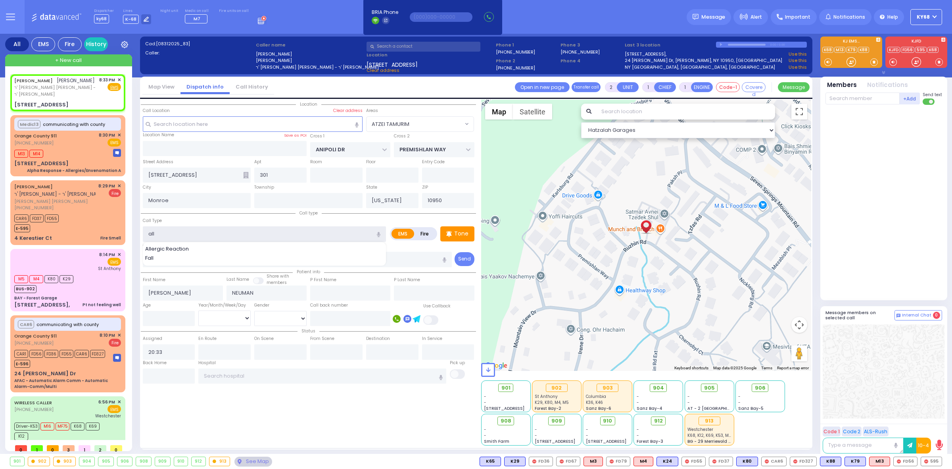
type input "Allergic Reaction"
click at [889, 203] on div at bounding box center [885, 200] width 118 height 185
select select
radio input "true"
select select
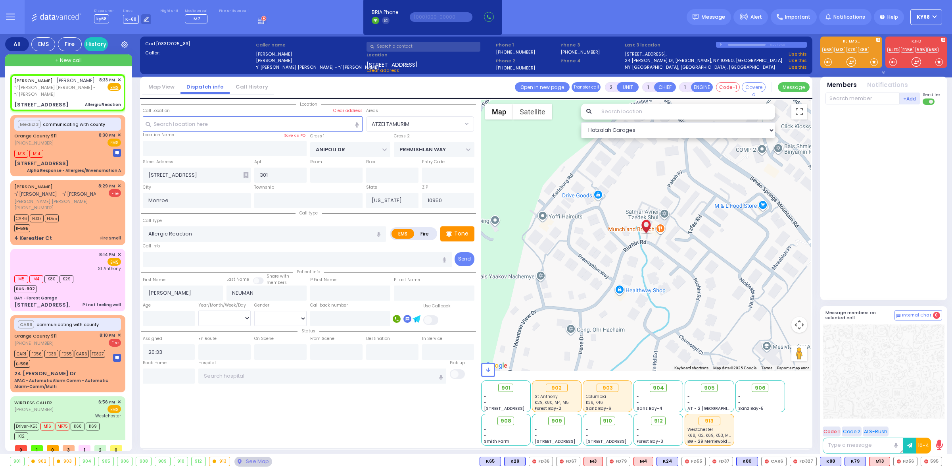
select select "Hatzalah Garages"
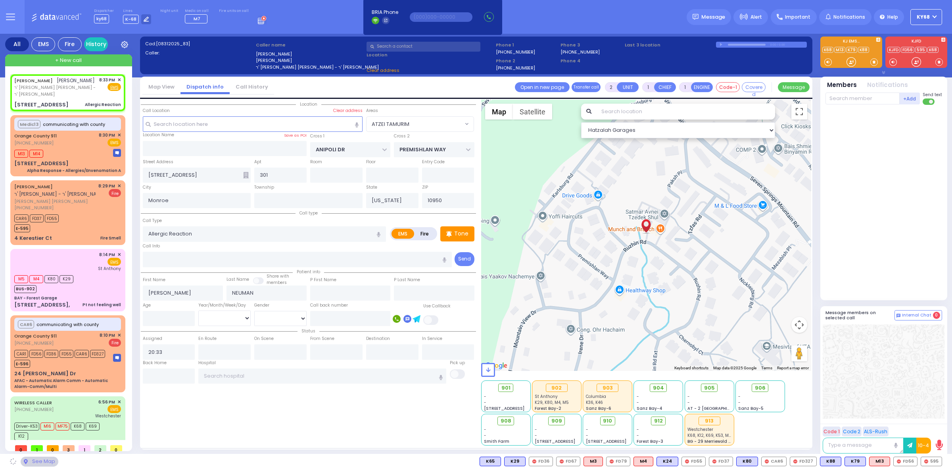
select select "ATZEI TAMURIM"
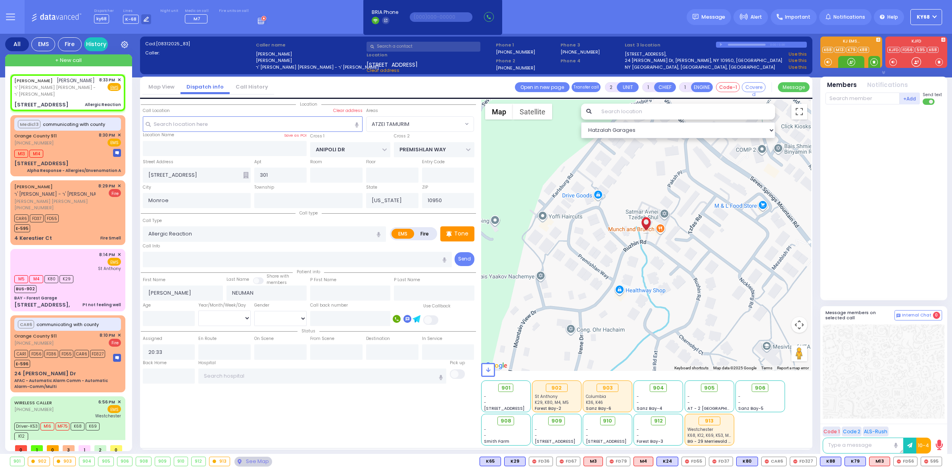
click at [875, 61] on span at bounding box center [875, 62] width 8 height 8
click at [873, 61] on span at bounding box center [875, 62] width 8 height 8
click at [851, 62] on div at bounding box center [852, 62] width 8 height 8
click at [855, 61] on div at bounding box center [852, 62] width 8 height 8
click at [928, 462] on span "M16" at bounding box center [932, 461] width 20 height 9
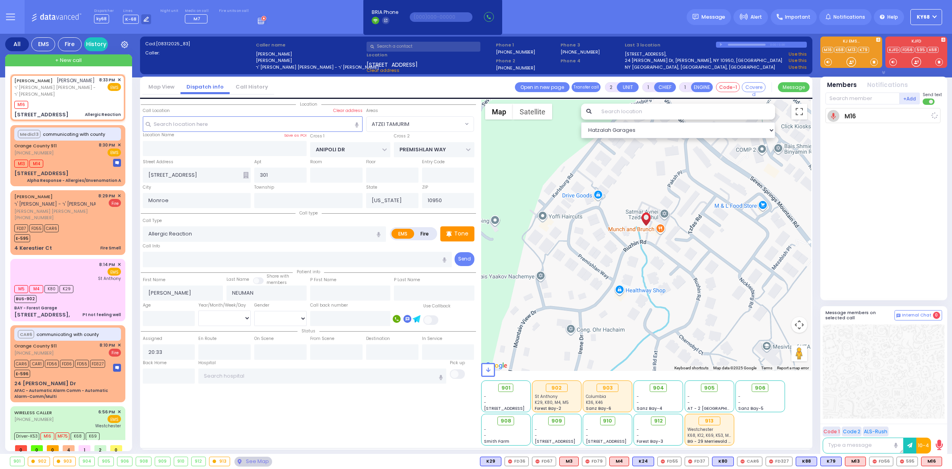
select select
radio input "true"
select select
type input "20:34"
select select "Hatzalah Garages"
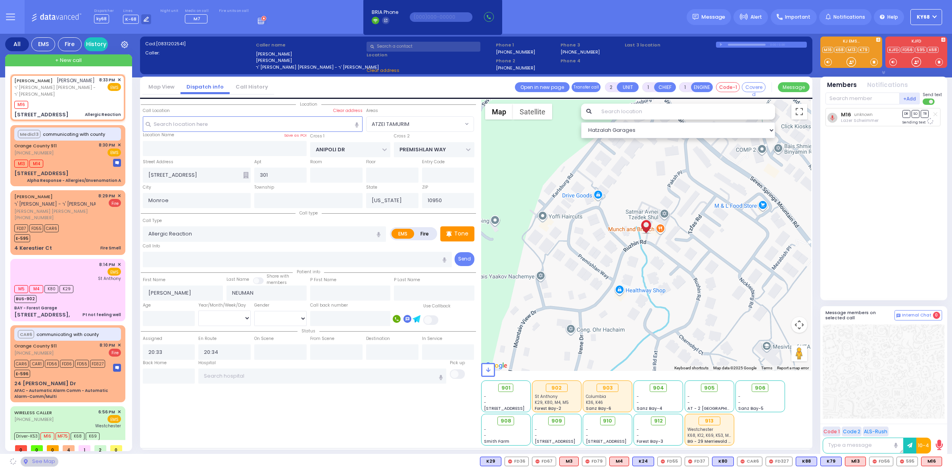
select select "ATZEI TAMURIM"
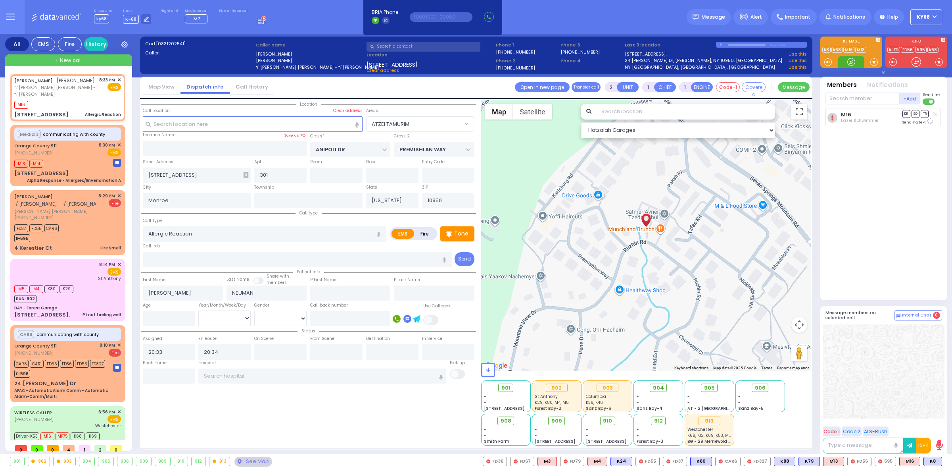
click at [849, 62] on div at bounding box center [852, 62] width 8 height 8
click at [930, 462] on span "K8" at bounding box center [933, 461] width 18 height 9
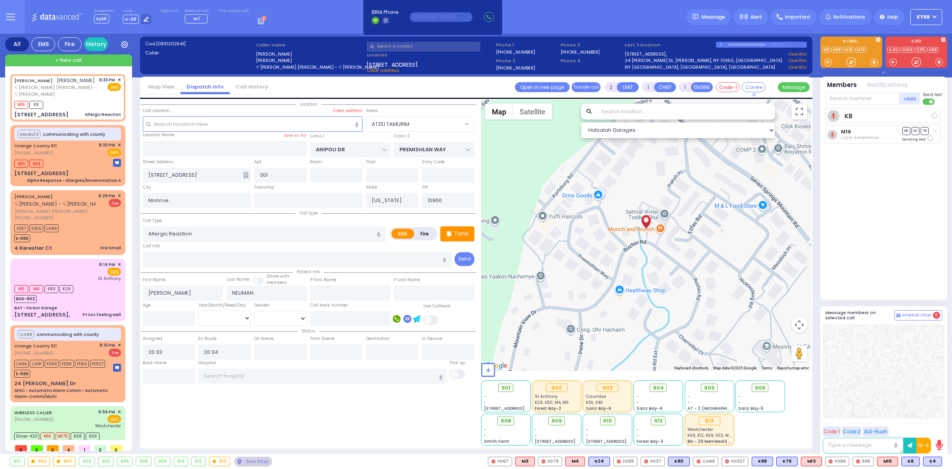
select select
radio input "true"
select select
select select "Hatzalah Garages"
select select "ATZEI TAMURIM"
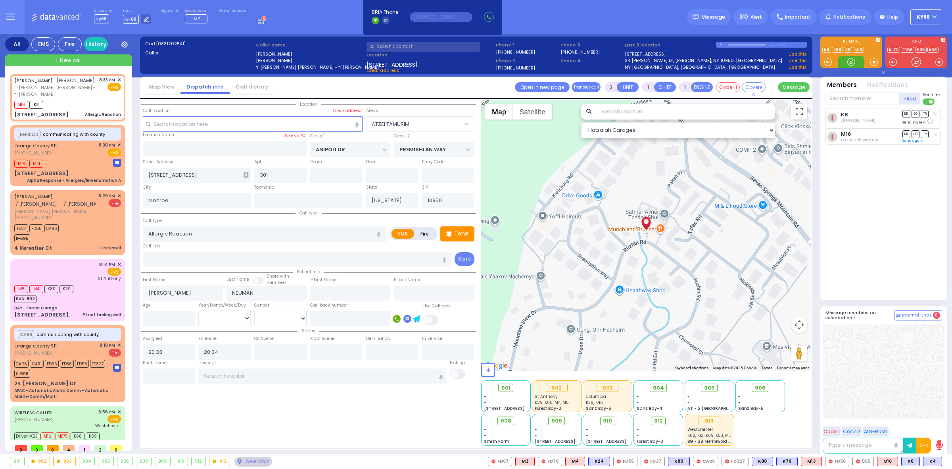
click at [850, 63] on div at bounding box center [852, 62] width 8 height 8
click at [931, 463] on span "K4" at bounding box center [933, 461] width 18 height 9
select select
radio input "true"
select select
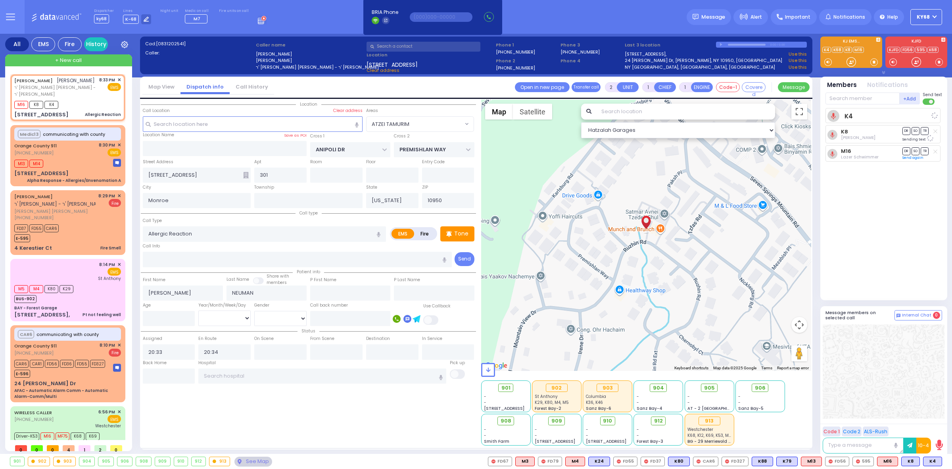
select select "Hatzalah Garages"
select select "ATZEI TAMURIM"
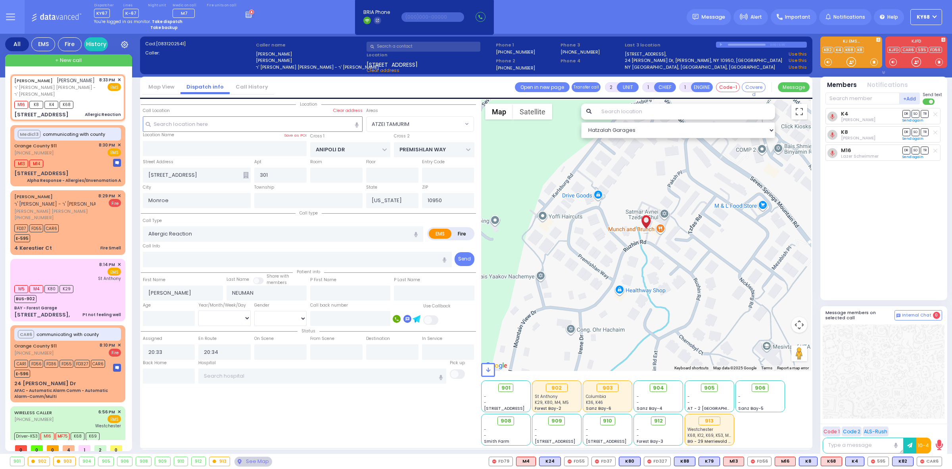
select select
radio input "true"
select select
select select "Hatzalah Garages"
select select "ATZEI TAMURIM"
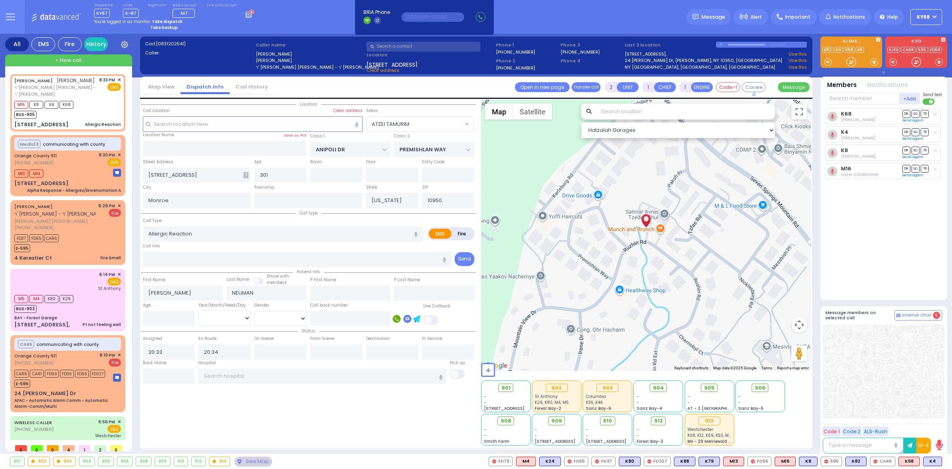
select select
radio input "true"
select select
select select "ATZEI TAMURIM"
select select "Hatzalah Garages"
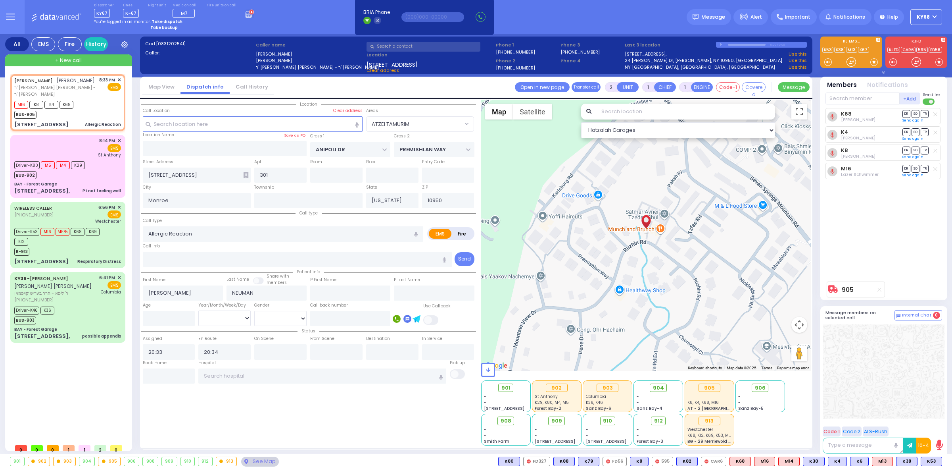
select select
radio input "true"
select select
type input "20:36"
radio input "true"
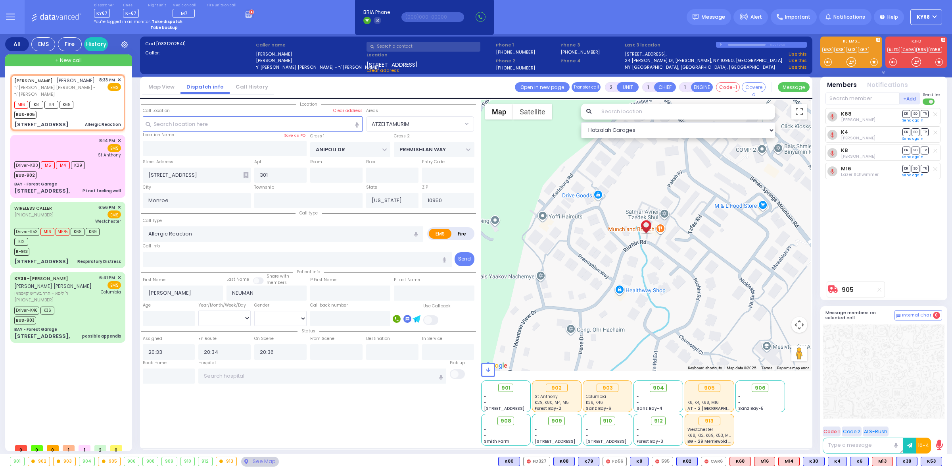
select select
type input "20:45"
radio input "true"
select select
type input "[GEOGRAPHIC_DATA]"
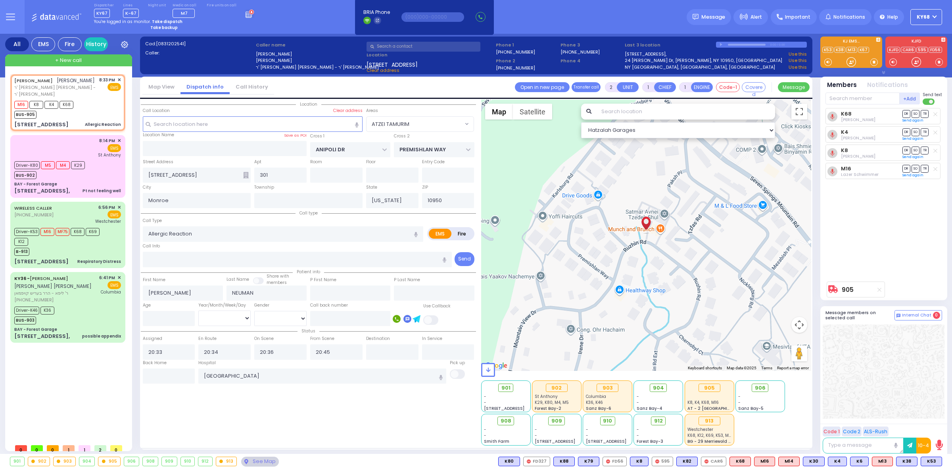
radio input "true"
select select
radio input "true"
select select
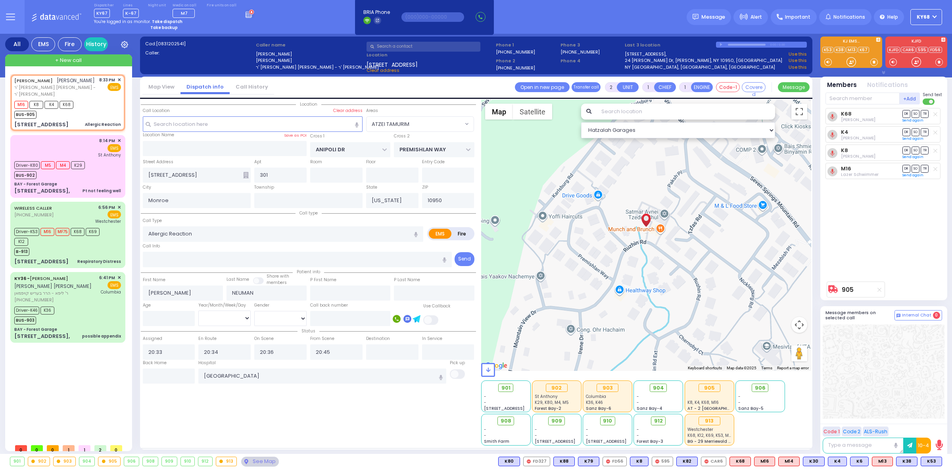
select select "Hatzalah Garages"
radio input "true"
select select
radio input "true"
select select
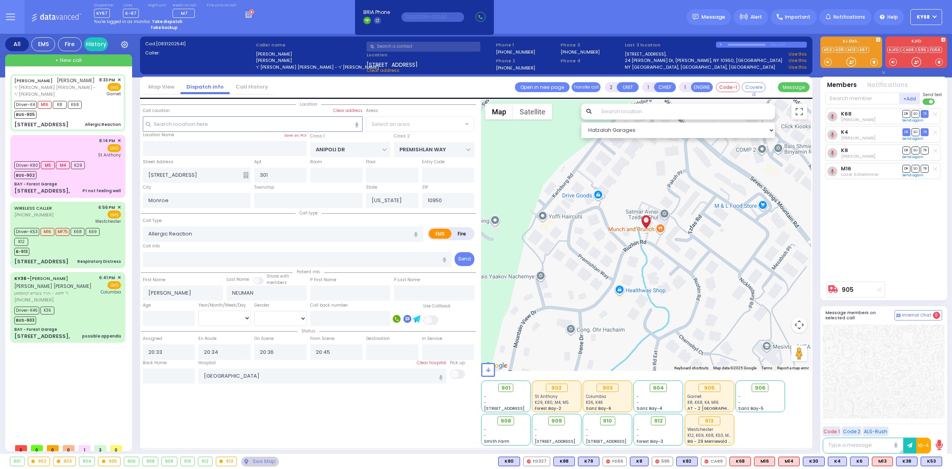
select select "ATZEI TAMURIM"
select select "Hatzalah Garages"
type input "6"
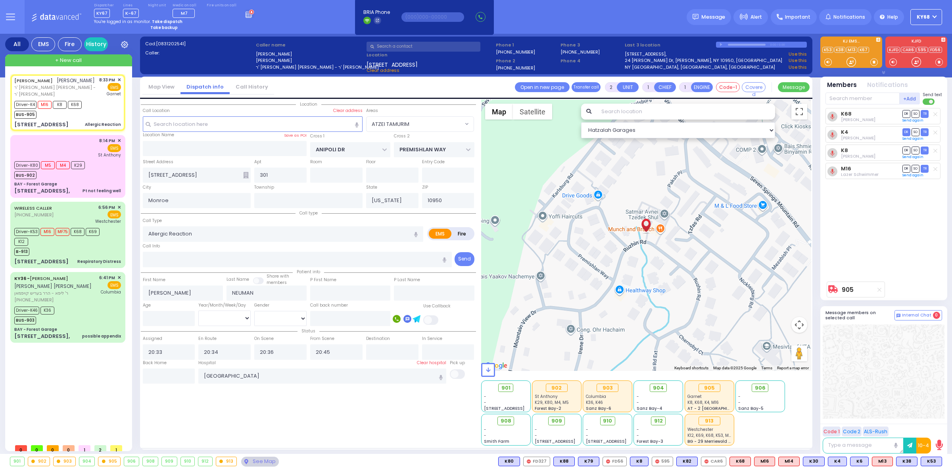
select select
radio input "true"
type input "Unknown"
select select "Year"
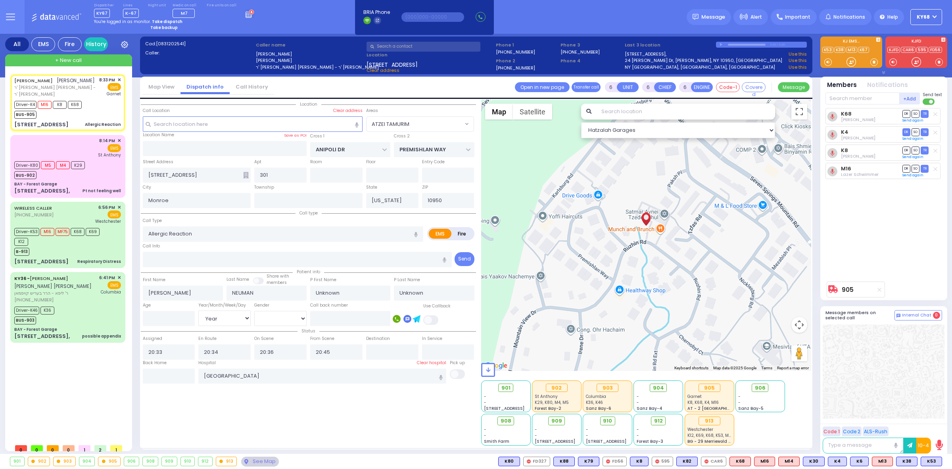
radio input "true"
select select "Year"
select select "ATZEI TAMURIM"
select select "Hatzalah Garages"
select select
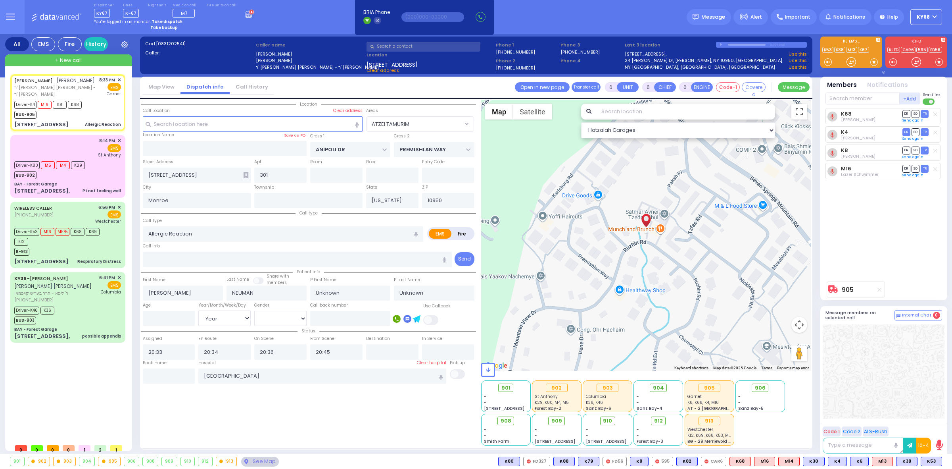
radio input "true"
type input "Pery"
type input "Neuman"
type input "11"
select select "Year"
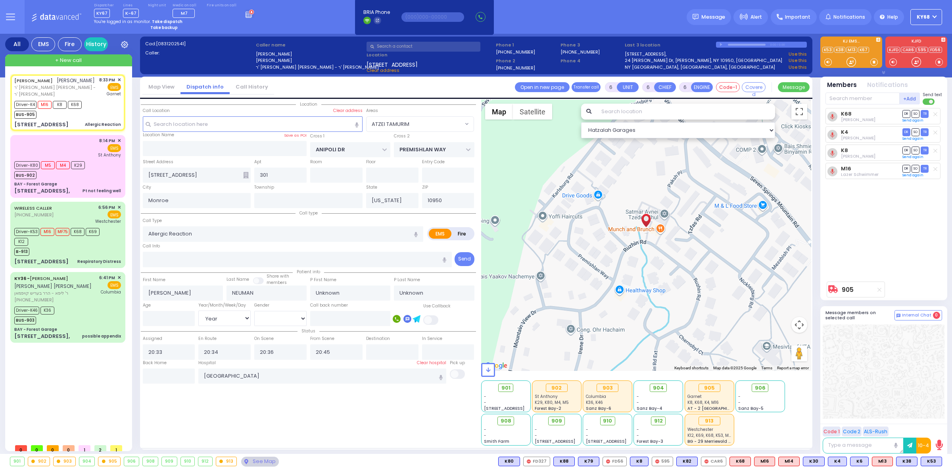
select select "[DEMOGRAPHIC_DATA]"
type input "21:10"
type input "21:30"
select select "ATZEI TAMURIM"
select select "Hatzalah Garages"
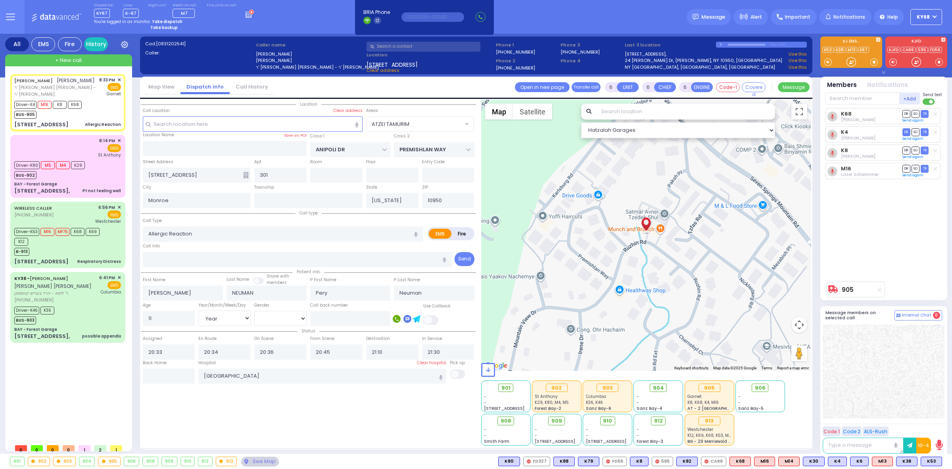
select select
radio input "true"
select select "Year"
select select "[DEMOGRAPHIC_DATA]"
radio input "true"
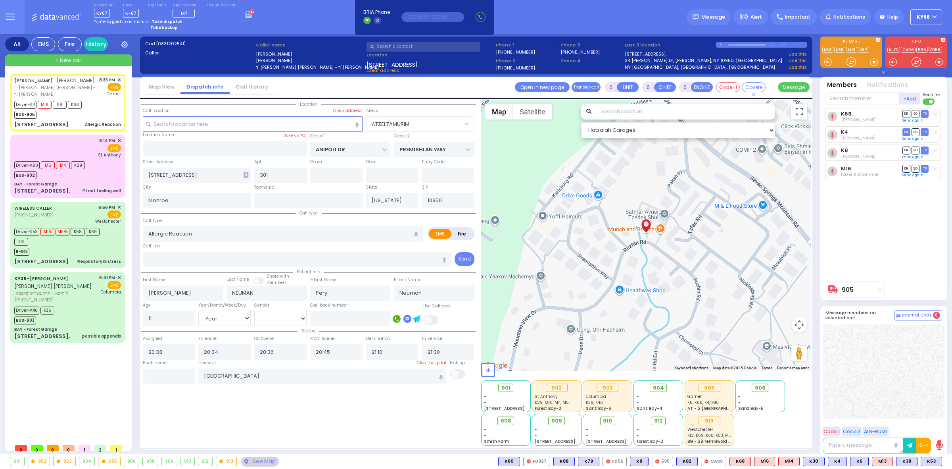
select select "Year"
select select "[DEMOGRAPHIC_DATA]"
radio input "true"
select select "Year"
select select "[DEMOGRAPHIC_DATA]"
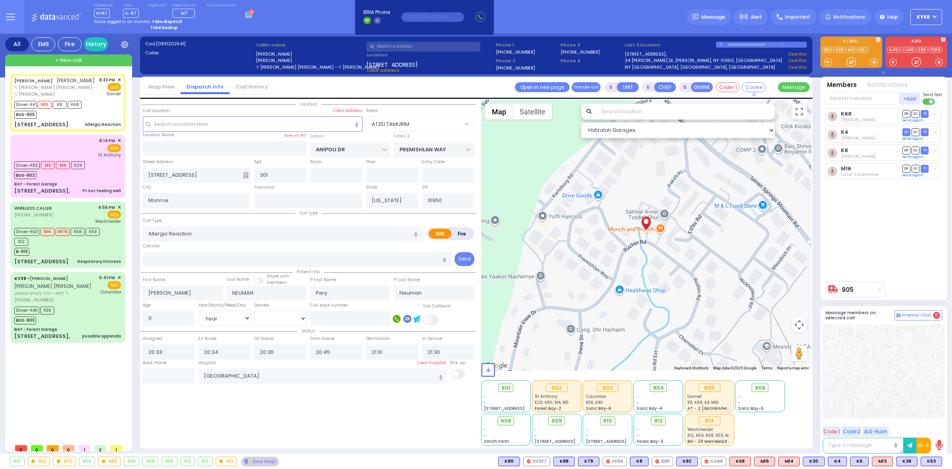
radio input "true"
select select "Year"
select select "[DEMOGRAPHIC_DATA]"
select select "ATZEI TAMURIM"
select select "Hatzalah Garages"
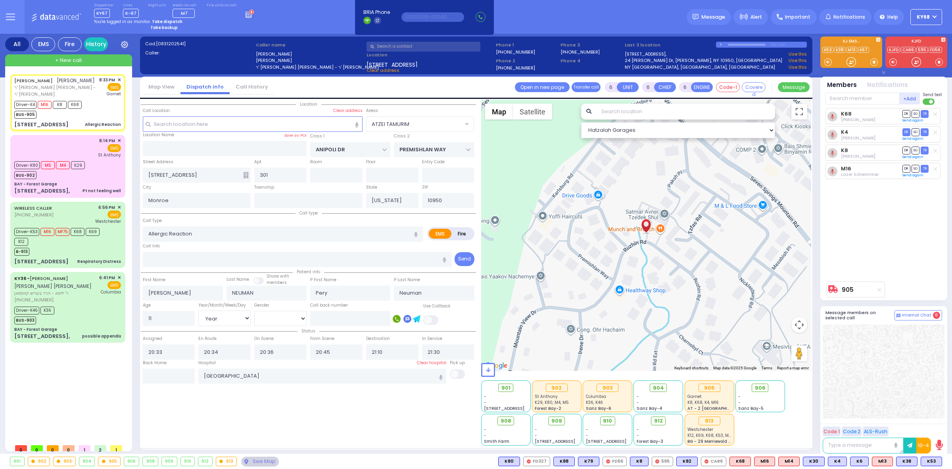
select select
radio input "true"
select select "Year"
select select "[DEMOGRAPHIC_DATA]"
select select "ATZEI TAMURIM"
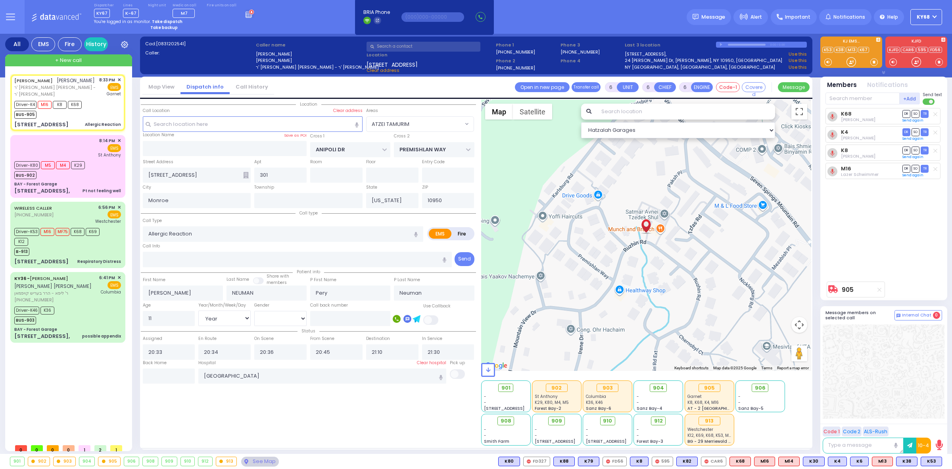
select select "Hatzalah Garages"
select select
radio input "true"
select select "Year"
select select "[DEMOGRAPHIC_DATA]"
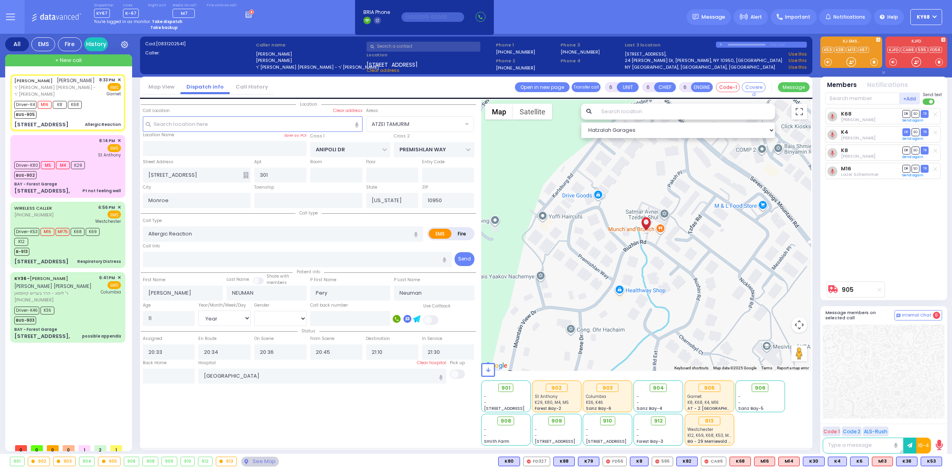
select select "ATZEI TAMURIM"
select select "Hatzalah Garages"
select select
radio input "true"
select select "Year"
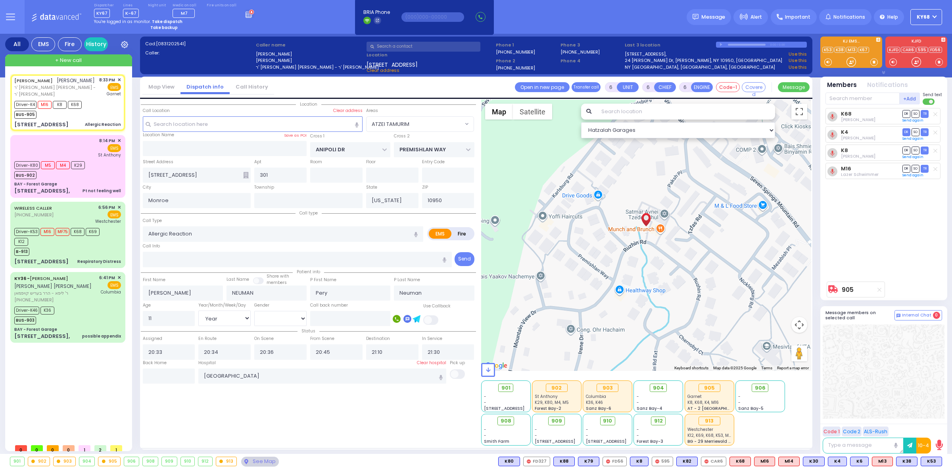
select select "[DEMOGRAPHIC_DATA]"
select select "ATZEI TAMURIM"
select select "Hatzalah Garages"
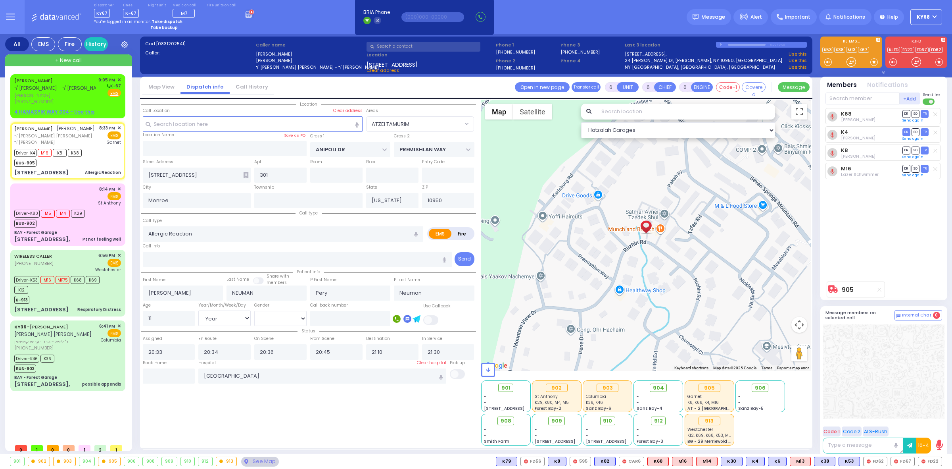
select select
radio input "true"
select select "Year"
select select "[DEMOGRAPHIC_DATA]"
select select
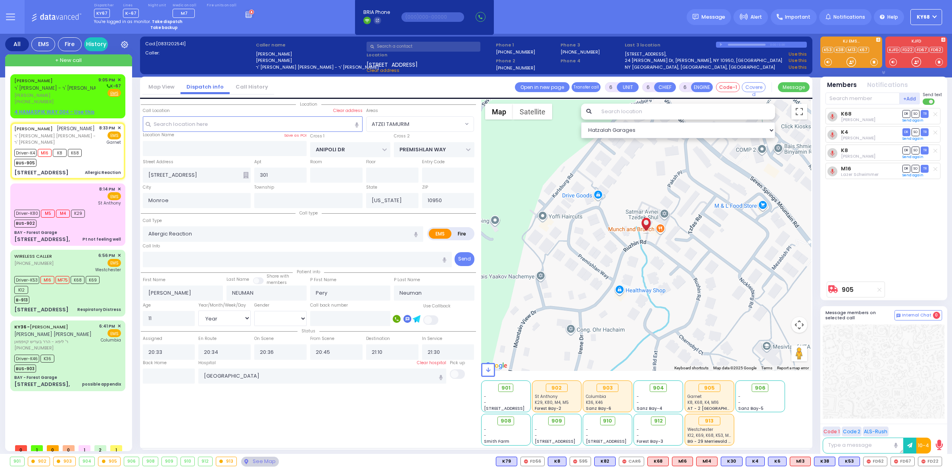
radio input "true"
select select "Year"
select select "[DEMOGRAPHIC_DATA]"
